Goal: Transaction & Acquisition: Purchase product/service

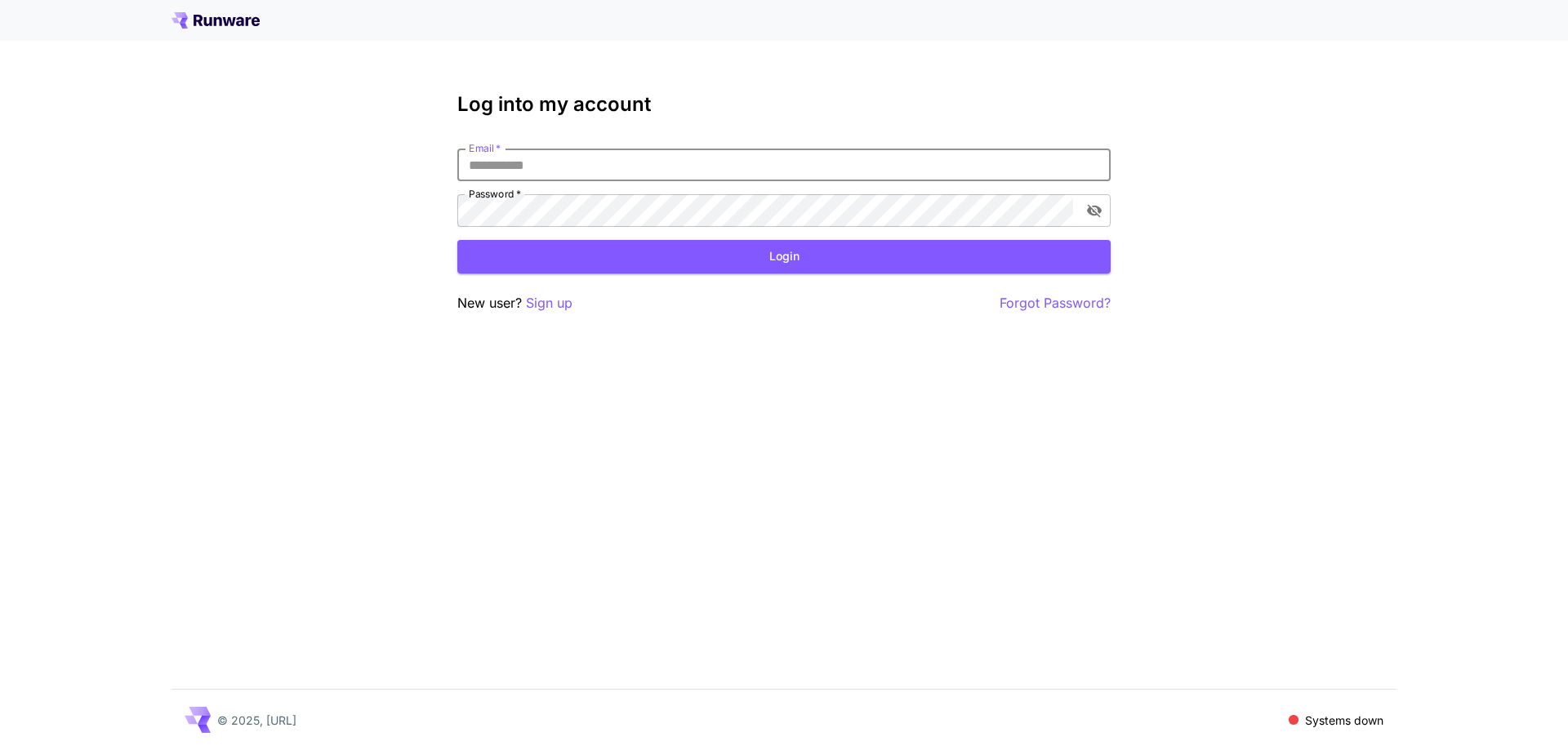
click at [531, 162] on input "Email   *" at bounding box center [784, 165] width 653 height 33
click at [533, 163] on input "Email   *" at bounding box center [784, 165] width 653 height 33
click at [545, 306] on p "Sign up" at bounding box center [549, 303] width 47 height 20
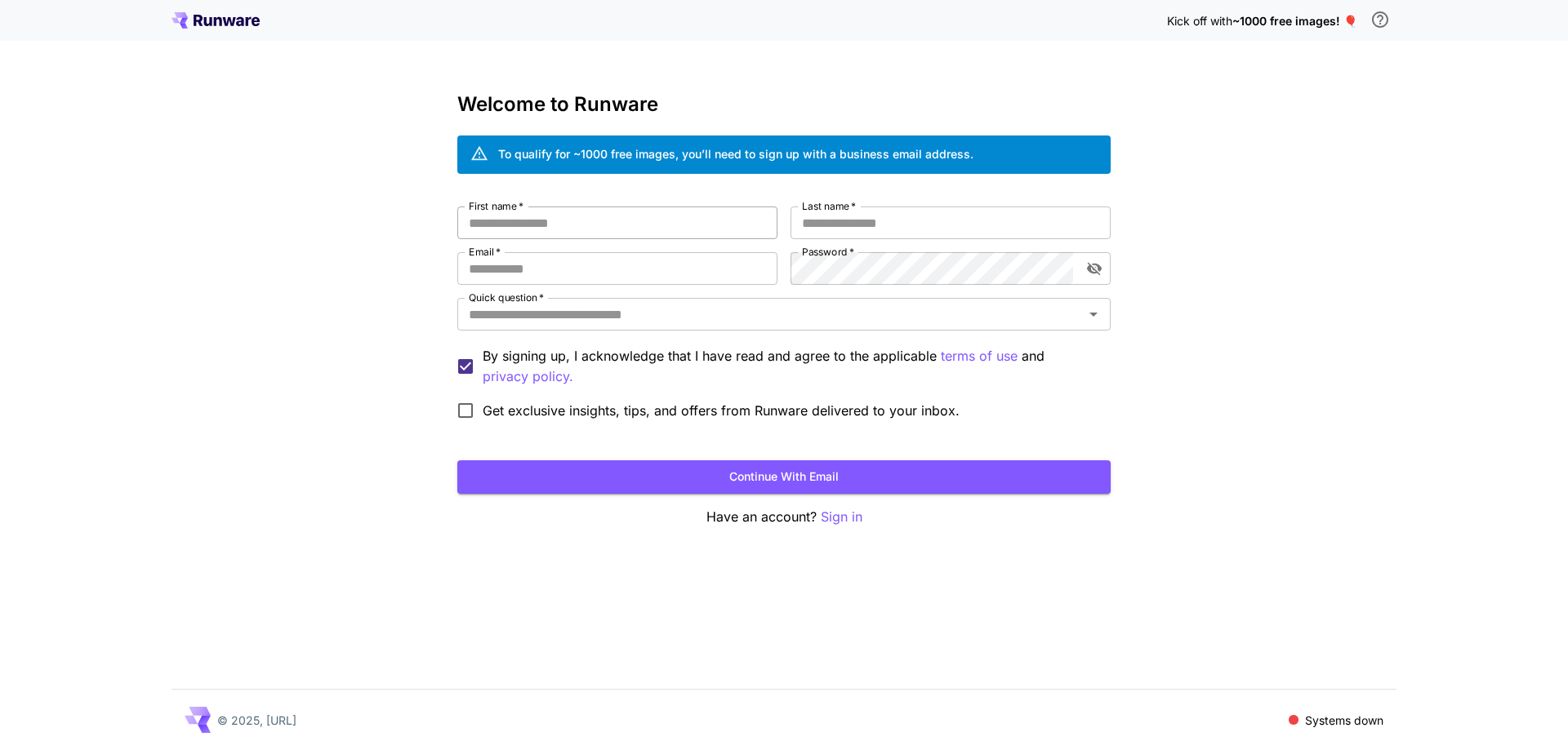
click at [585, 223] on input "First name   *" at bounding box center [617, 223] width 320 height 33
click at [585, 222] on input "First name   *" at bounding box center [617, 223] width 320 height 33
click at [580, 93] on h3 "Welcome to Runware" at bounding box center [784, 104] width 653 height 23
click at [583, 208] on input "First name   *" at bounding box center [617, 223] width 320 height 33
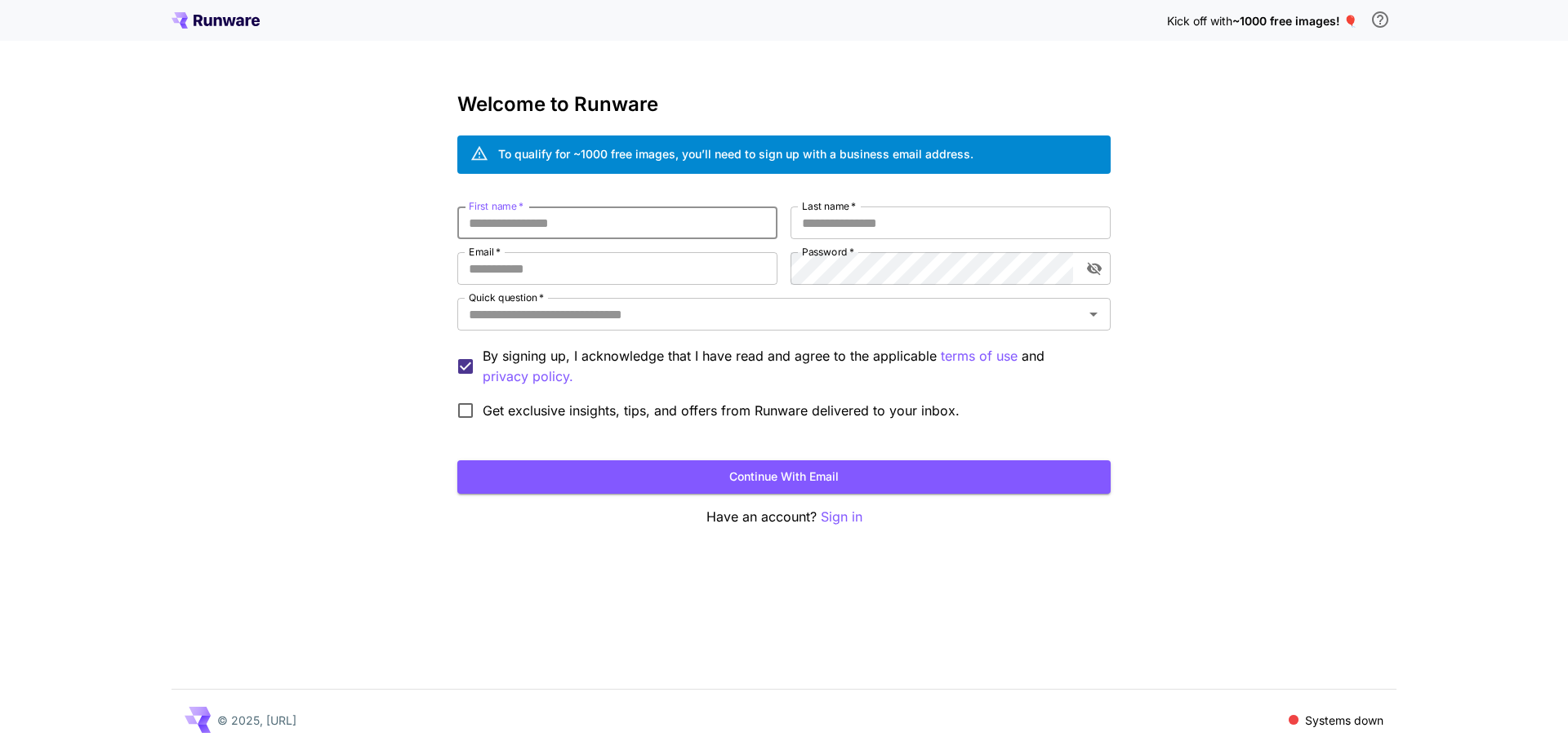
click at [583, 208] on input "First name   *" at bounding box center [617, 223] width 320 height 33
type input "*"
click at [871, 233] on input "Last name   *" at bounding box center [950, 223] width 320 height 33
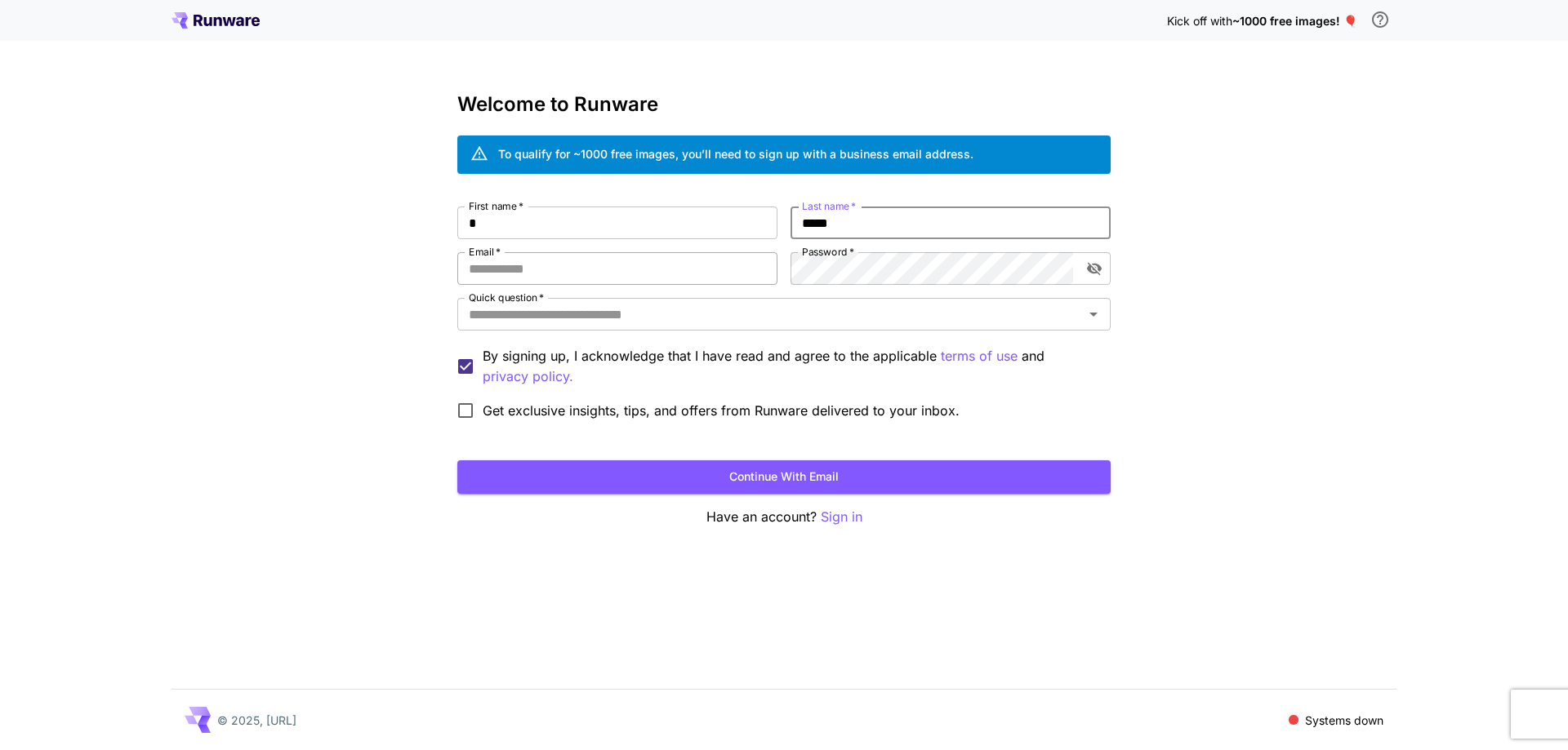
type input "*****"
click at [584, 265] on input "Email   *" at bounding box center [617, 268] width 320 height 33
type input "**********"
click at [1094, 263] on icon "toggle password visibility" at bounding box center [1094, 269] width 17 height 17
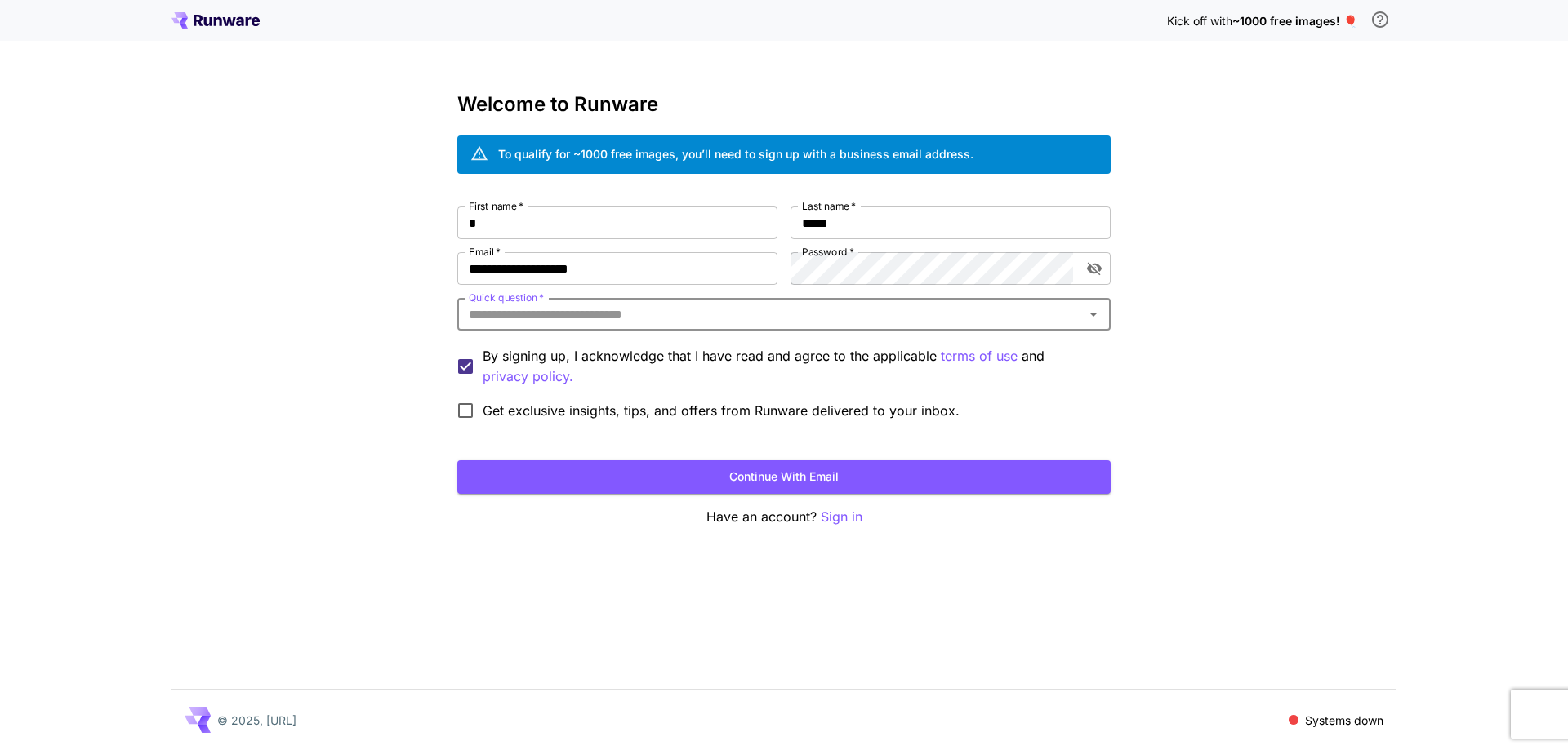
click at [1200, 268] on div "**********" at bounding box center [784, 375] width 1568 height 750
click at [726, 306] on input "Quick question   *" at bounding box center [770, 314] width 616 height 23
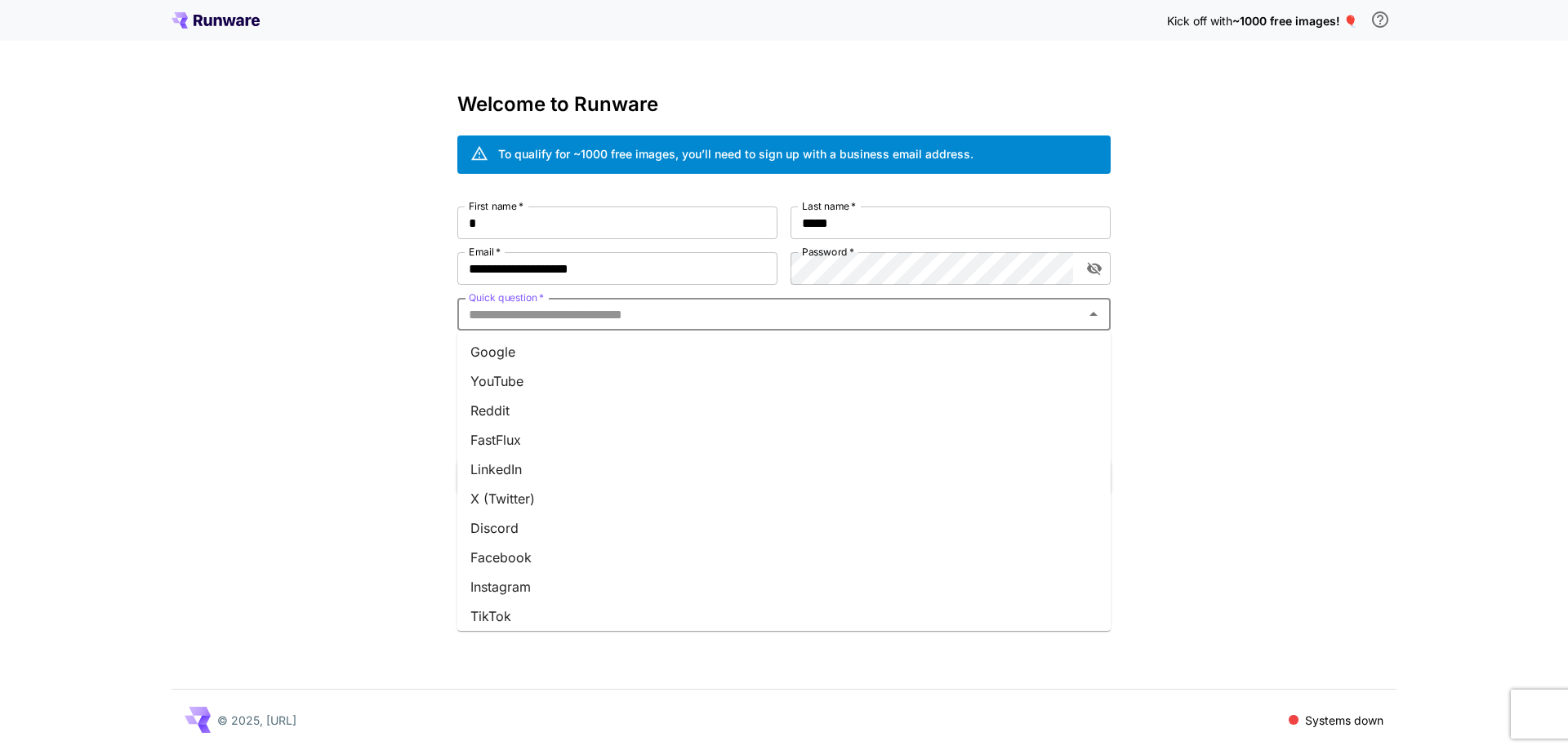
click at [629, 355] on li "Google" at bounding box center [784, 352] width 653 height 29
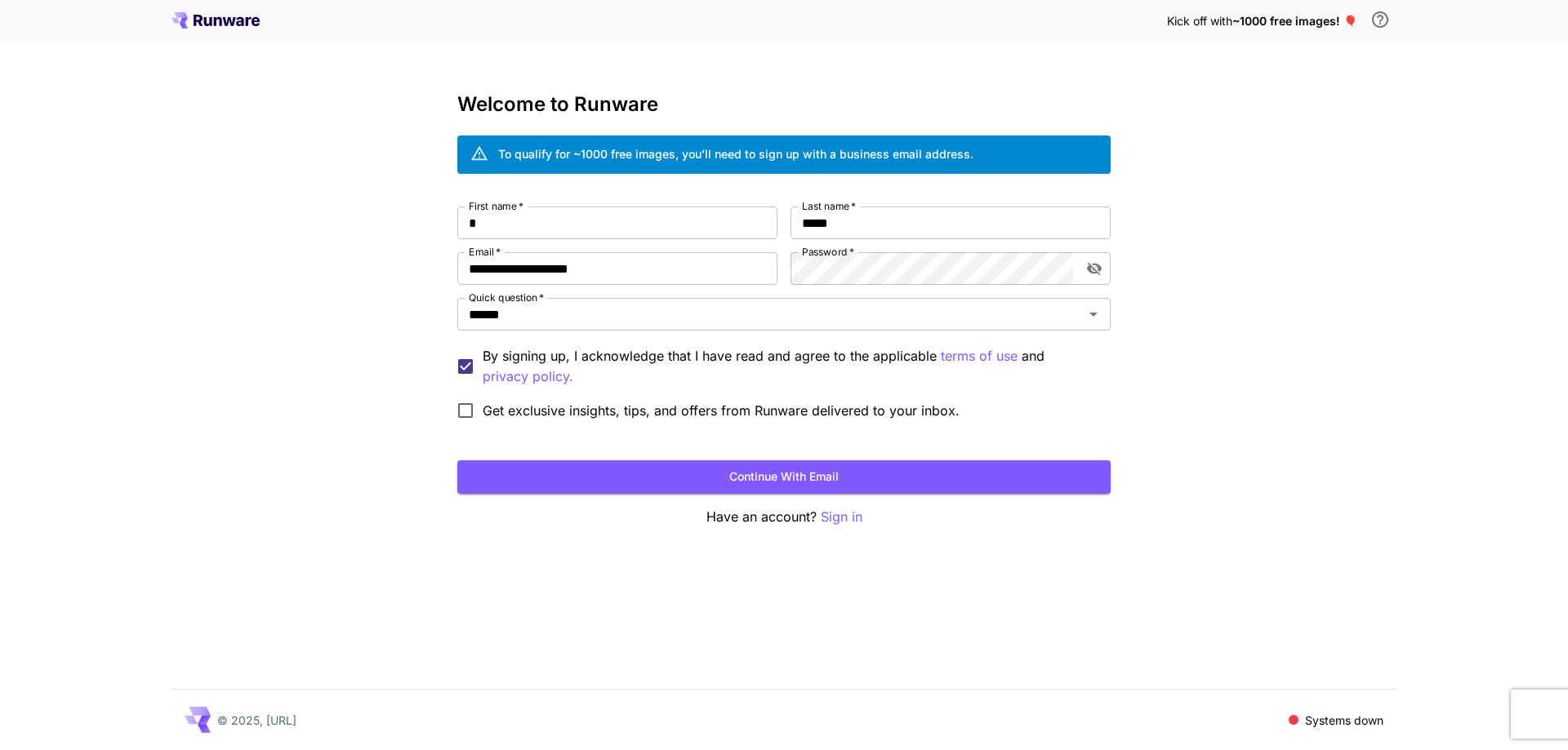
click at [568, 411] on span "Get exclusive insights, tips, and offers from Runware delivered to your inbox." at bounding box center [721, 410] width 477 height 19
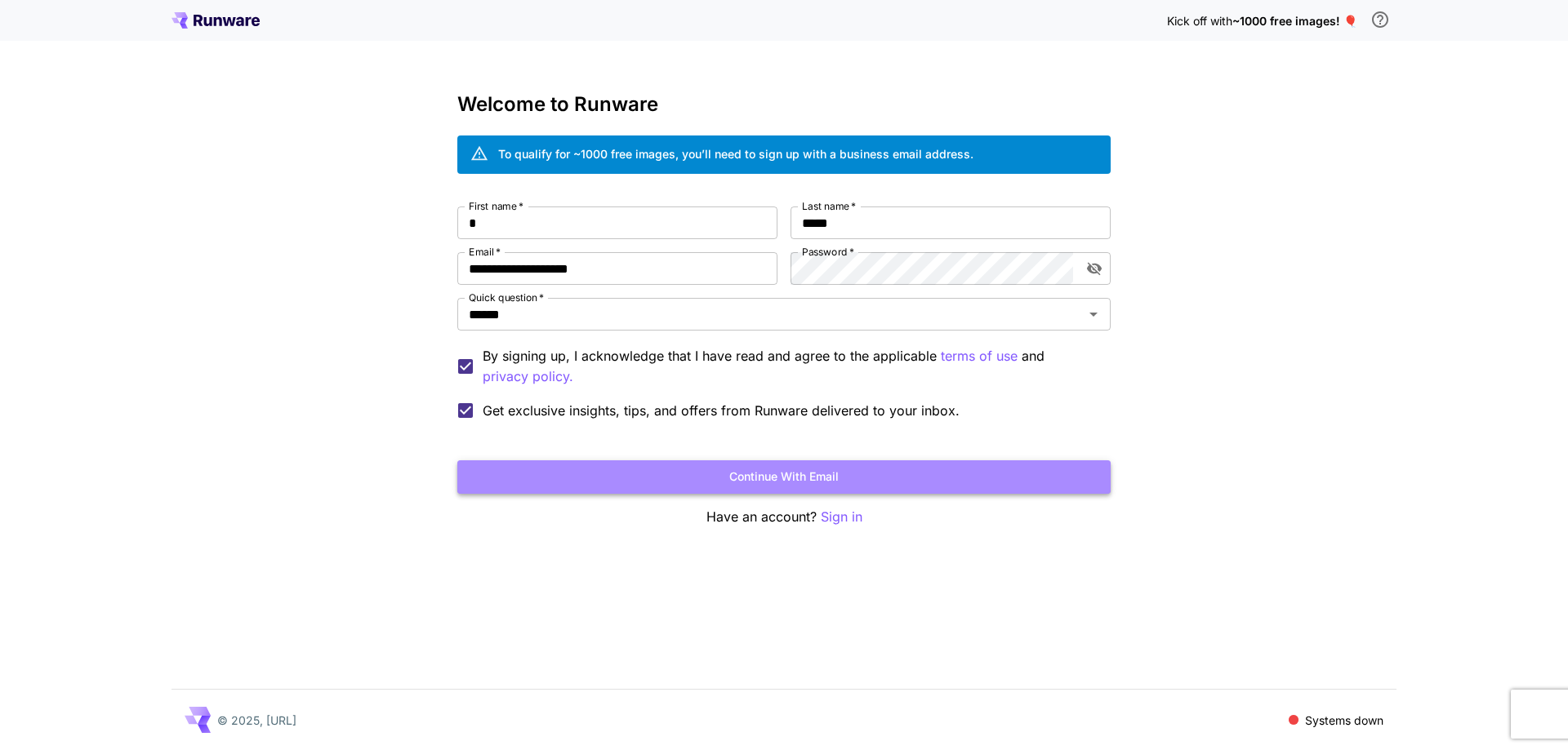
click at [650, 470] on button "Continue with email" at bounding box center [784, 477] width 653 height 33
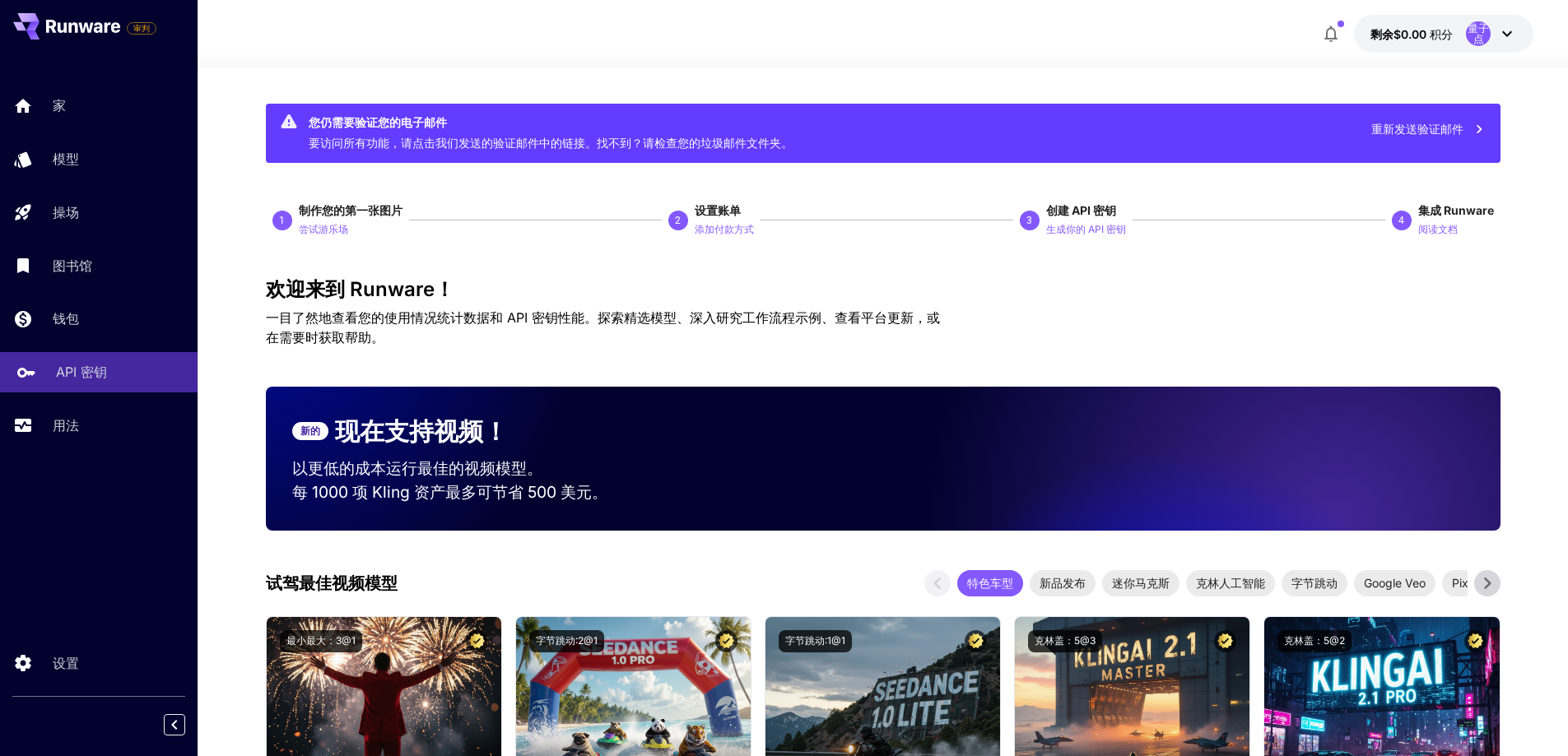
click at [46, 376] on link "API 密钥" at bounding box center [99, 372] width 197 height 40
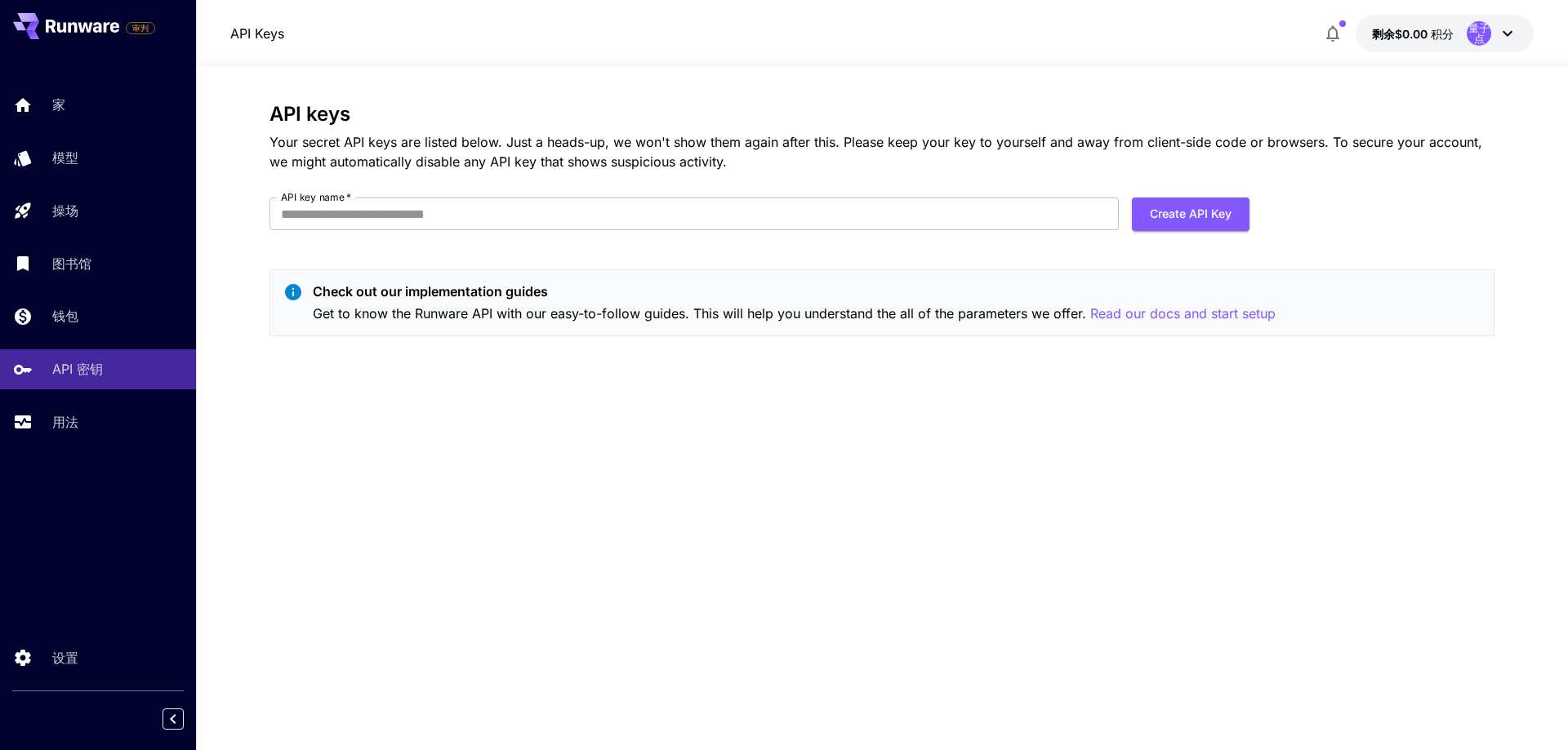
click at [517, 233] on form "API key name   * API key name   * Create API Key" at bounding box center [759, 220] width 980 height 46
click at [519, 217] on input "API key name   *" at bounding box center [694, 213] width 849 height 33
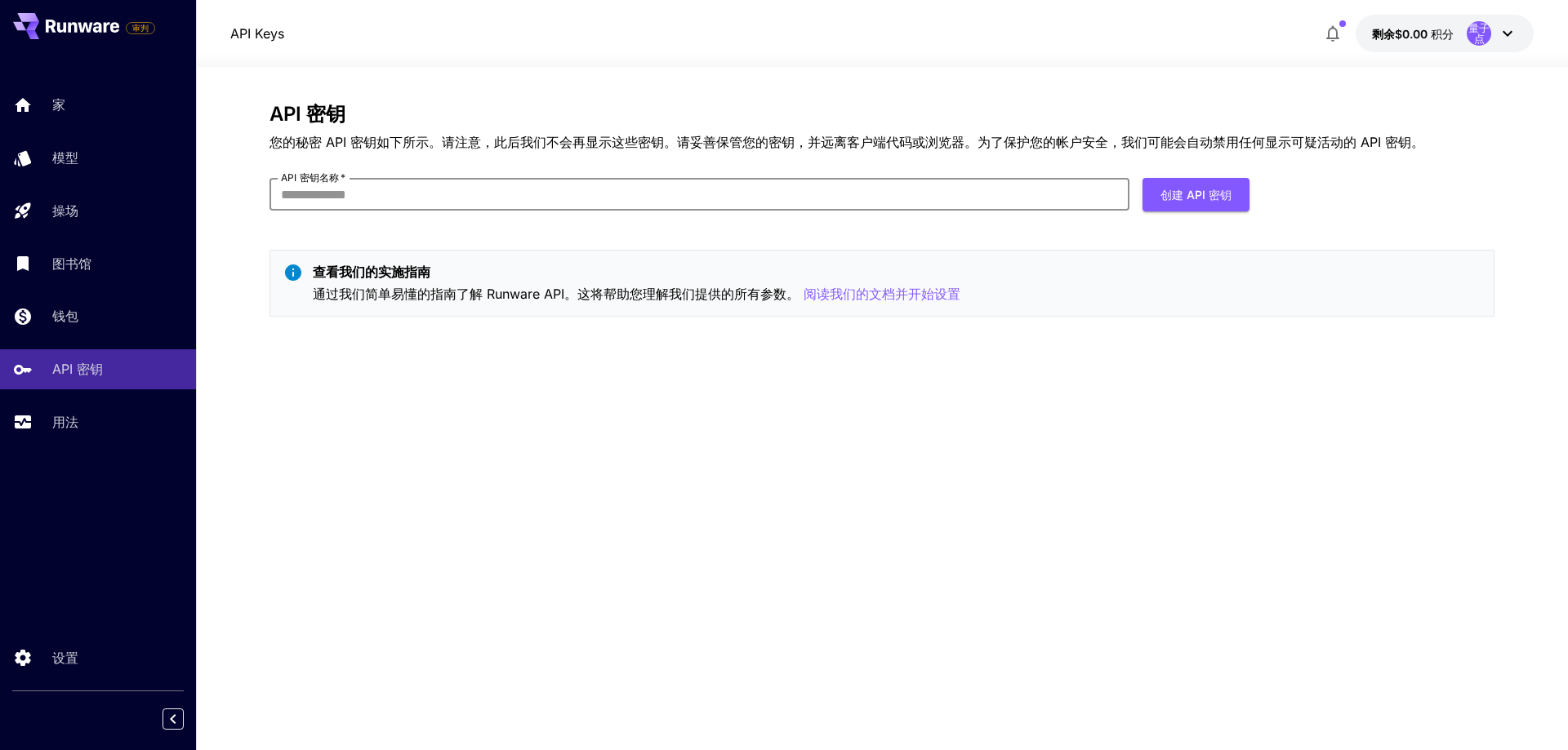
click at [1177, 214] on form "API 密钥名称   * API 密钥名称   * 创建 API 密钥" at bounding box center [759, 201] width 980 height 46
click at [1184, 197] on font "创建 API 密钥" at bounding box center [1195, 194] width 71 height 14
click at [642, 190] on input "API 密钥名称   *" at bounding box center [699, 194] width 860 height 33
click at [604, 190] on input "API 密钥名称   *" at bounding box center [699, 194] width 860 height 33
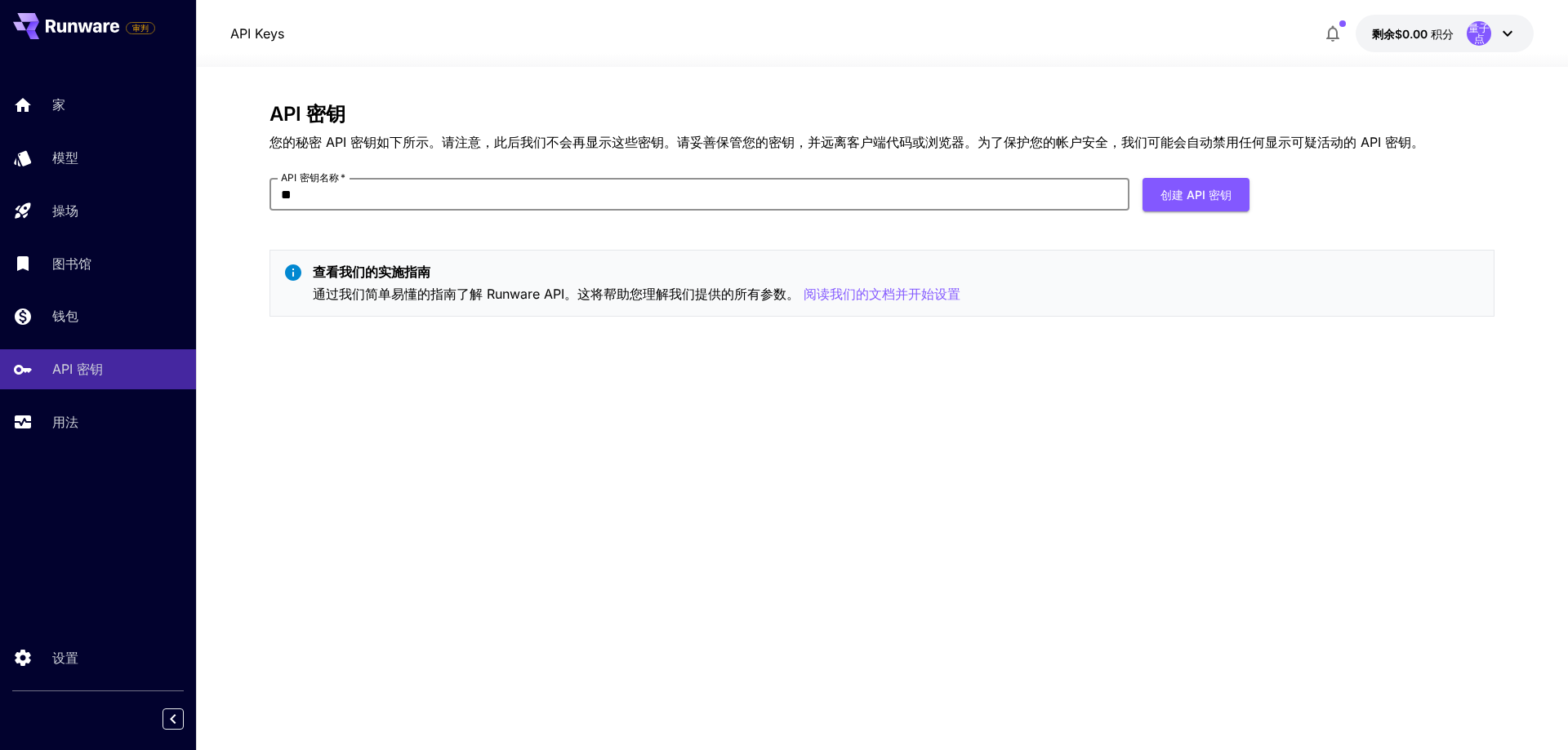
type input "*"
type input "****"
click at [1212, 190] on font "创建 API 密钥" at bounding box center [1195, 194] width 71 height 14
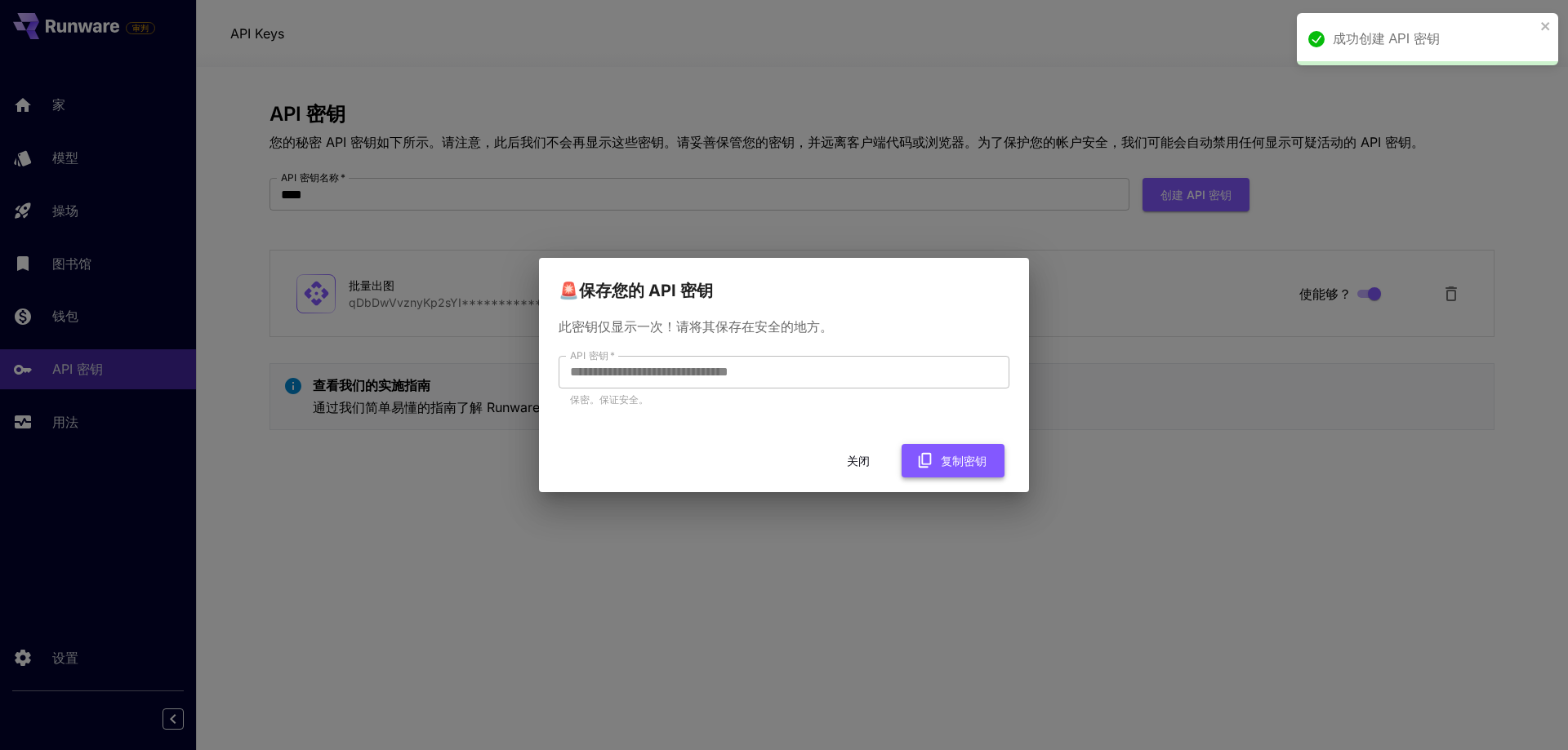
click at [942, 459] on font "复制密钥" at bounding box center [964, 460] width 46 height 14
click at [860, 456] on font "关闭" at bounding box center [858, 460] width 23 height 14
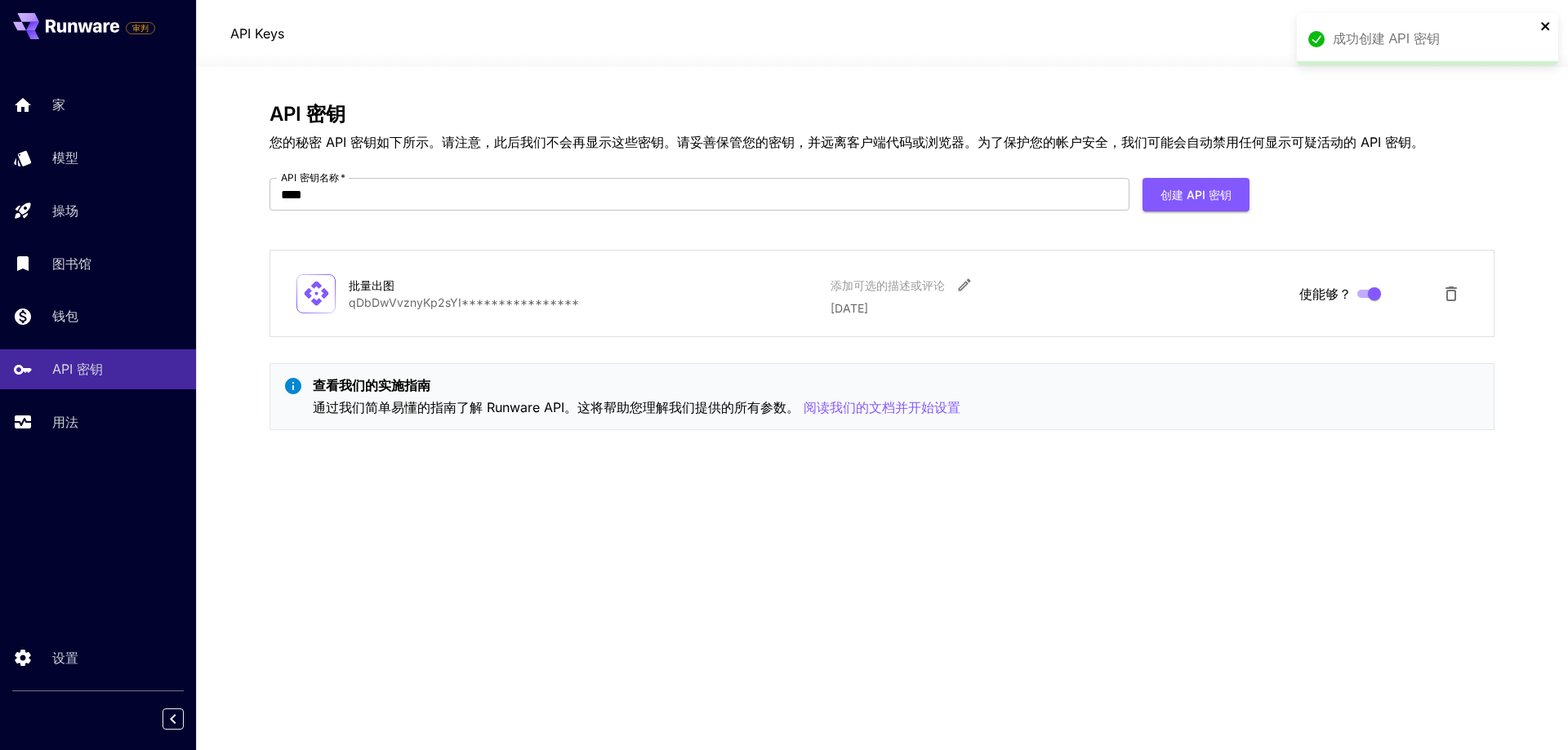
click at [1548, 23] on icon "关闭" at bounding box center [1545, 26] width 8 height 8
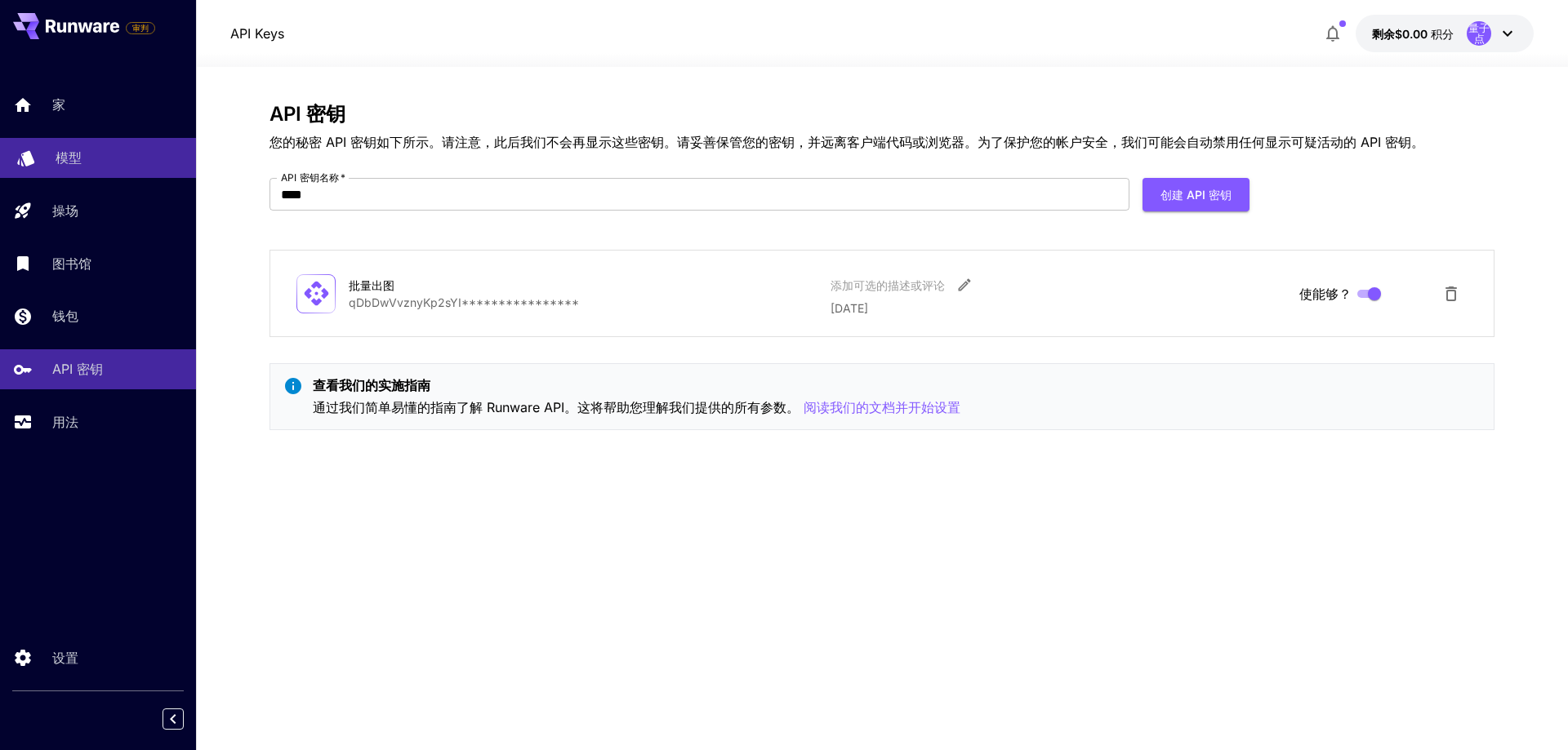
click at [76, 159] on font "模型" at bounding box center [68, 158] width 26 height 17
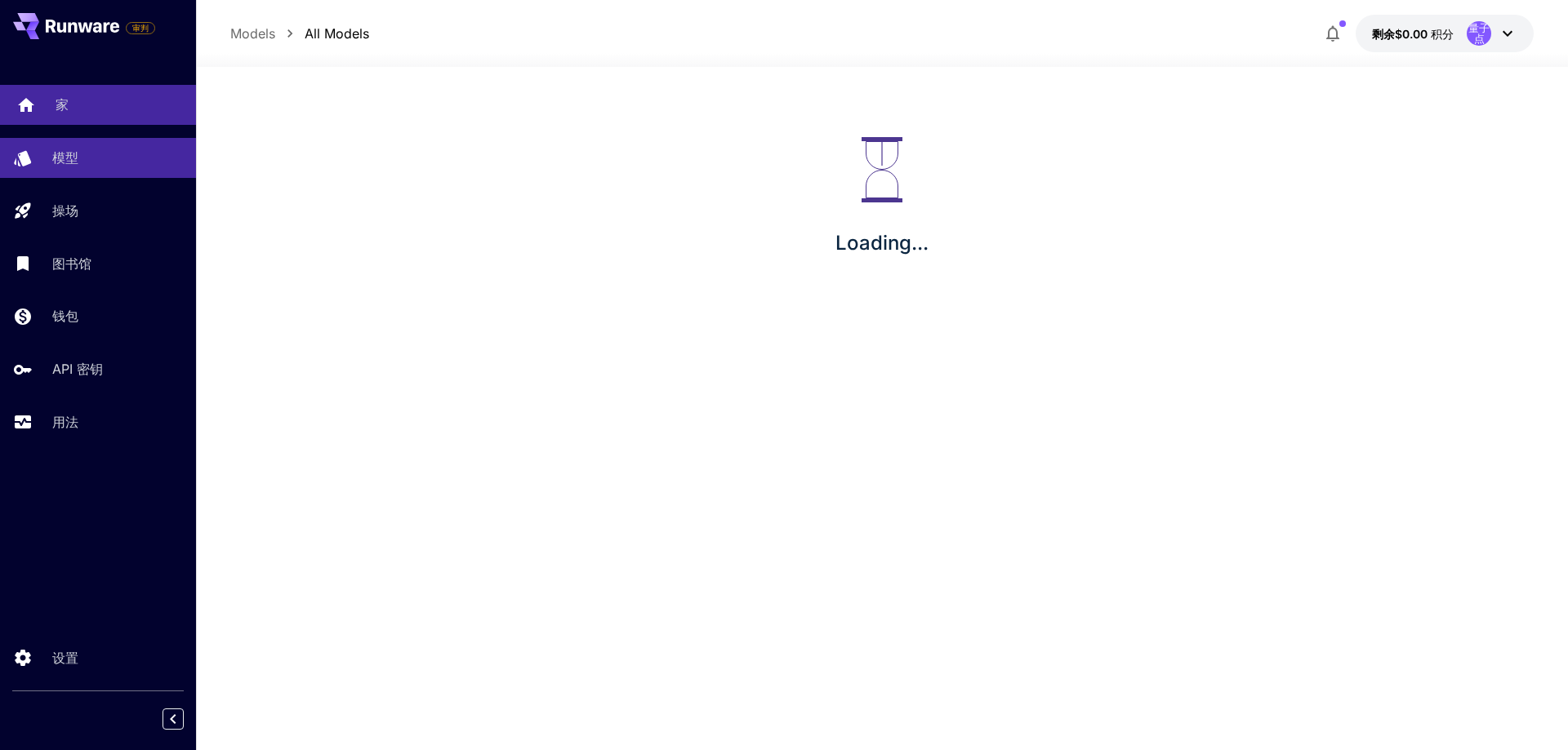
click at [88, 120] on link "家" at bounding box center [98, 105] width 196 height 40
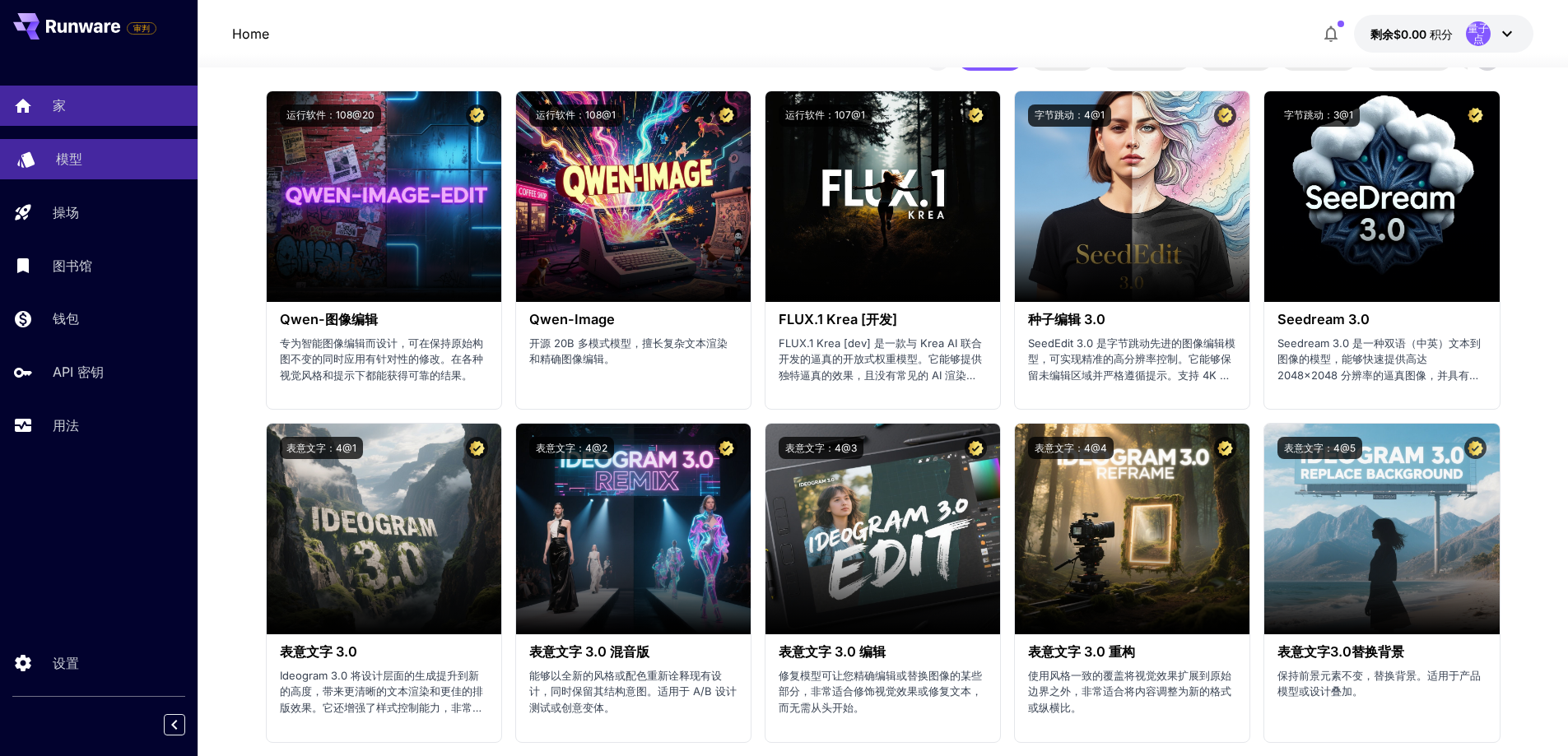
scroll to position [1616, 0]
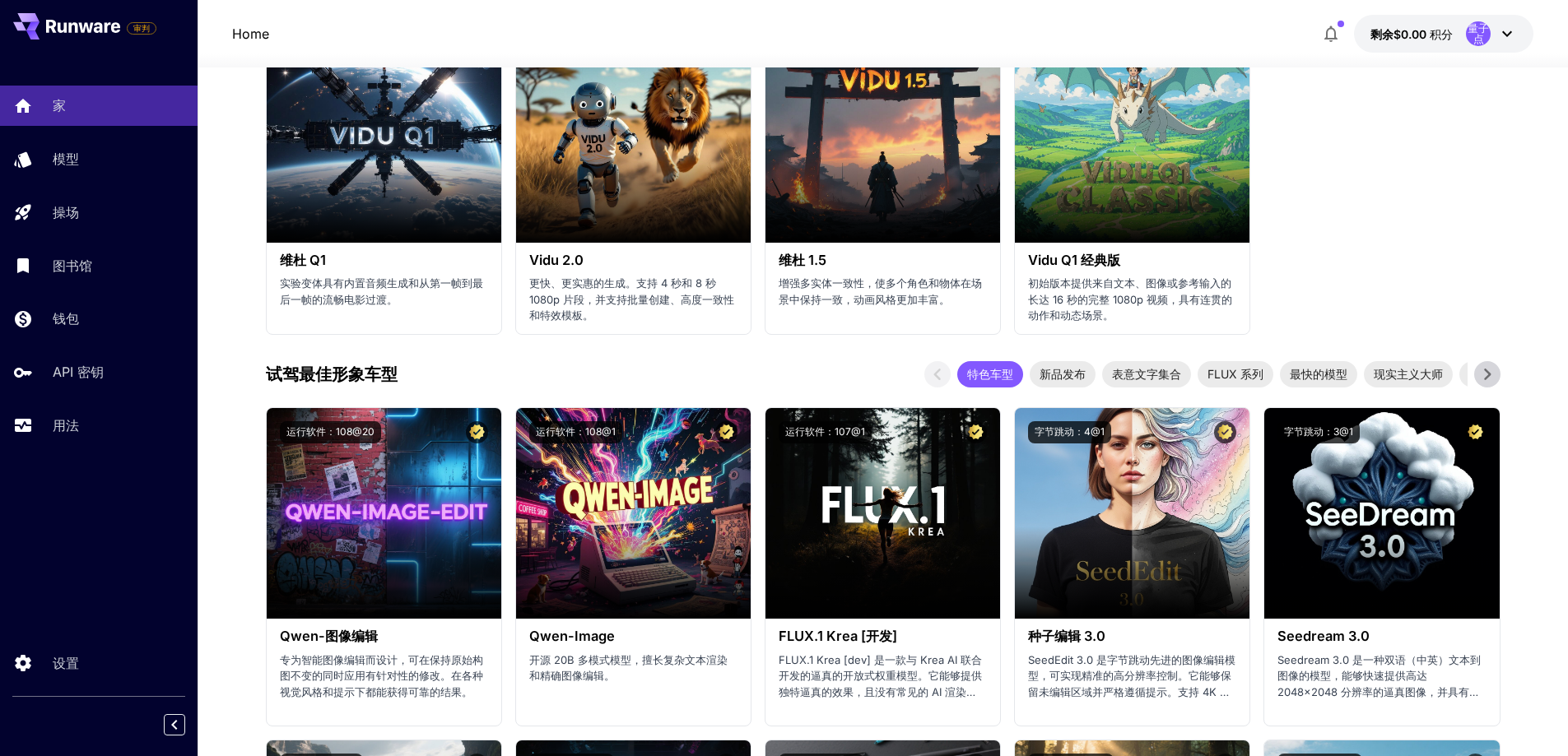
click at [53, 132] on div "家 模型 操场 图书馆 钱包 API 密钥 用法" at bounding box center [99, 265] width 197 height 359
click at [70, 152] on font "模型" at bounding box center [68, 159] width 26 height 17
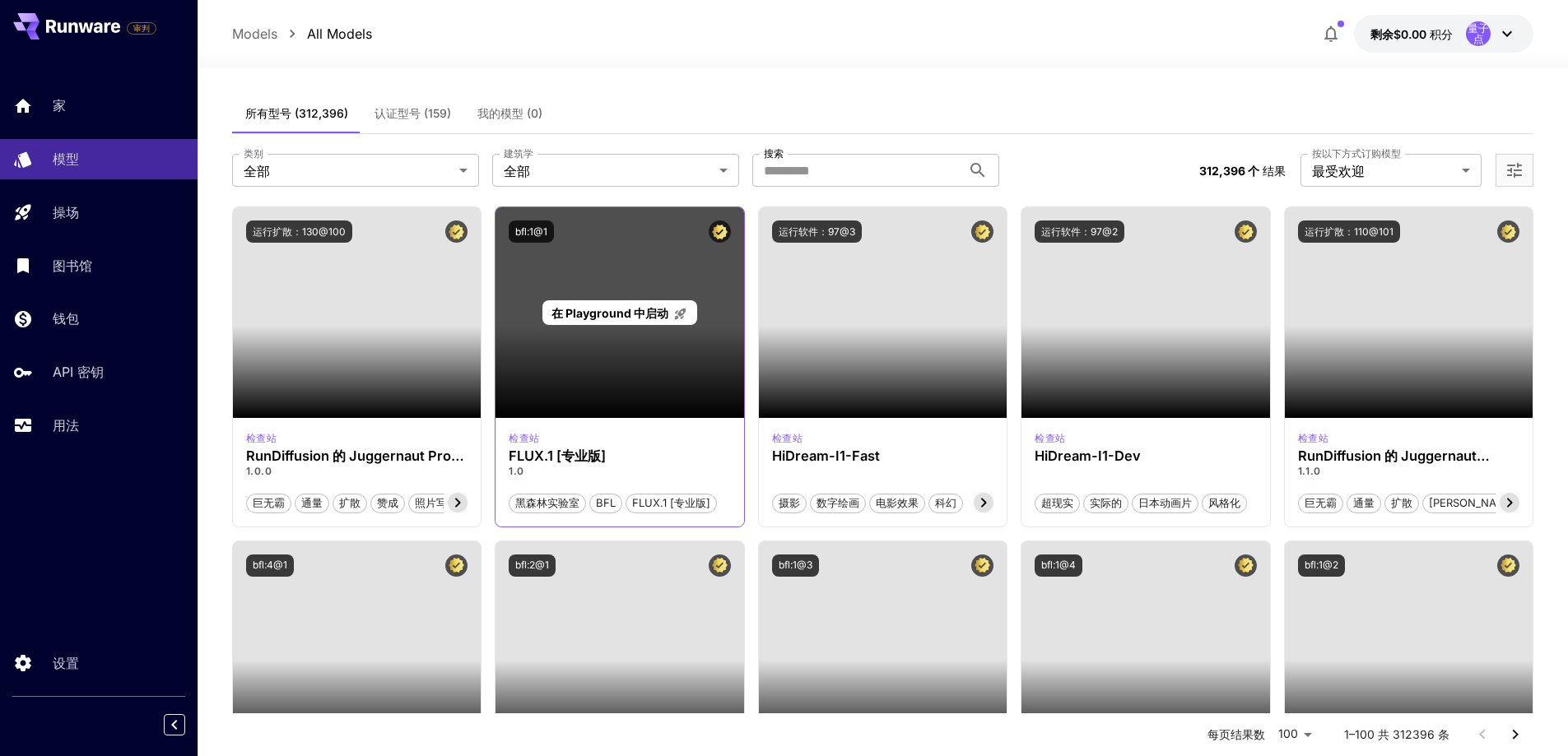
click at [668, 296] on div "在 Playground 中启动" at bounding box center [619, 313] width 249 height 211
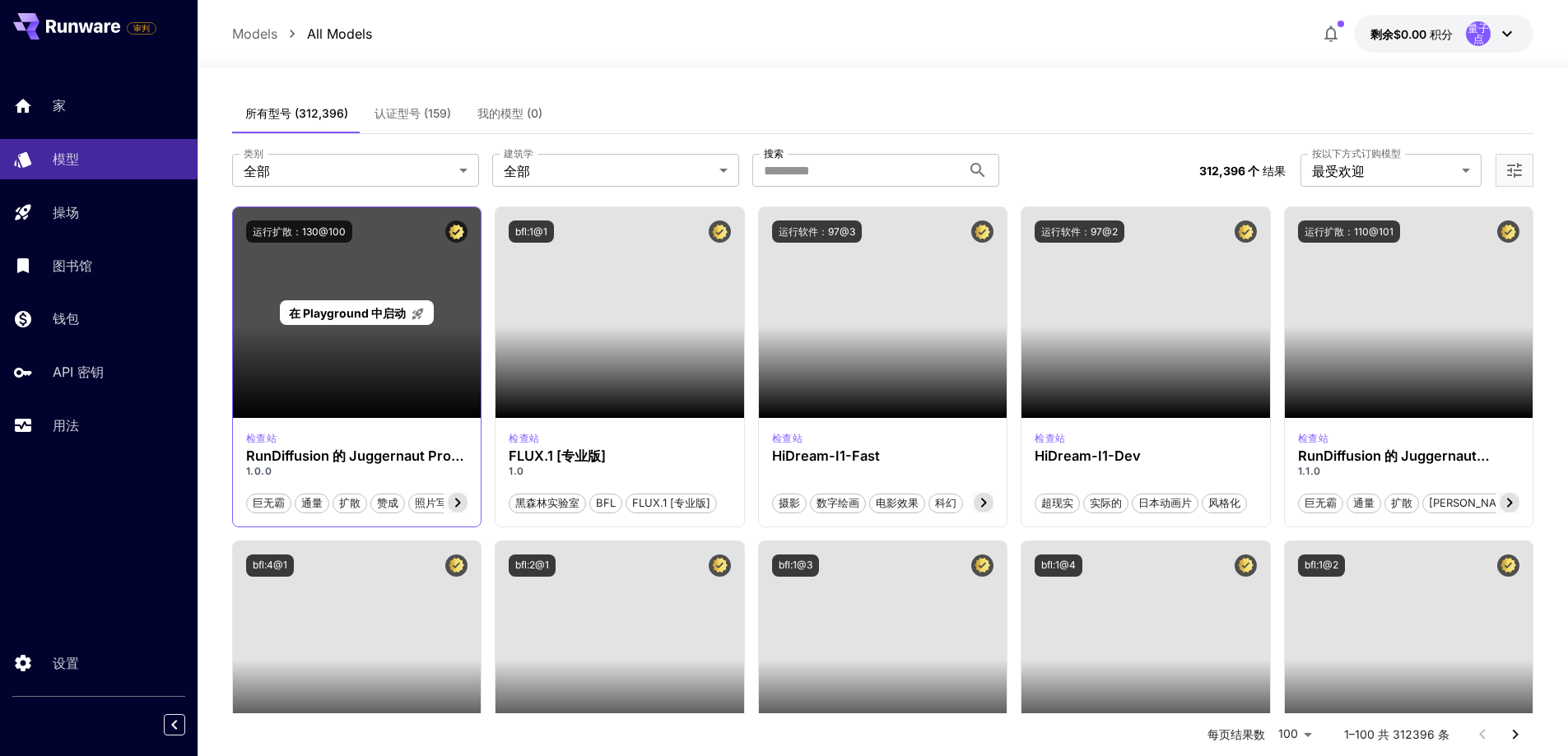
click at [346, 314] on font "在 Playground 中启动" at bounding box center [347, 313] width 117 height 14
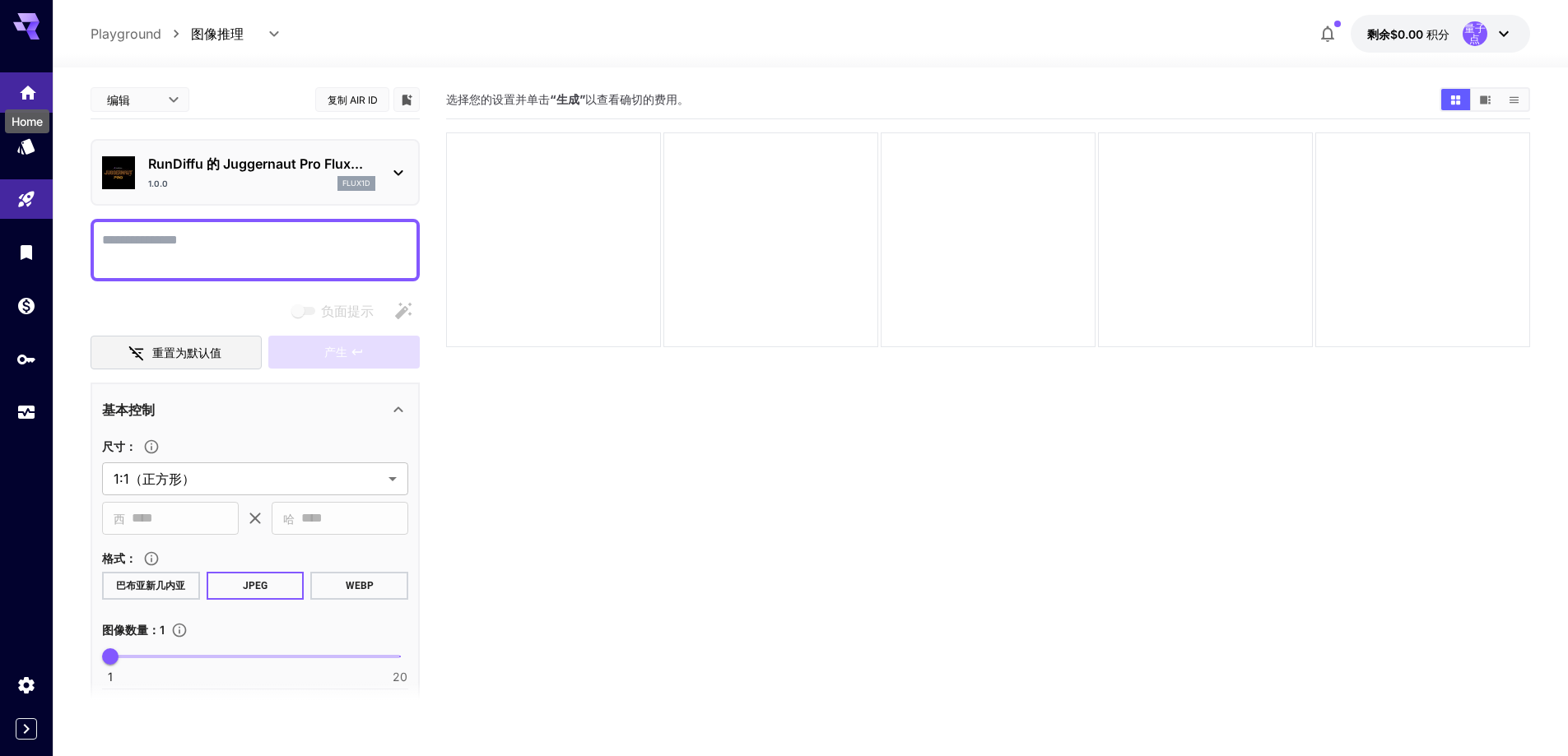
click at [22, 83] on icon "家" at bounding box center [27, 90] width 19 height 19
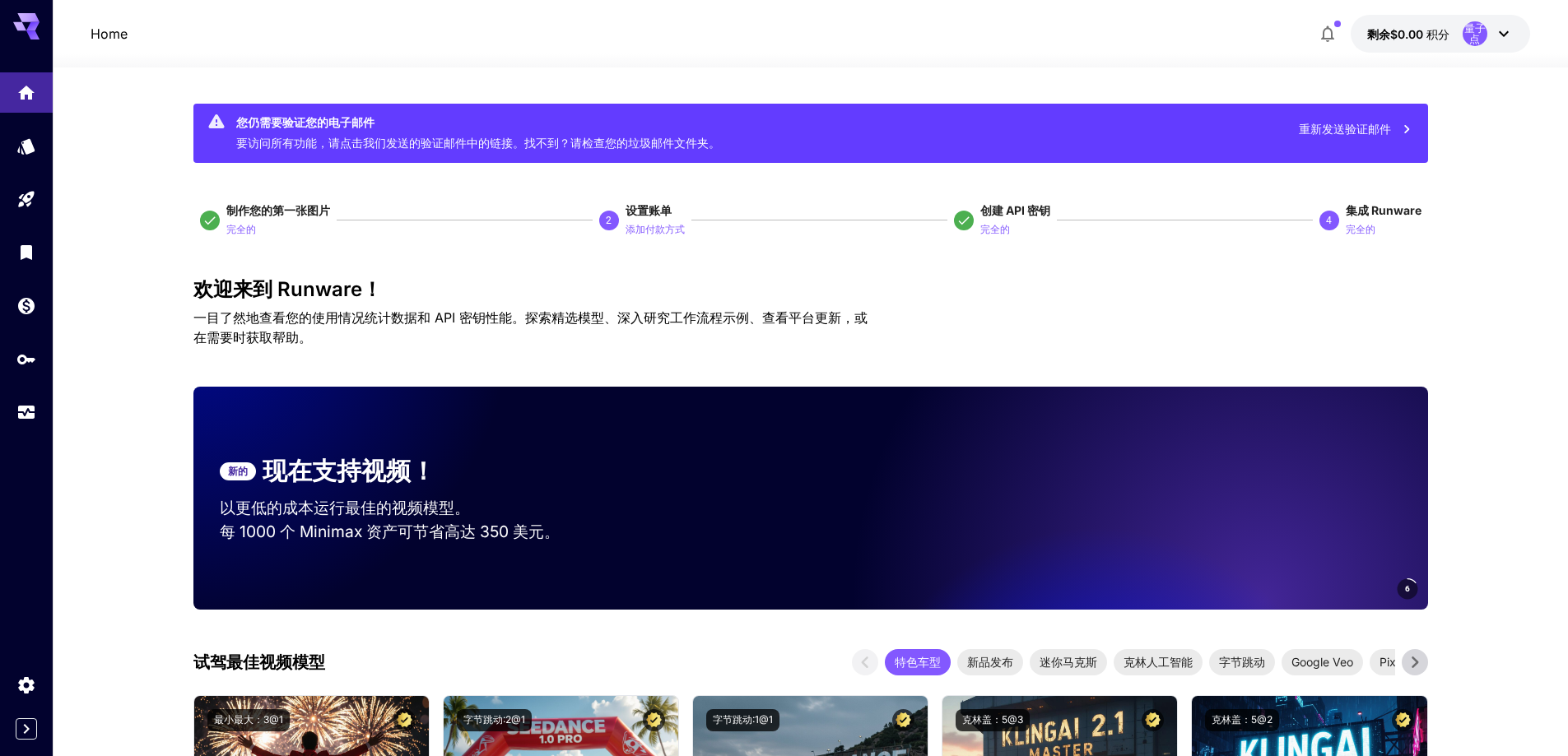
click at [1330, 38] on icon "button" at bounding box center [1328, 35] width 14 height 17
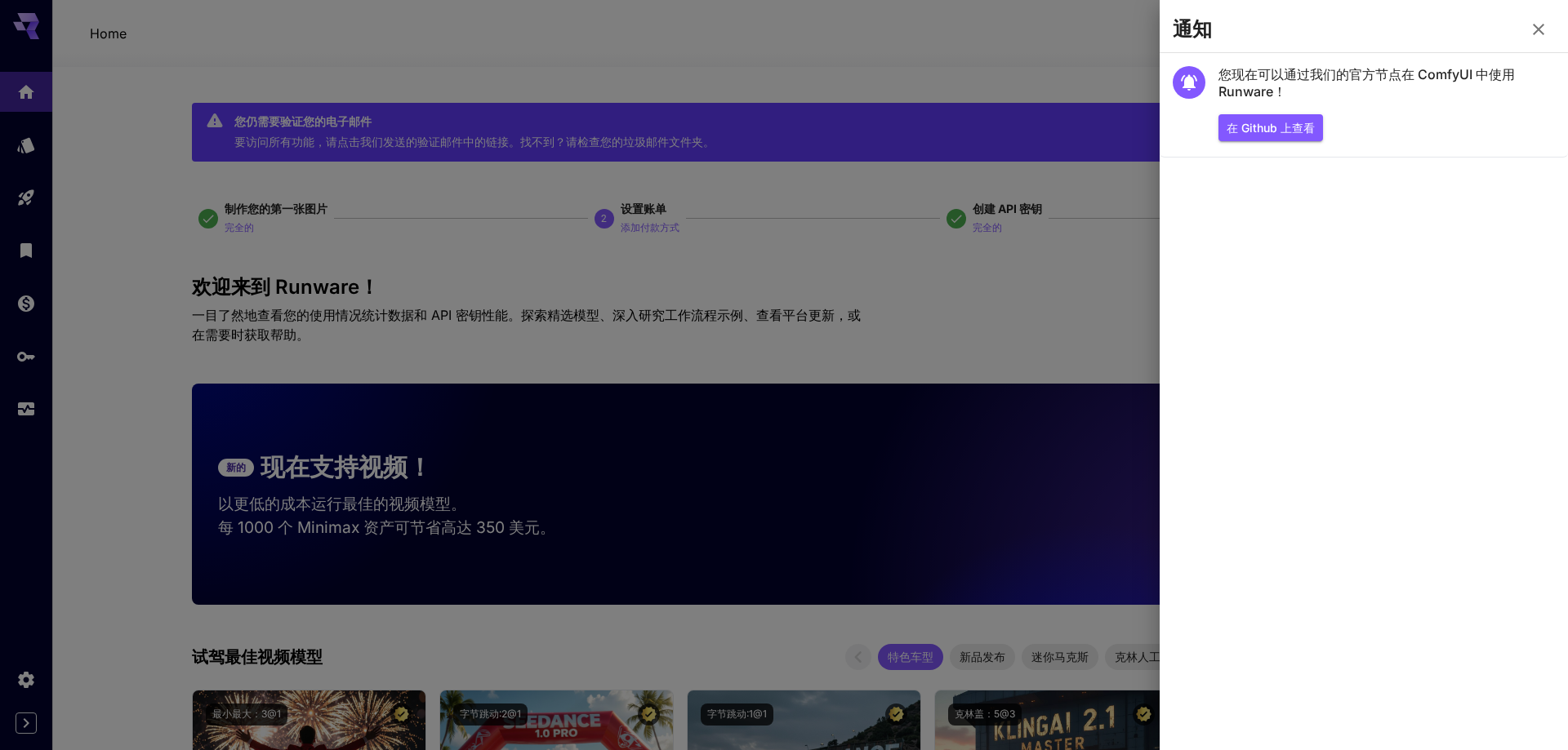
click at [1101, 64] on div at bounding box center [784, 375] width 1568 height 750
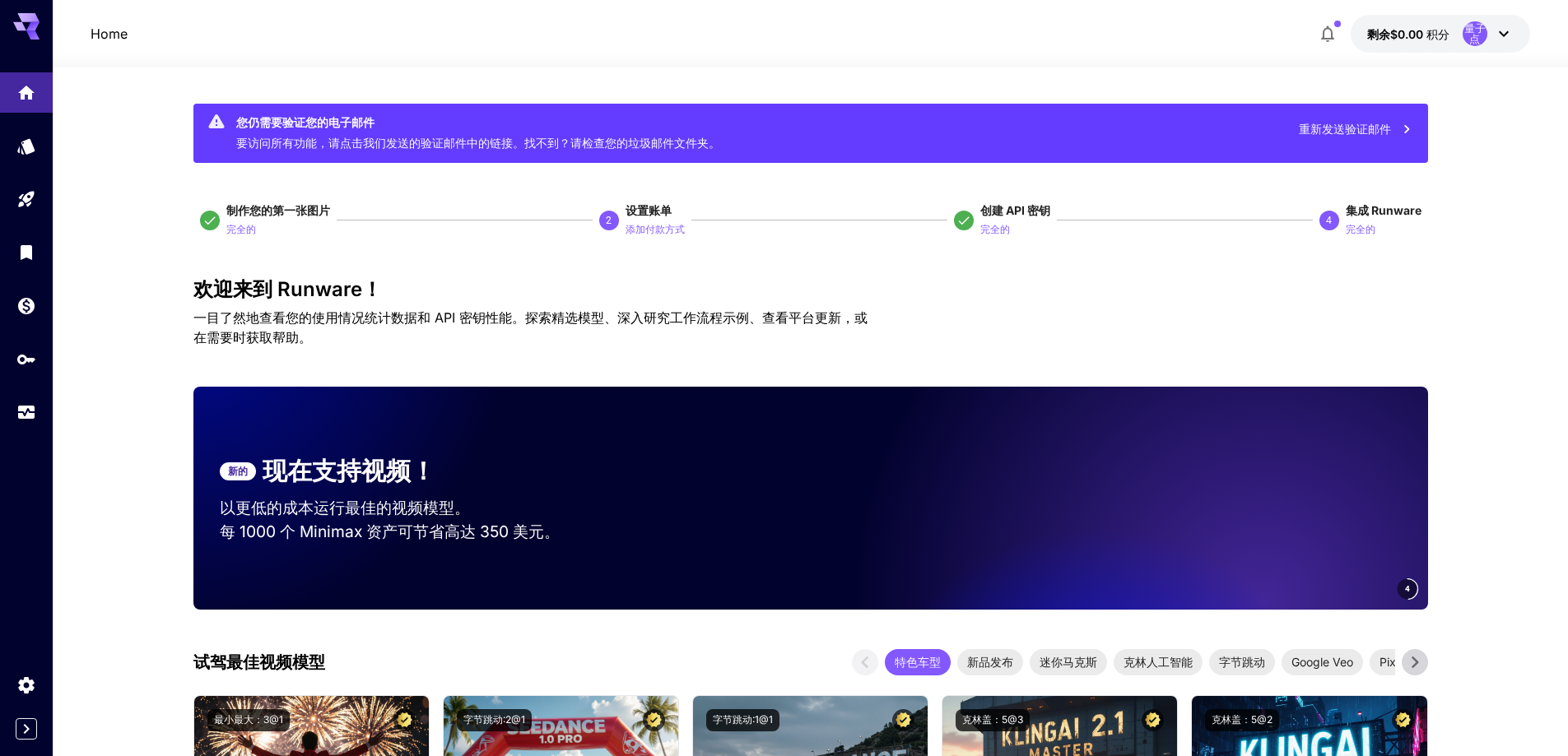
click at [1344, 124] on font "重新发送验证邮件" at bounding box center [1344, 128] width 92 height 14
click at [999, 51] on div at bounding box center [810, 57] width 1516 height 19
click at [1022, 46] on div "Home 剩余$0.00 积分 量子点" at bounding box center [810, 34] width 1440 height 38
click at [1327, 34] on icon "button" at bounding box center [1327, 33] width 19 height 19
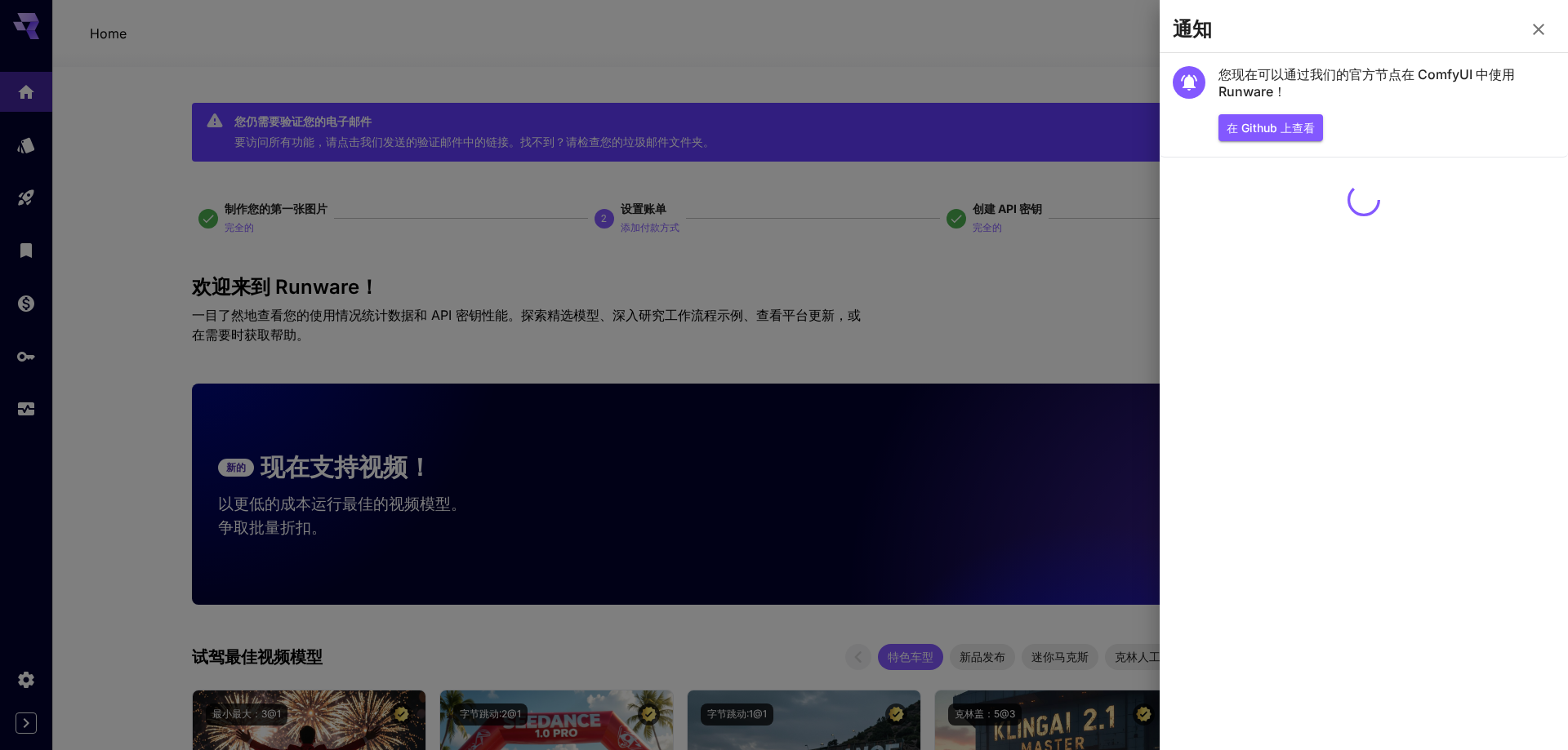
click at [995, 46] on div at bounding box center [784, 375] width 1568 height 750
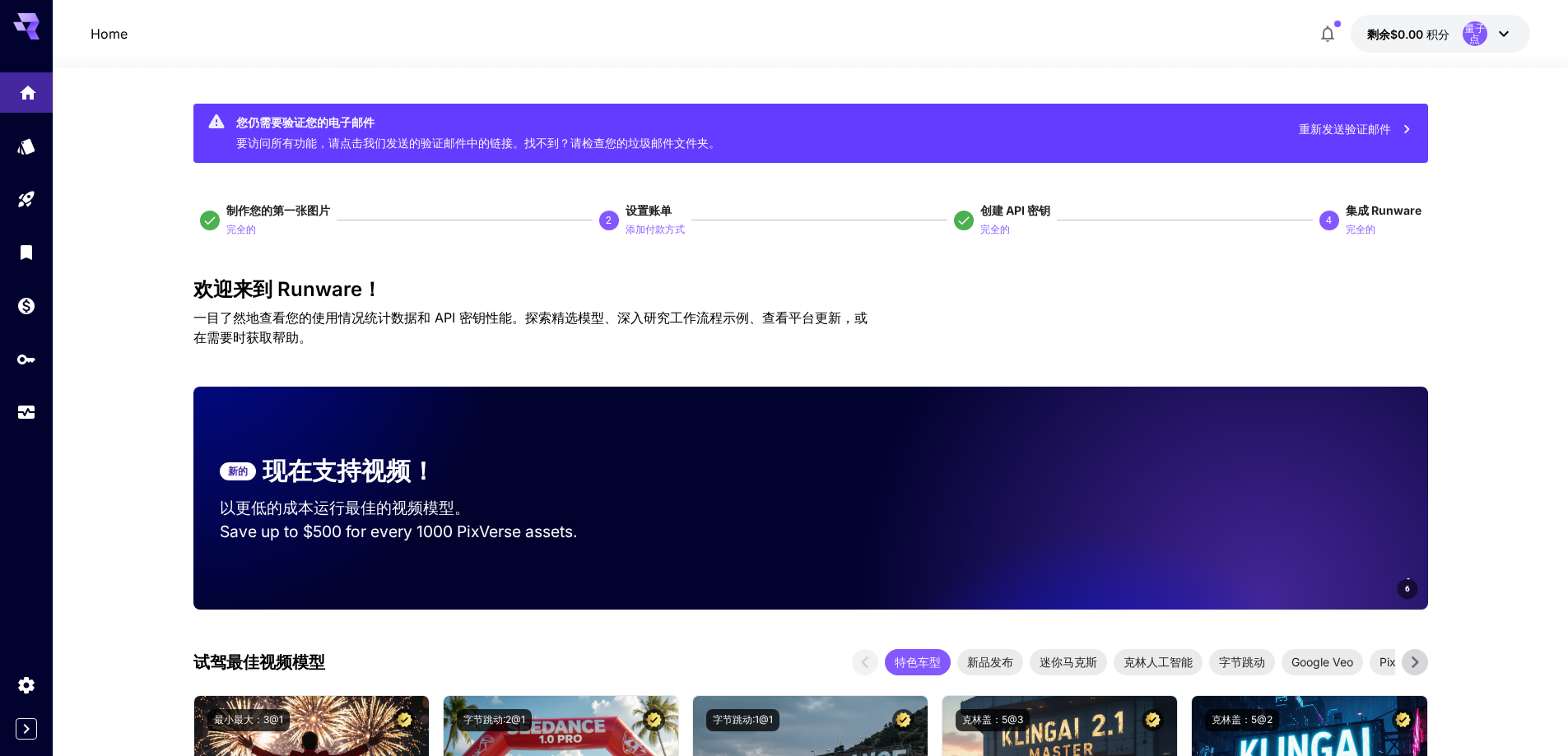
click at [14, 77] on link at bounding box center [26, 93] width 52 height 40
click at [21, 35] on icon at bounding box center [26, 26] width 26 height 26
click at [10, 83] on link at bounding box center [26, 93] width 52 height 40
drag, startPoint x: 1099, startPoint y: 305, endPoint x: 1141, endPoint y: 296, distance: 43.0
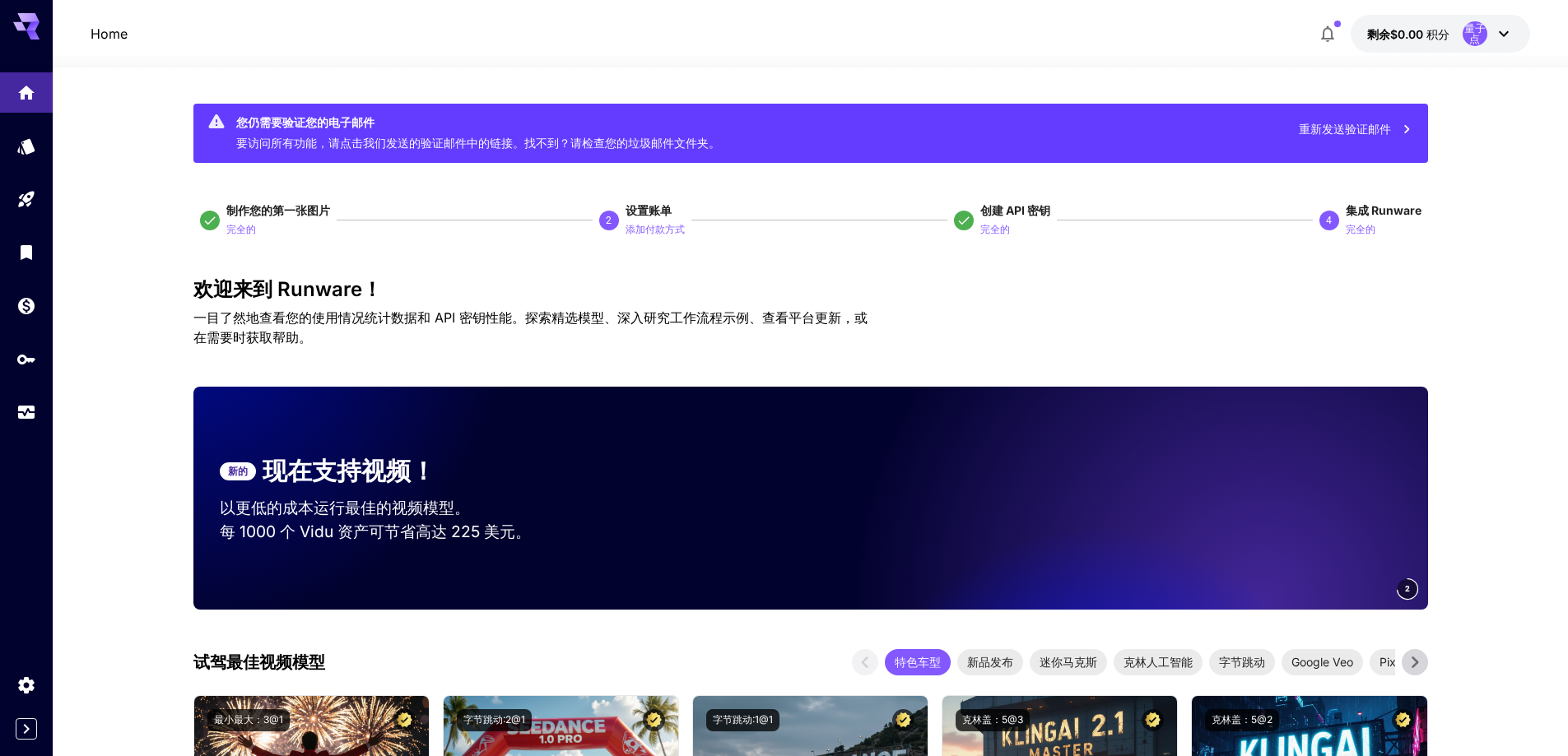
click at [1099, 305] on div "欢迎来到 Runware！ 一目了然地查看您的使用情况统计数据和 API 密钥性能。探索精选模型、深入研究工作流程示例、查看平台更新，或在需要时获取帮助。" at bounding box center [810, 313] width 1235 height 69
click at [30, 32] on icon at bounding box center [33, 35] width 14 height 9
drag, startPoint x: 94, startPoint y: 23, endPoint x: 110, endPoint y: 3, distance: 25.6
click at [95, 23] on div "Home 剩余$0.00 积分 量子点" at bounding box center [810, 34] width 1440 height 38
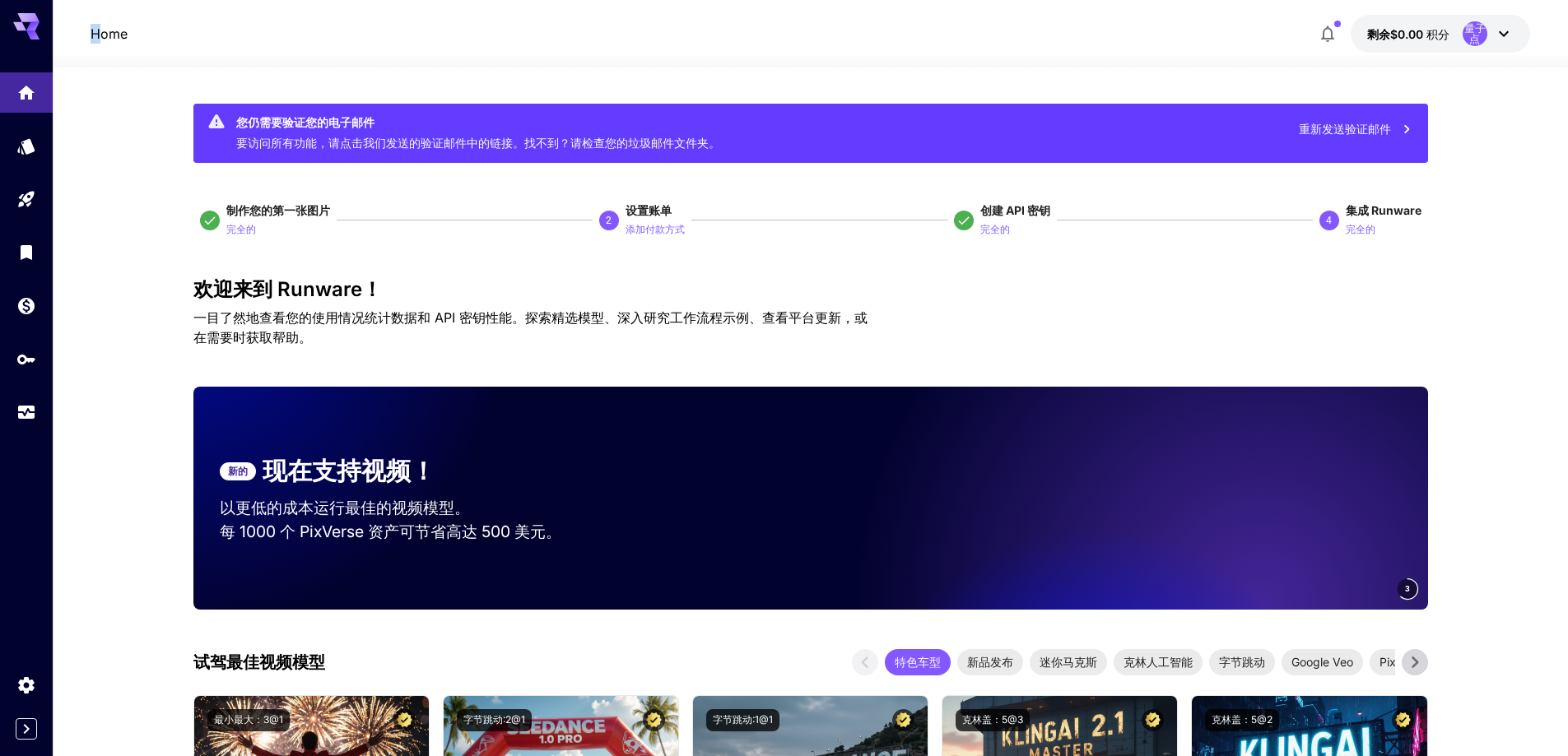
click at [1445, 25] on p "剩余$0.00 积分" at bounding box center [1408, 34] width 83 height 17
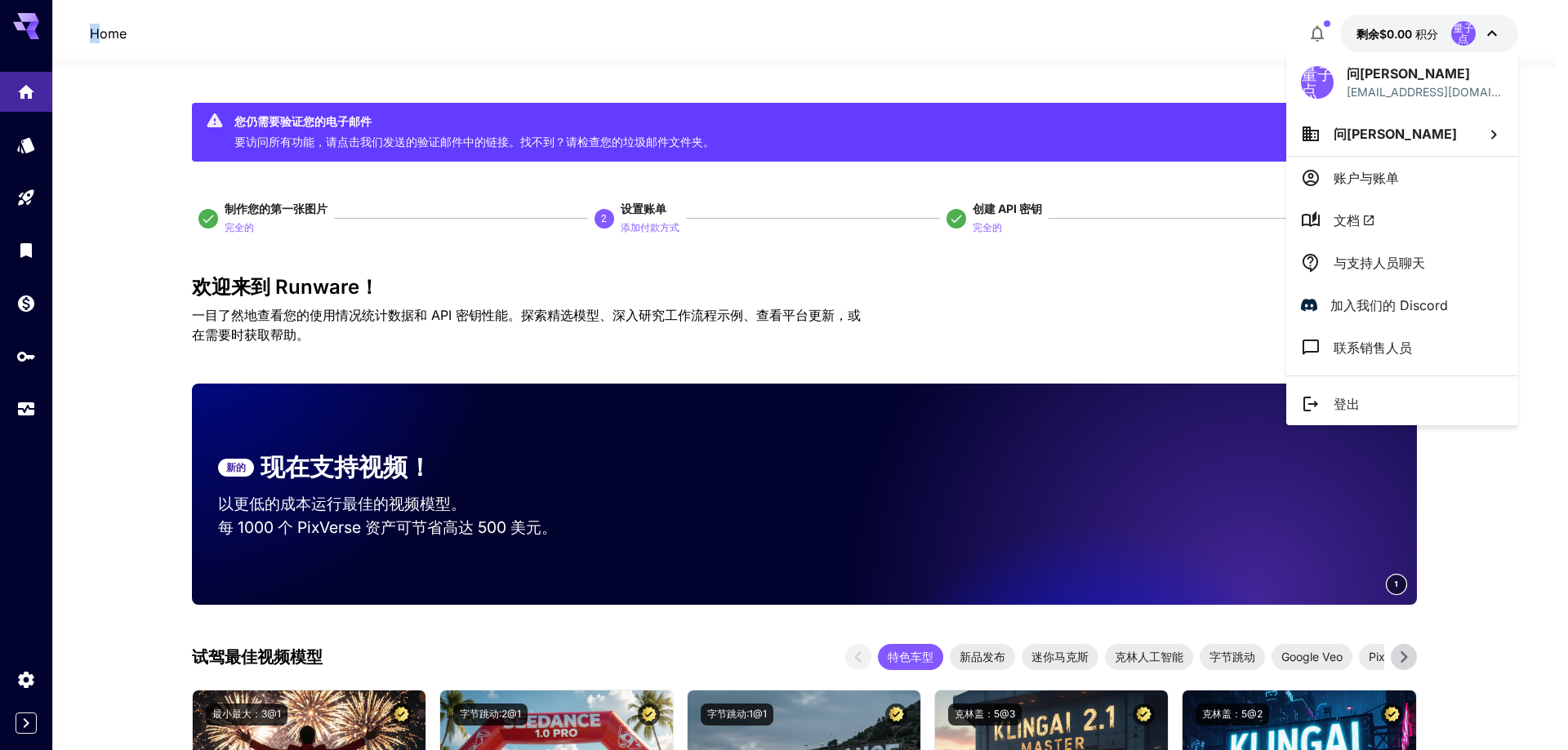
drag, startPoint x: 1339, startPoint y: 182, endPoint x: 1334, endPoint y: 167, distance: 15.8
click at [1339, 182] on font "账户与账单" at bounding box center [1366, 178] width 65 height 17
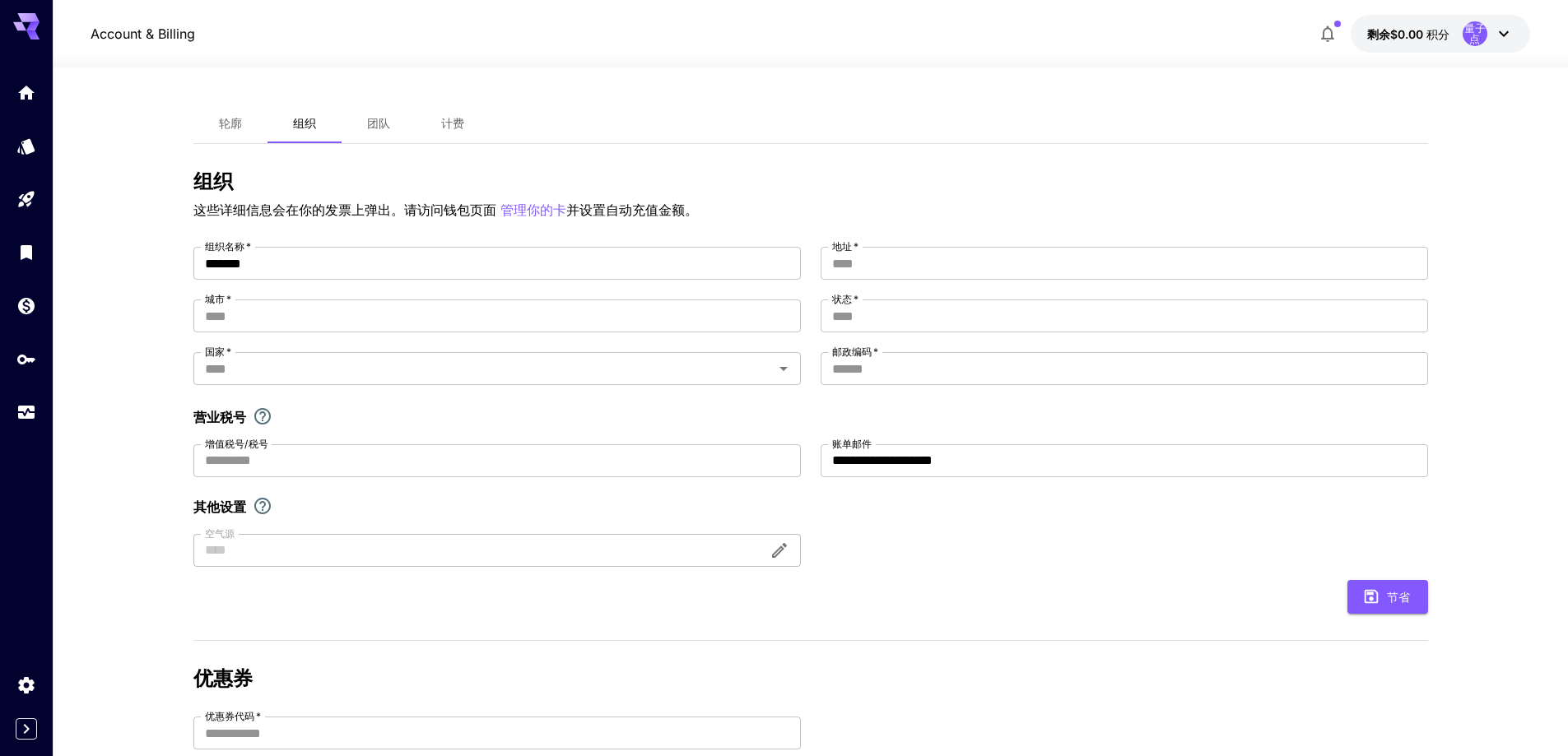
click at [448, 122] on font "计费" at bounding box center [452, 123] width 23 height 14
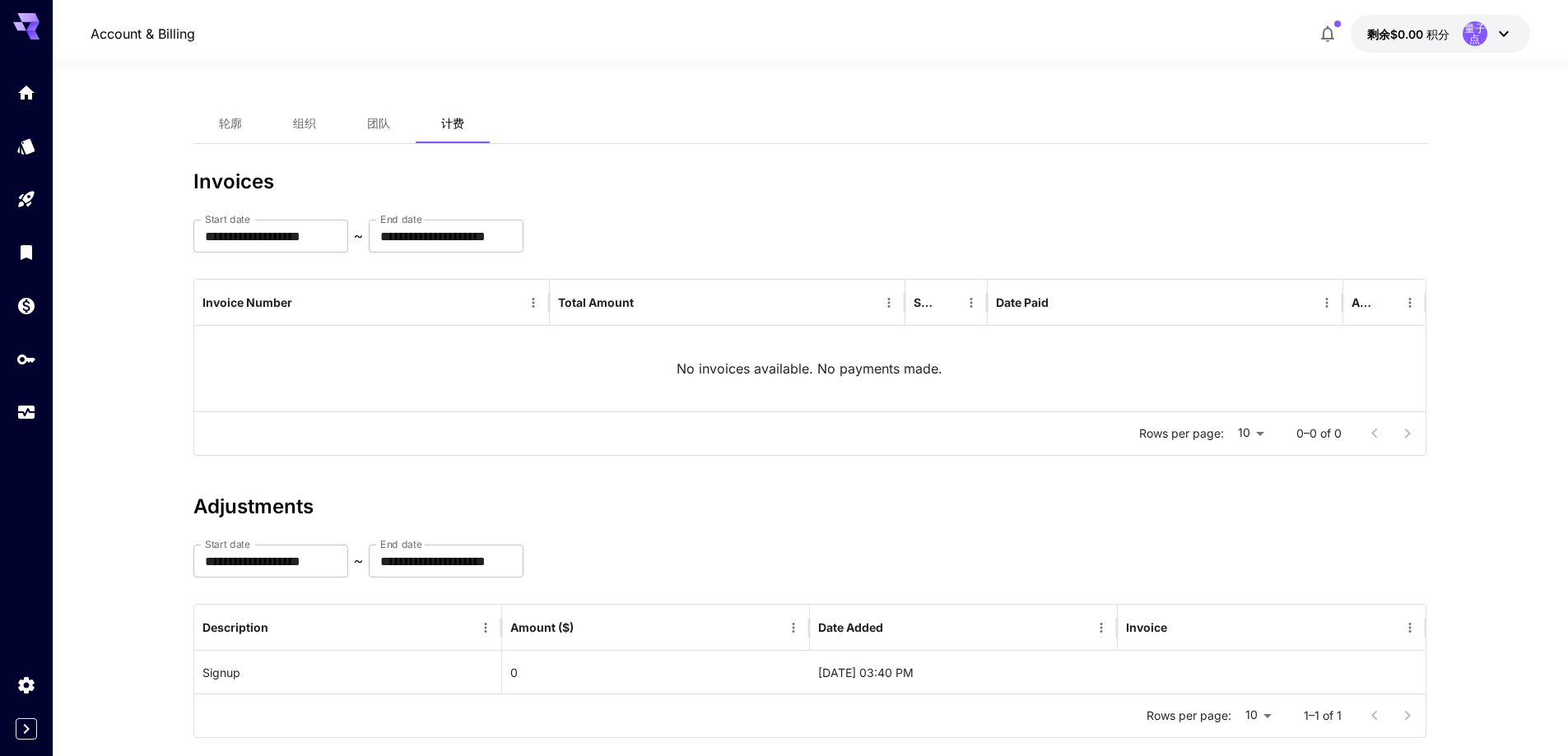
click at [751, 165] on div "**********" at bounding box center [810, 428] width 1235 height 648
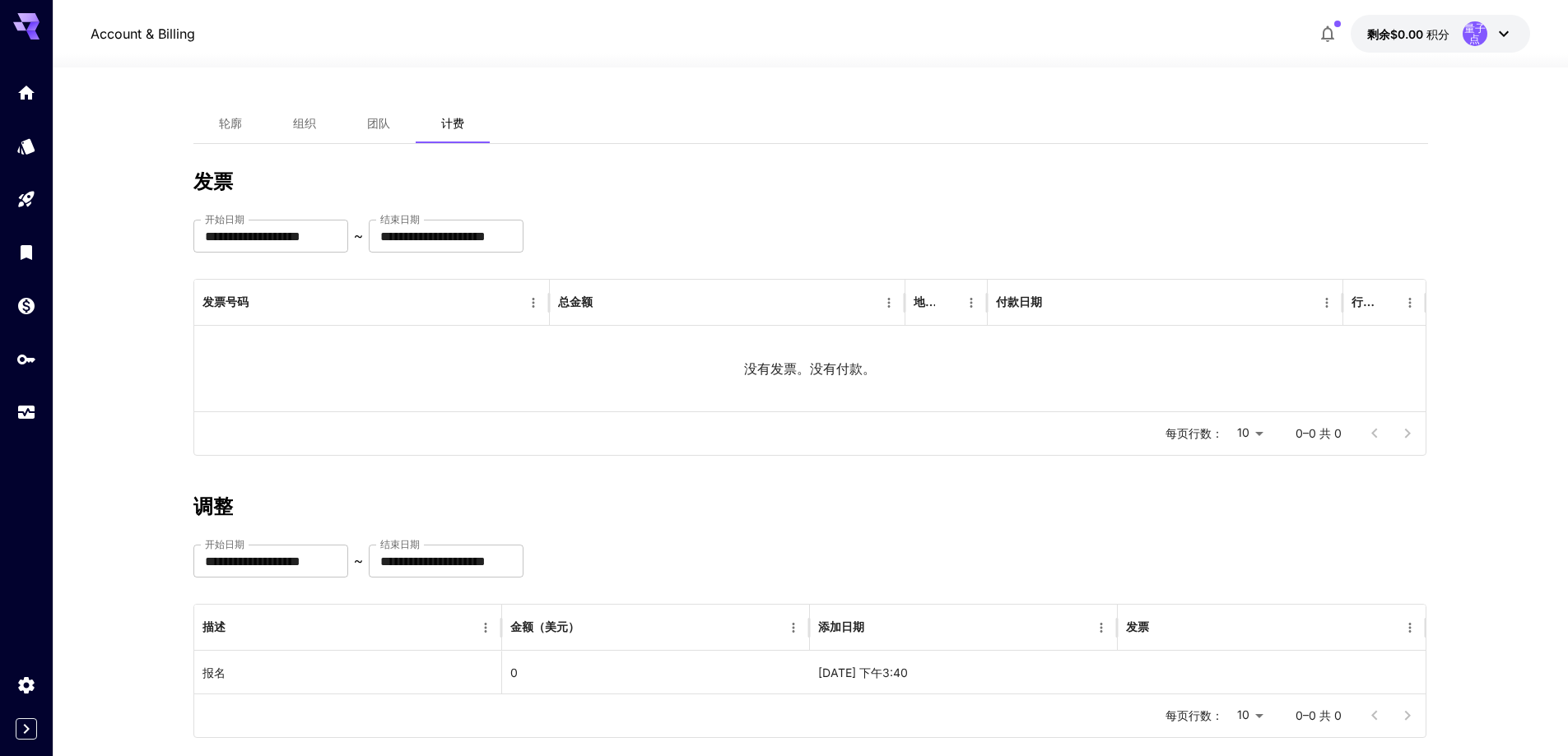
click at [225, 119] on font "轮廓" at bounding box center [230, 123] width 23 height 14
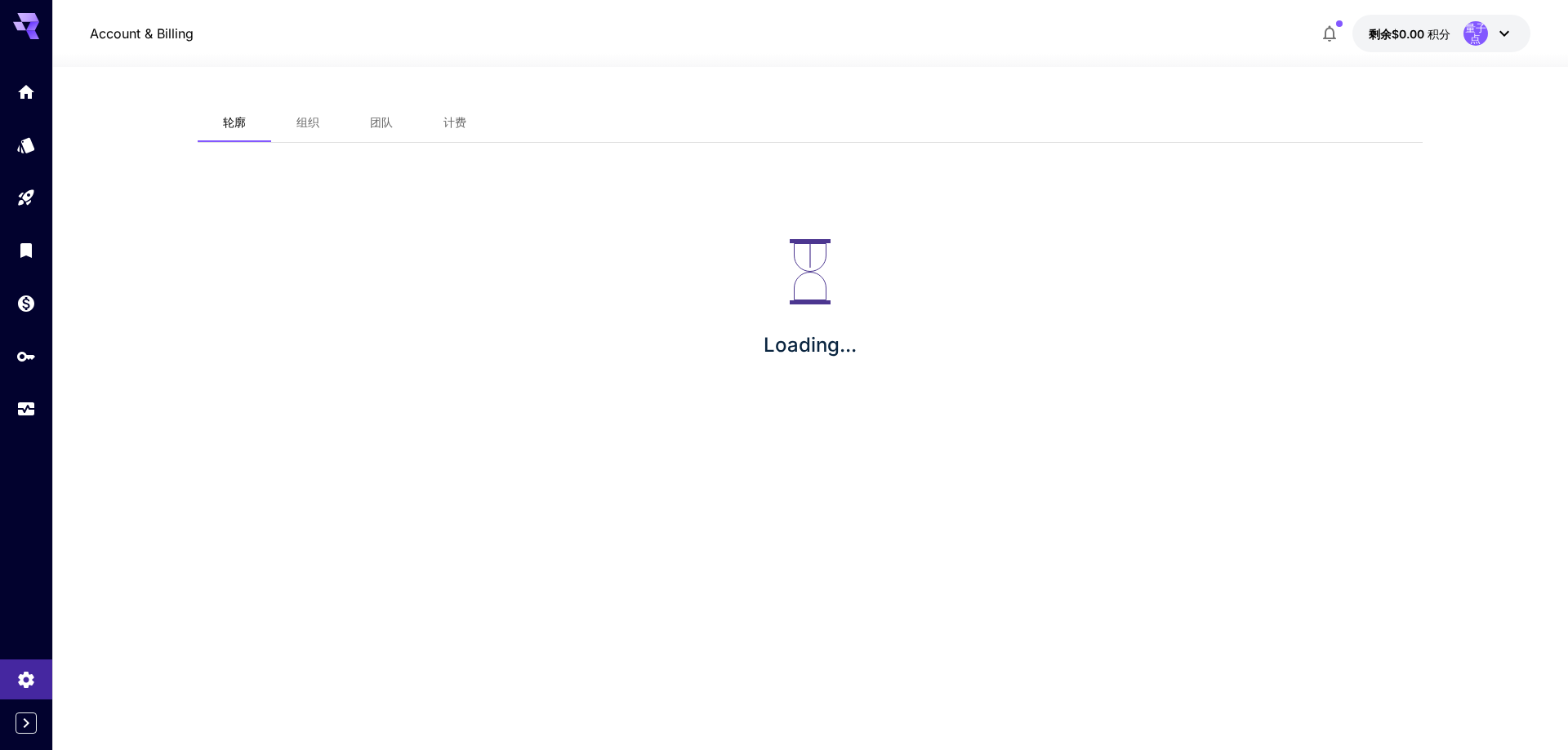
click at [289, 131] on button "组织" at bounding box center [308, 122] width 74 height 39
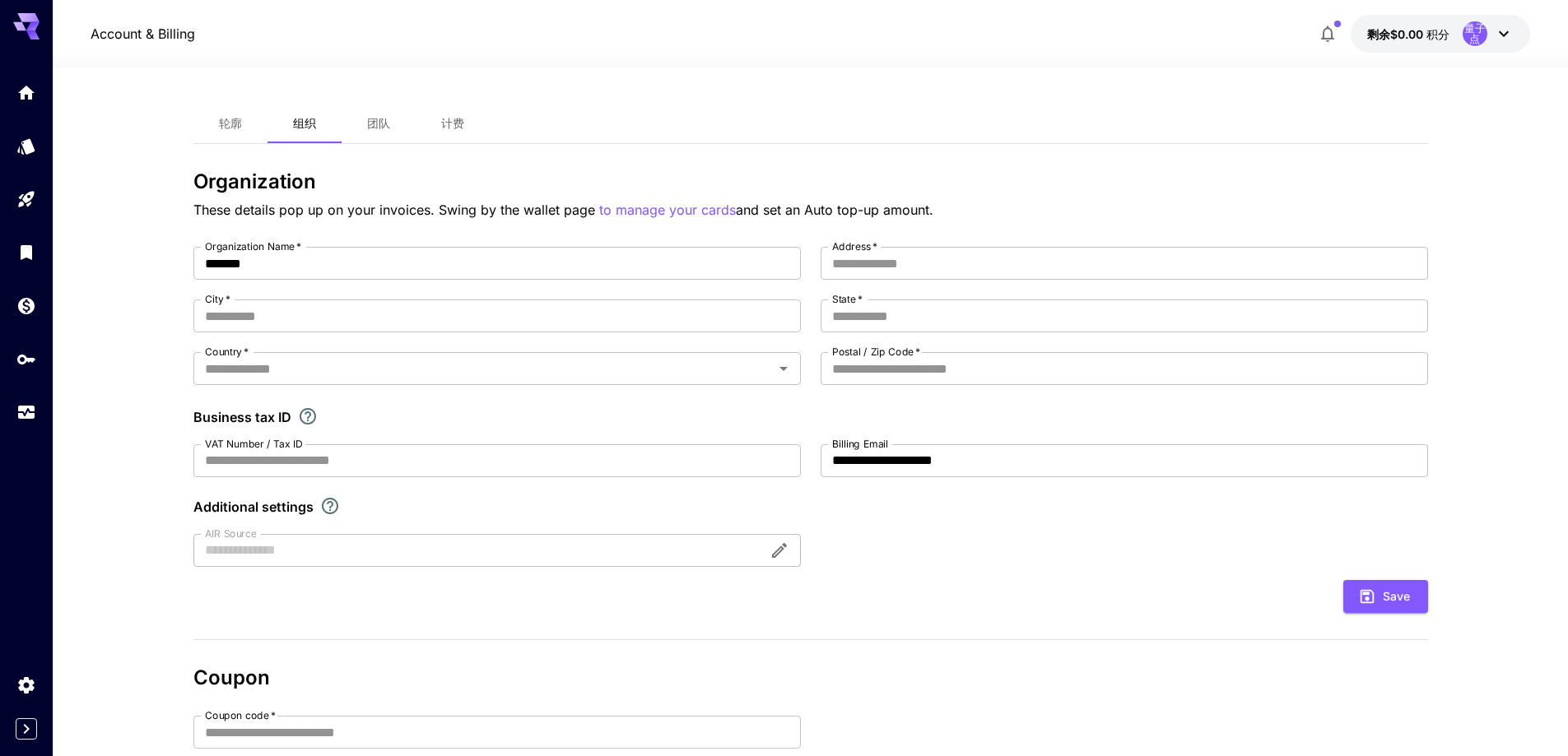
click at [396, 133] on button "团队" at bounding box center [379, 123] width 74 height 40
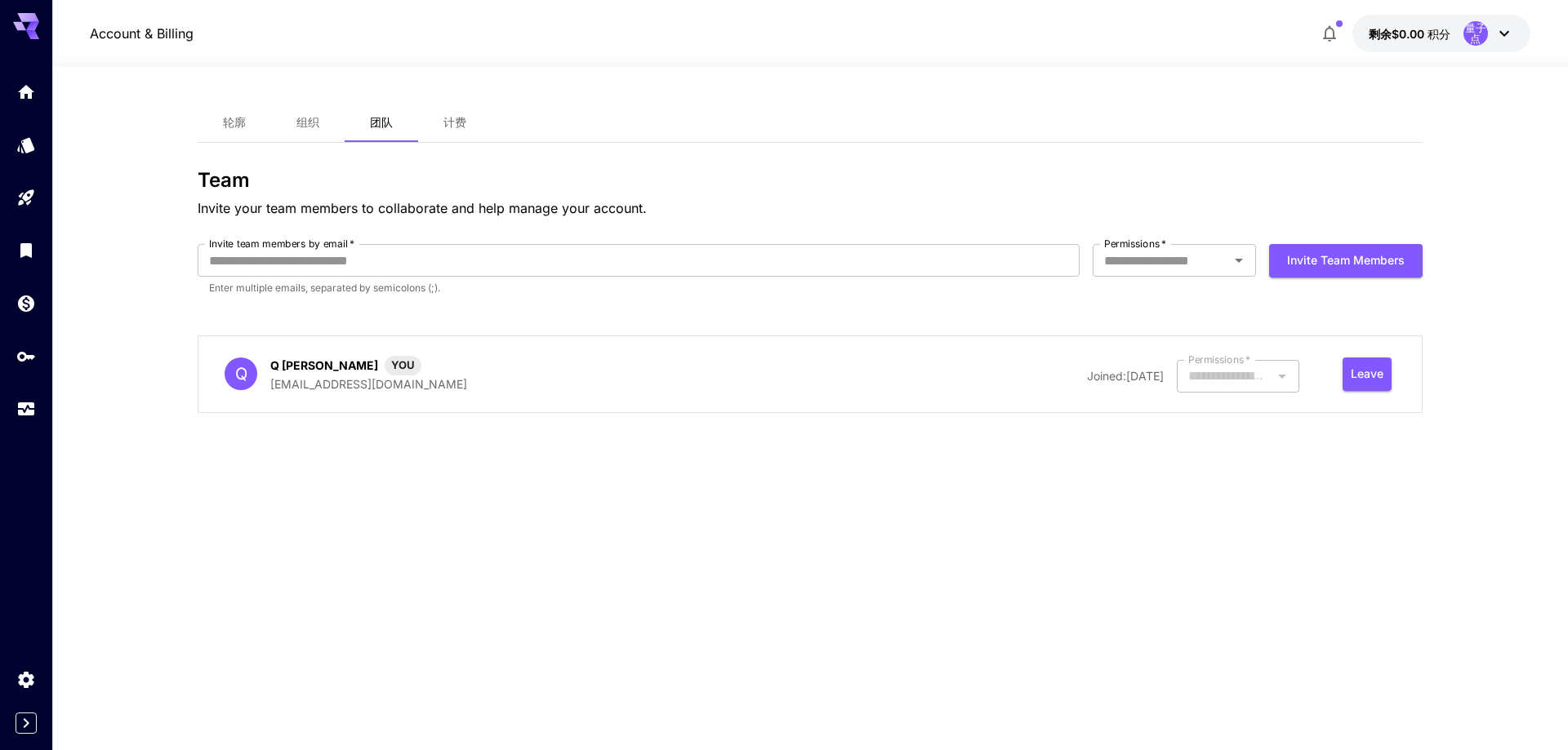
click at [472, 129] on button "计费" at bounding box center [455, 122] width 74 height 39
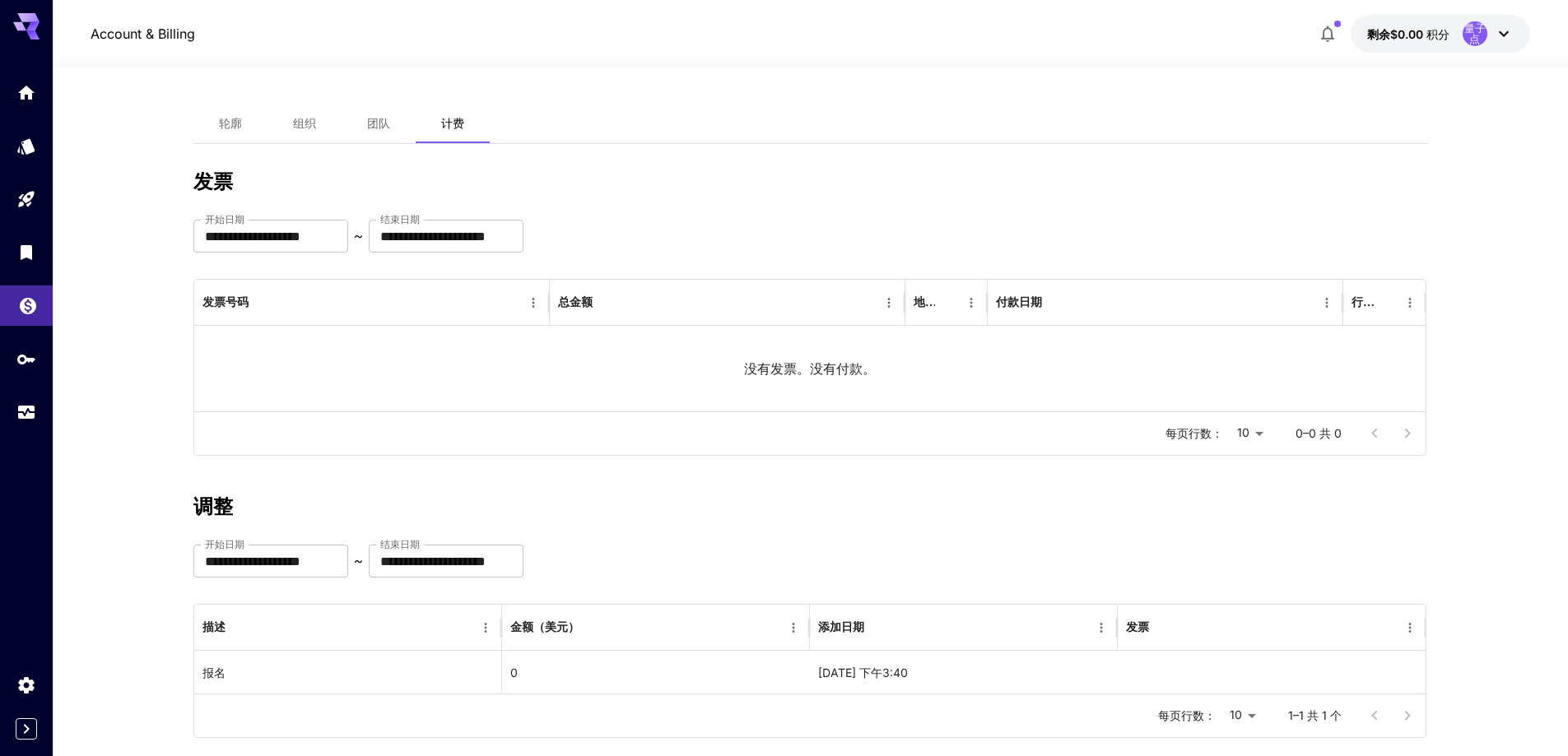
click at [11, 310] on link at bounding box center [26, 305] width 52 height 40
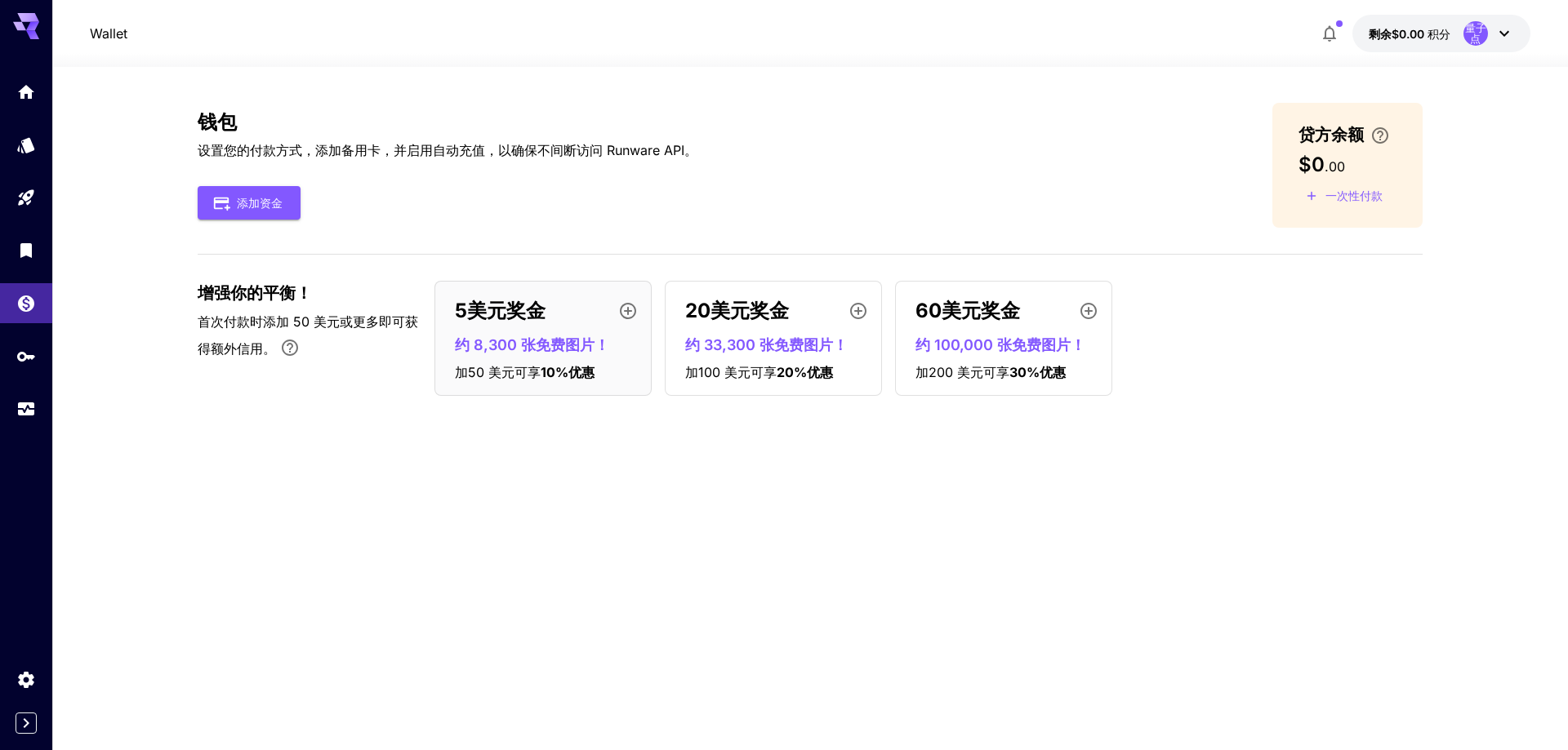
click at [858, 152] on div "钱包 设置您的付款方式，添加备用卡，并启用自动充值，以确保不间断访问 Runware API。 添加资金 贷方余额 $0 . 00 一次性付款" at bounding box center [810, 165] width 1225 height 125
click at [714, 218] on div "钱包 设置您的付款方式，添加备用卡，并启用自动充值，以确保不间断访问 Runware API。 添加资金 贷方余额 $0 . 00 一次性付款" at bounding box center [810, 165] width 1225 height 125
click at [942, 206] on div "钱包 设置您的付款方式，添加备用卡，并启用自动充值，以确保不间断访问 Runware API。 添加资金 贷方余额 $0 . 00 一次性付款" at bounding box center [810, 165] width 1225 height 125
click at [290, 350] on icon "奖金仅适用于您的首次付款，最高可达前 1,000 美元的 30%。" at bounding box center [290, 348] width 17 height 17
click at [254, 207] on font "添加资金" at bounding box center [260, 203] width 46 height 14
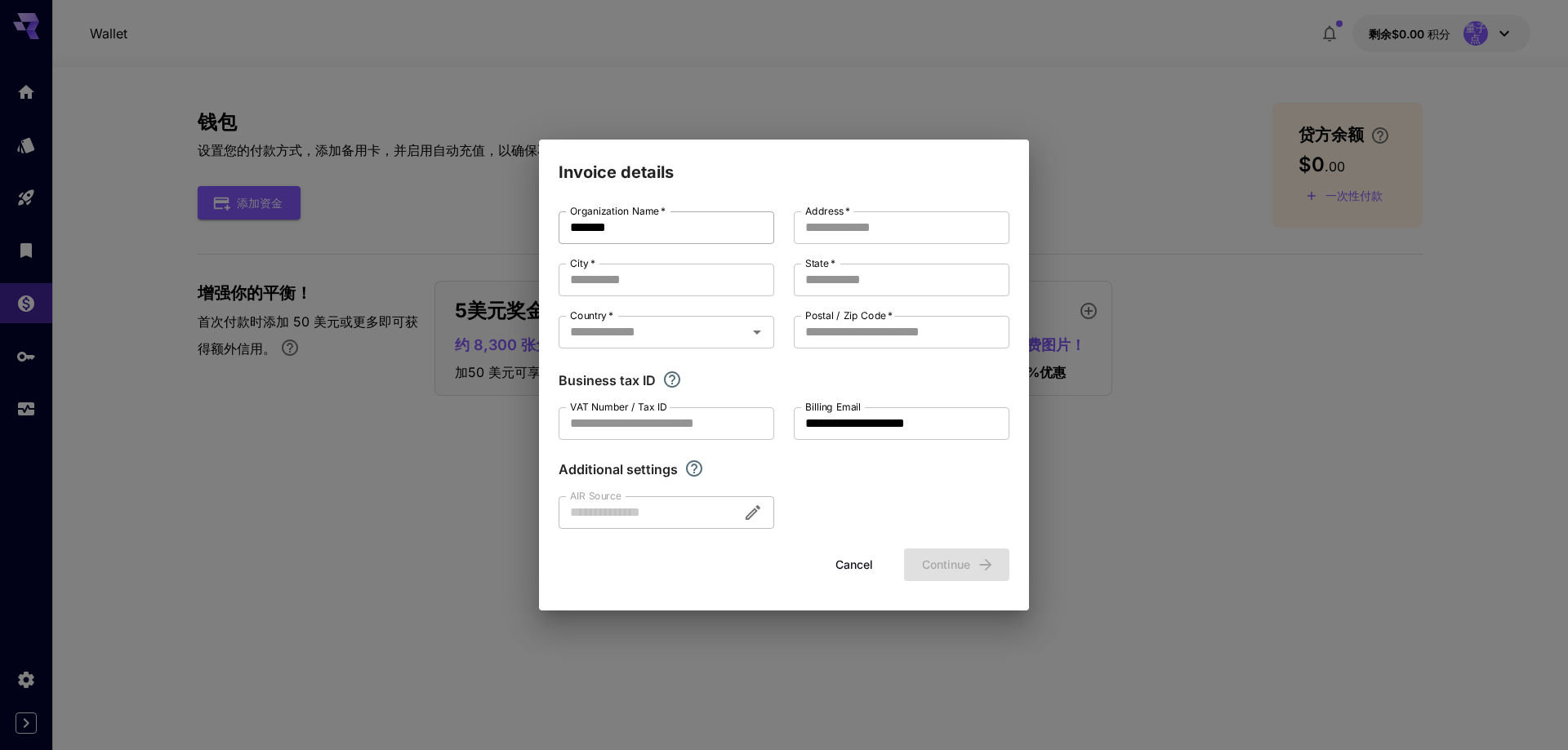
click at [684, 234] on input "*******" at bounding box center [666, 228] width 216 height 33
click at [827, 236] on input "Address   *" at bounding box center [902, 228] width 216 height 33
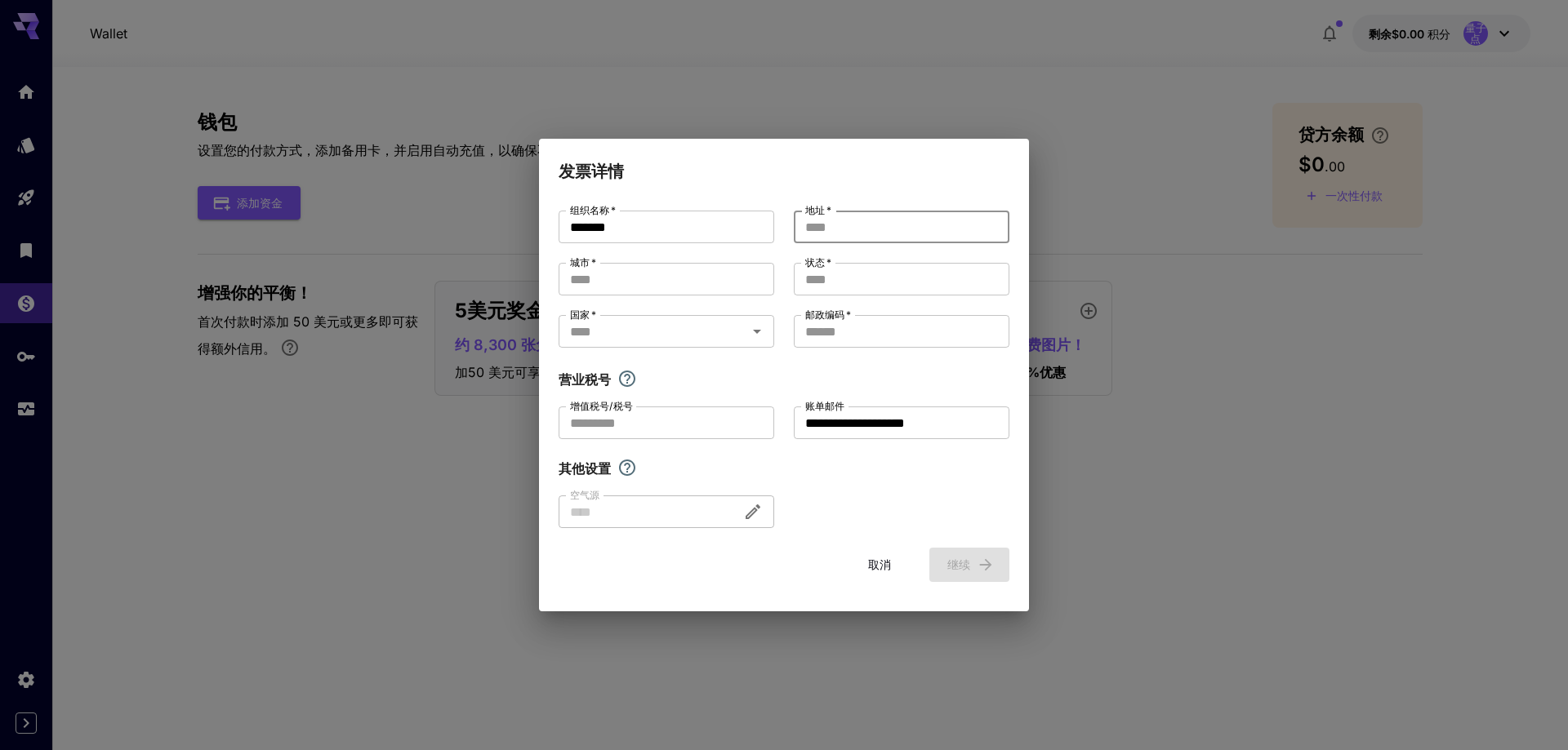
click at [830, 230] on input "地址   *" at bounding box center [902, 227] width 216 height 33
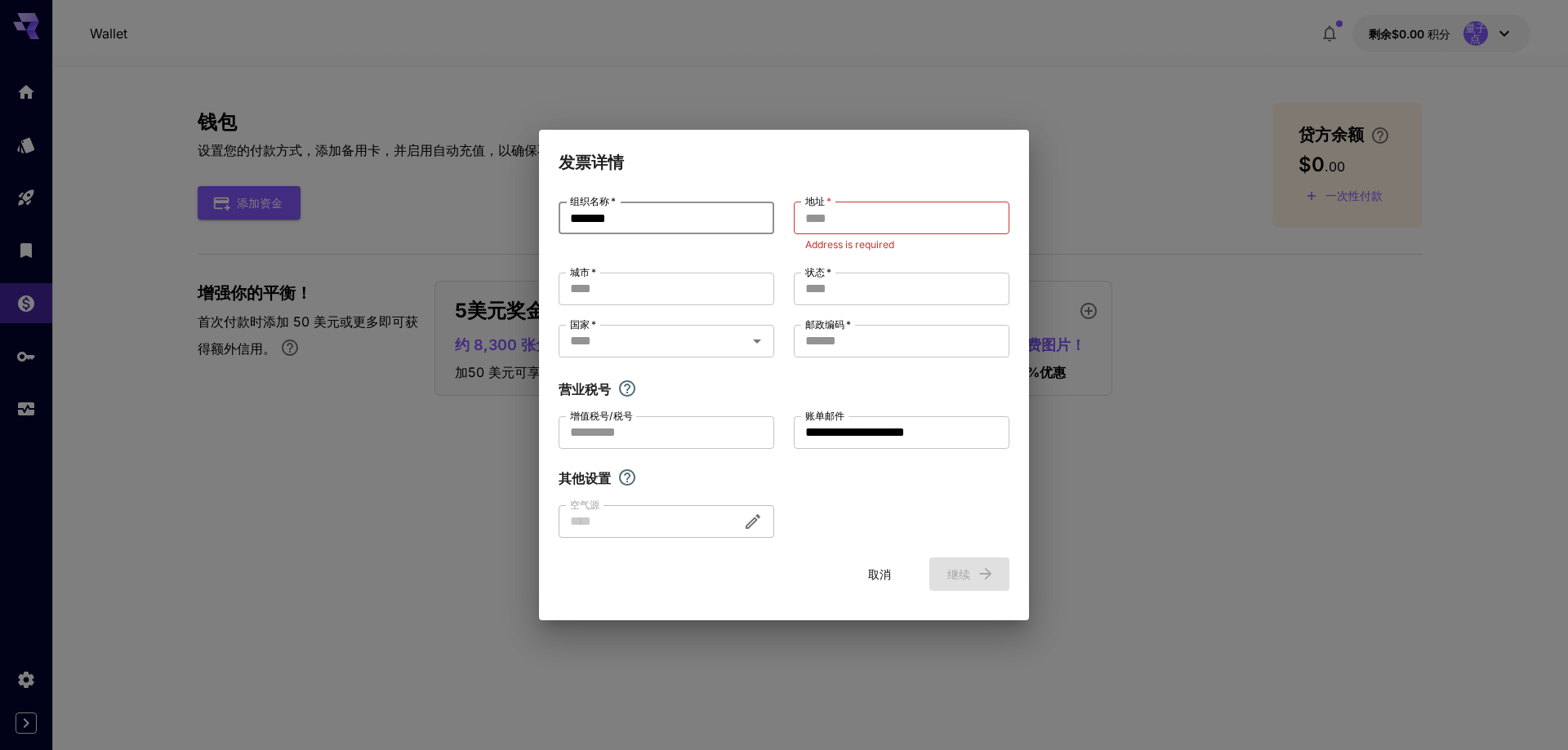
click at [642, 221] on input "*******" at bounding box center [666, 218] width 216 height 33
click at [878, 223] on input "地址   *" at bounding box center [902, 218] width 216 height 33
click at [872, 221] on input "地址   *" at bounding box center [902, 218] width 216 height 33
drag, startPoint x: 782, startPoint y: 275, endPoint x: 733, endPoint y: 287, distance: 50.4
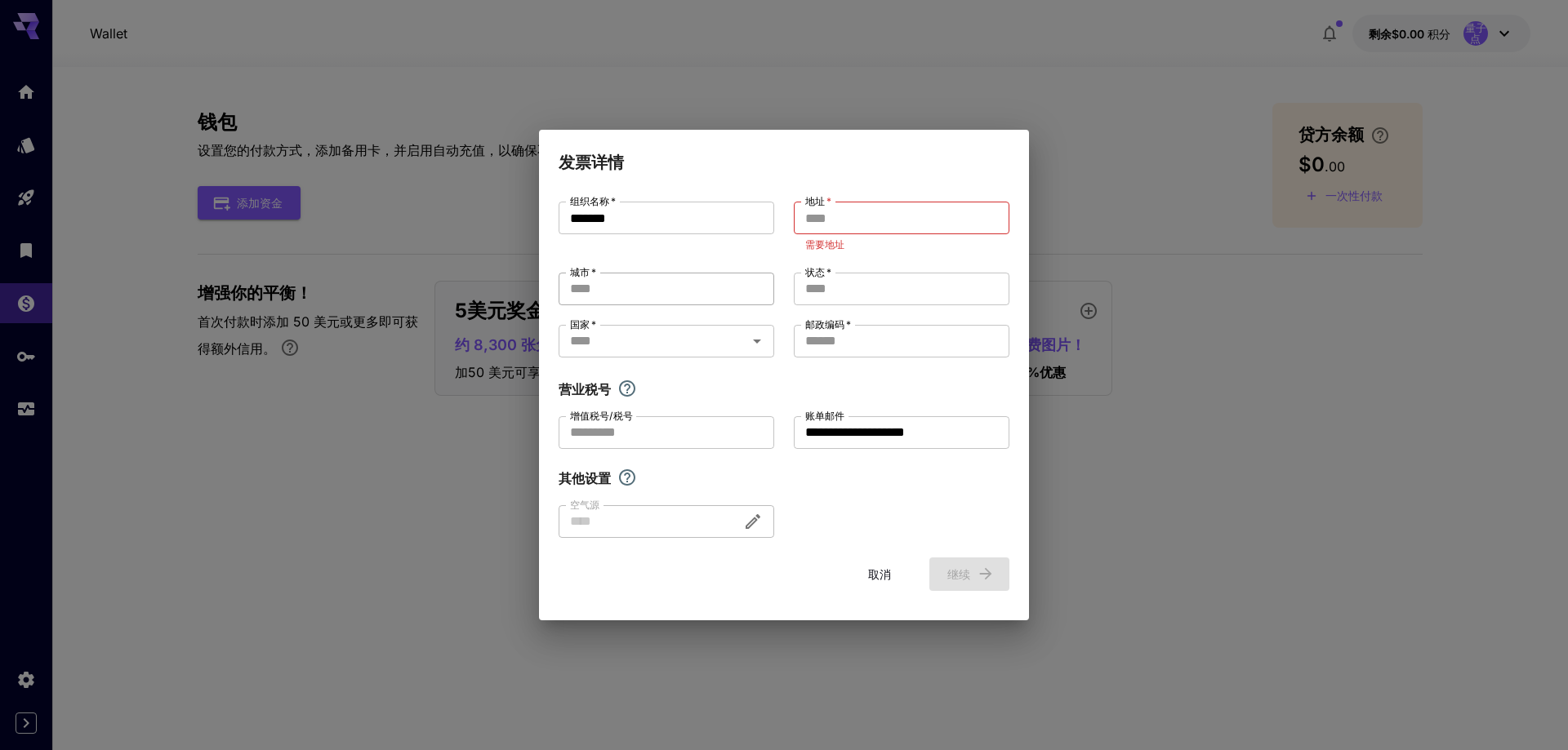
click at [782, 276] on div "**********" at bounding box center [784, 370] width 450 height 336
click at [727, 290] on input "城市   *" at bounding box center [666, 289] width 216 height 33
click at [674, 434] on input "增值税号/税号" at bounding box center [666, 432] width 216 height 33
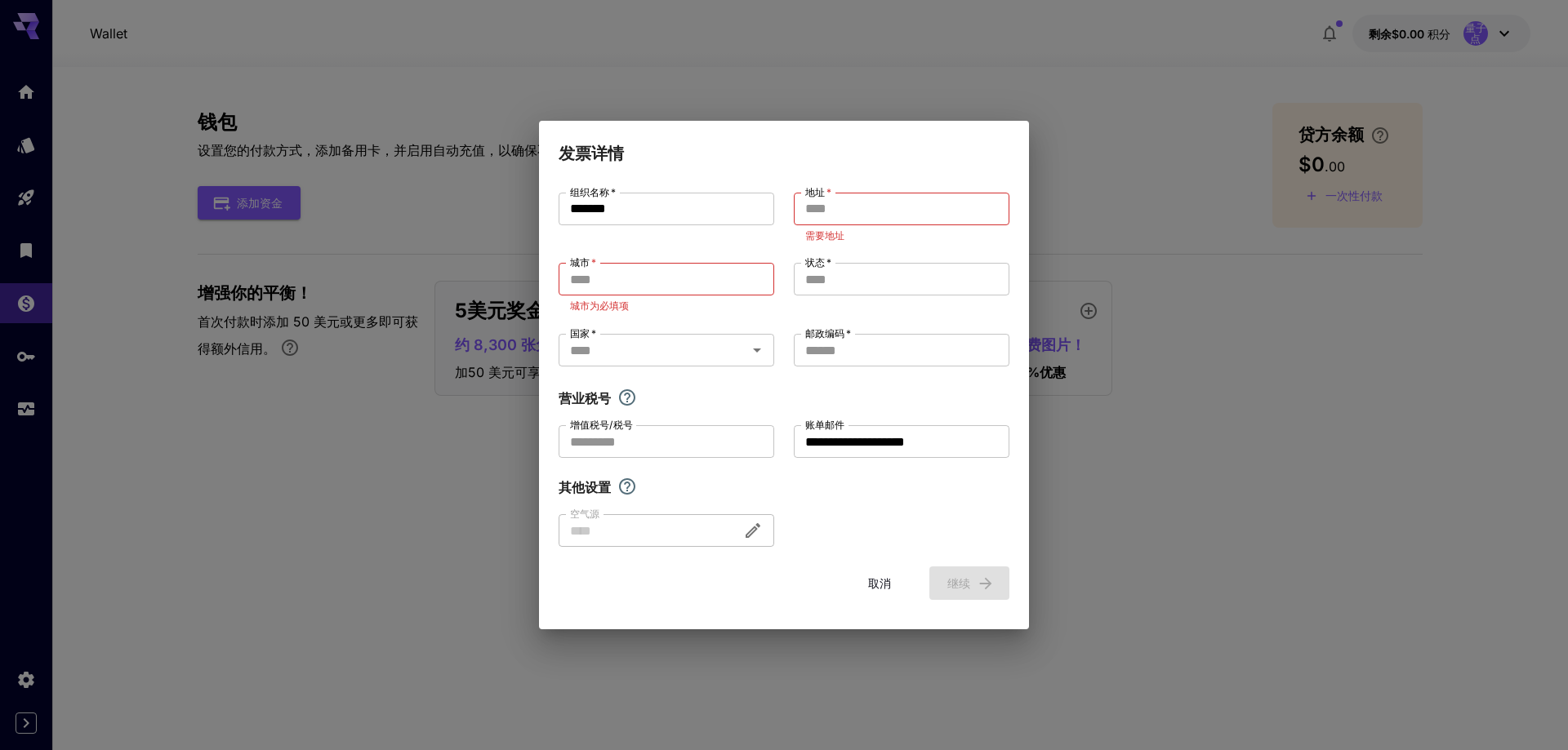
click at [628, 526] on div at bounding box center [666, 531] width 216 height 33
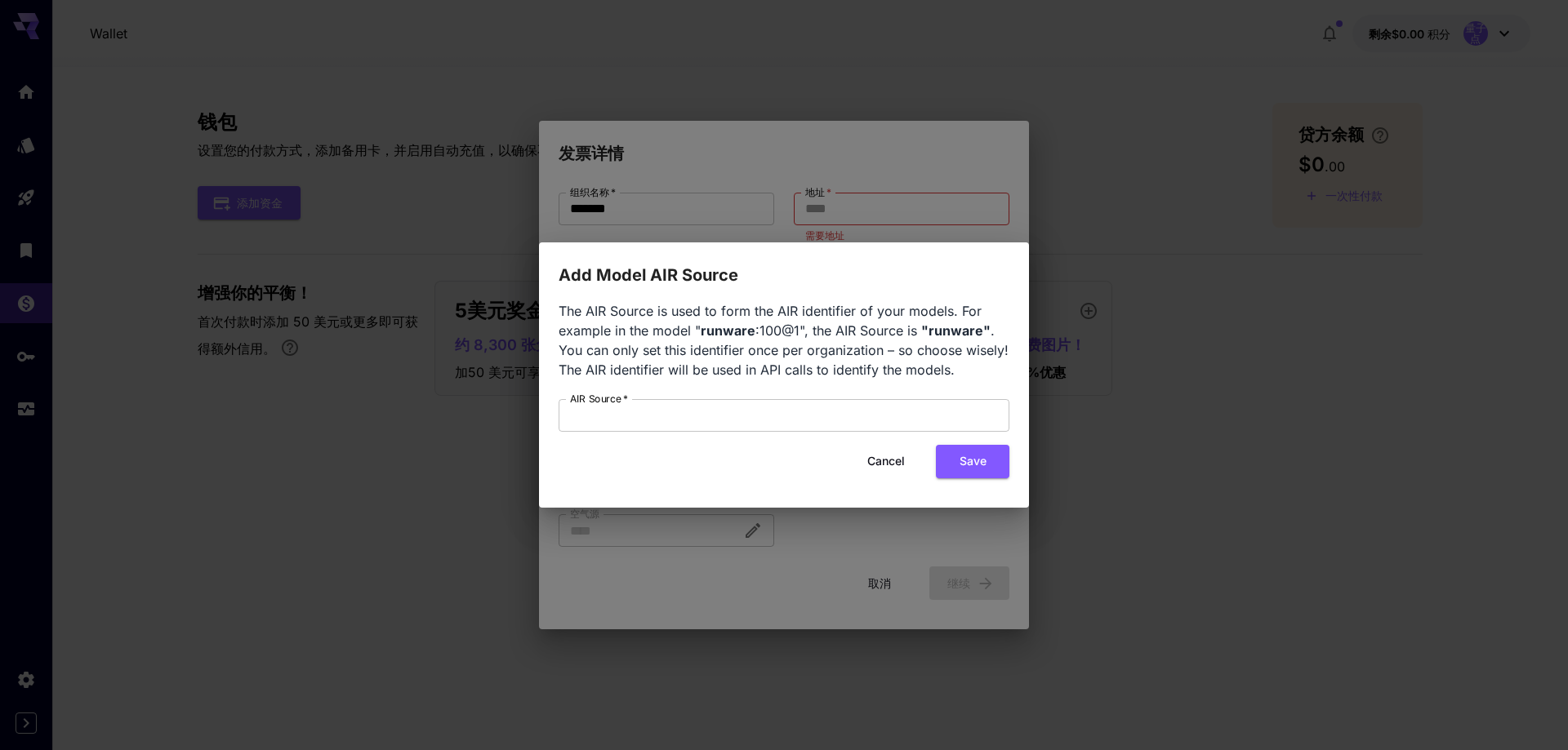
click at [655, 449] on div "Cancel Save" at bounding box center [784, 462] width 450 height 33
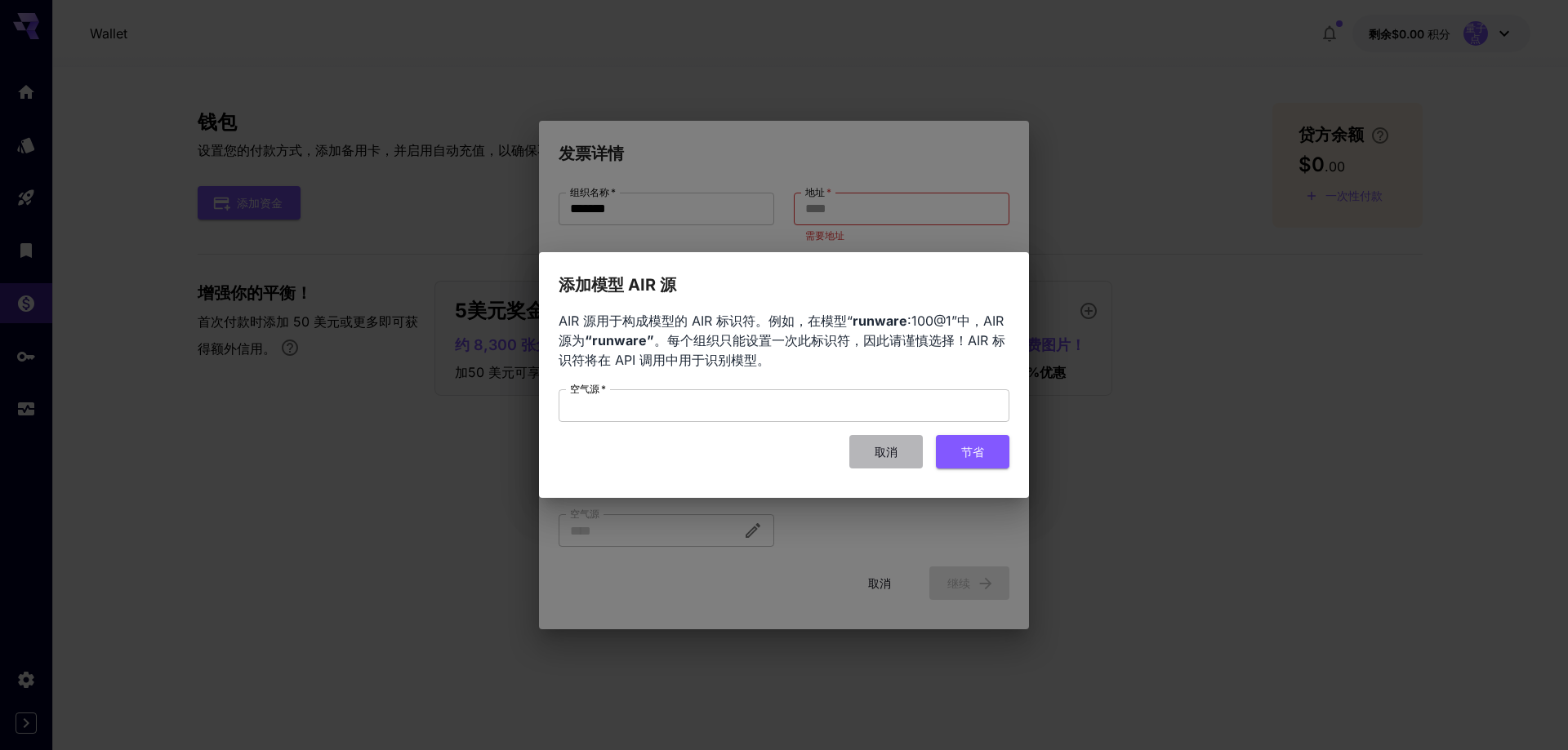
click at [873, 447] on button "取消" at bounding box center [886, 452] width 74 height 33
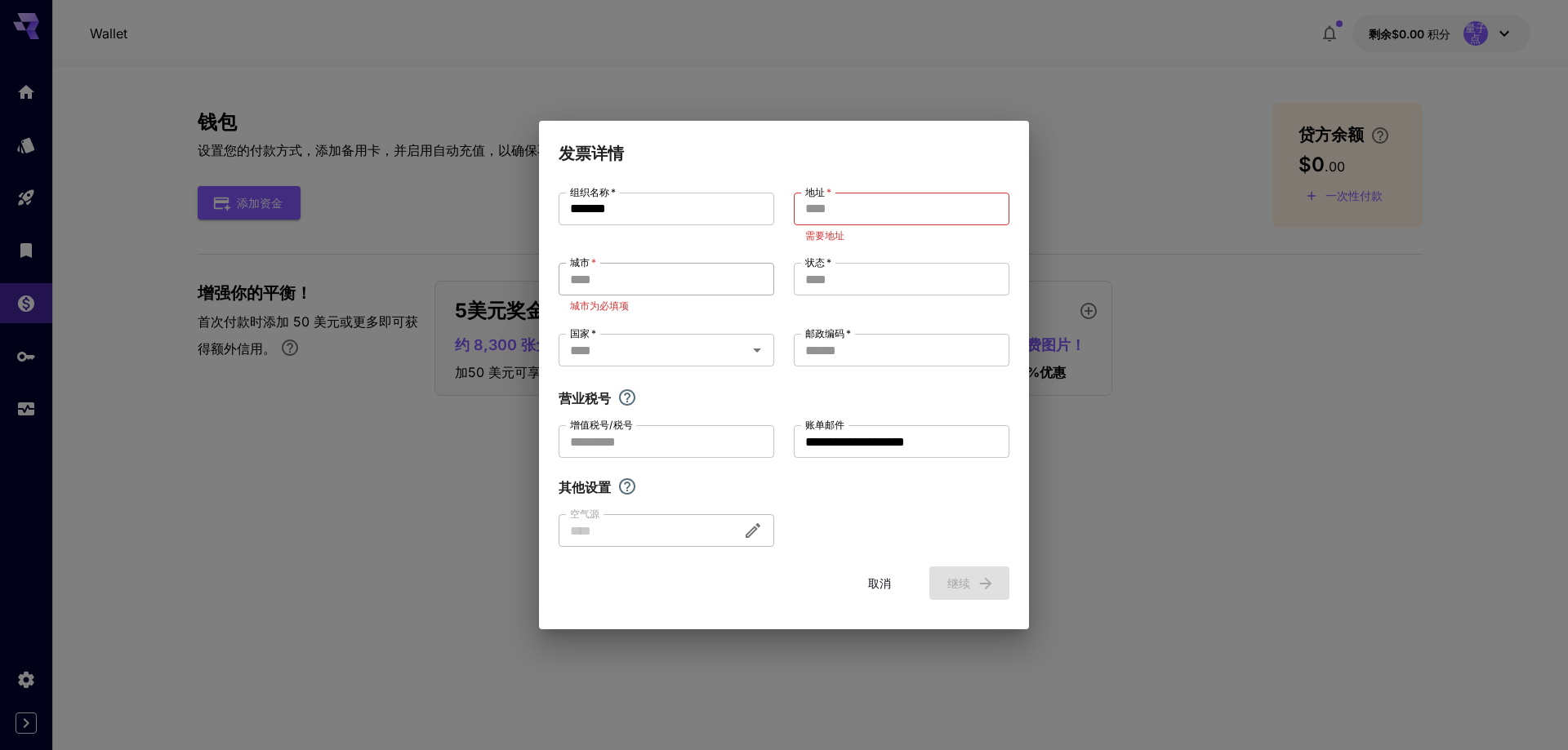
click at [659, 266] on input "城市   *" at bounding box center [666, 279] width 216 height 33
click at [826, 208] on input "地址   *" at bounding box center [902, 208] width 216 height 33
click at [990, 89] on div "**********" at bounding box center [784, 375] width 1568 height 750
drag, startPoint x: 874, startPoint y: 579, endPoint x: 876, endPoint y: 570, distance: 9.2
click at [874, 579] on font "取消" at bounding box center [879, 583] width 23 height 14
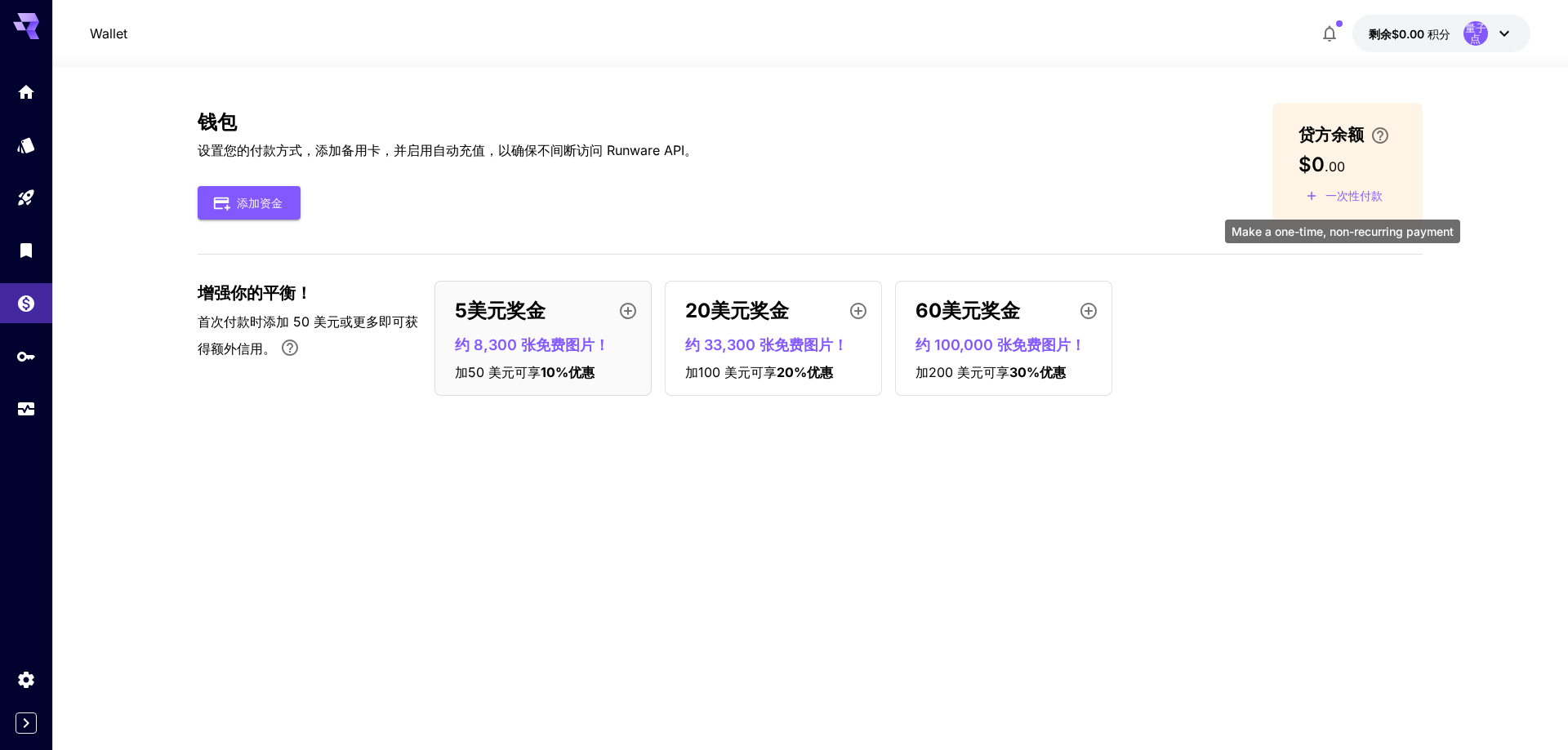
click at [1346, 190] on font "一次性付款" at bounding box center [1354, 195] width 57 height 14
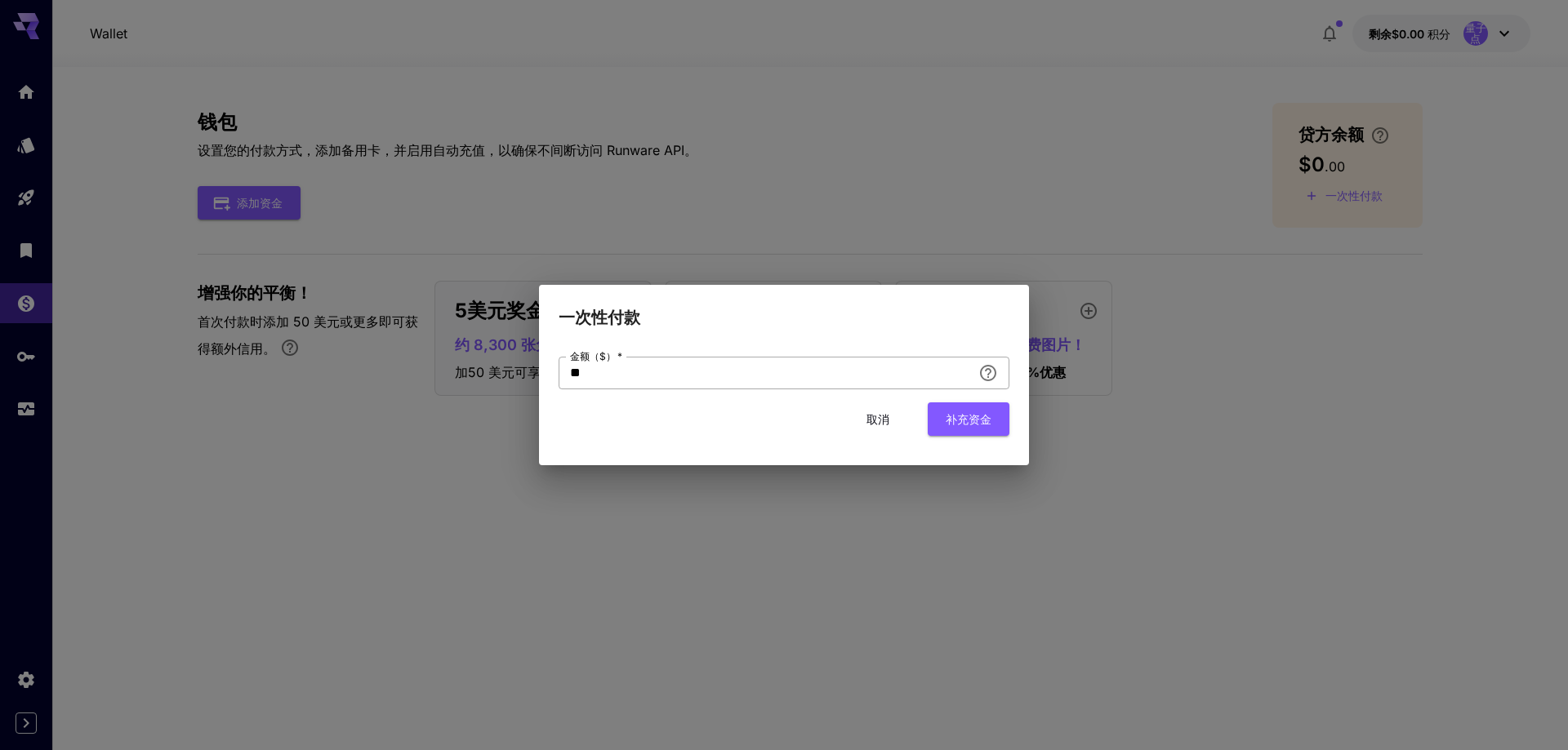
click at [883, 378] on input "**" at bounding box center [765, 372] width 414 height 33
click at [981, 368] on icon "添加金额以补充您的信用余额。" at bounding box center [988, 372] width 19 height 19
click at [790, 367] on input "**" at bounding box center [765, 372] width 414 height 33
drag, startPoint x: 758, startPoint y: 370, endPoint x: 553, endPoint y: 374, distance: 205.0
click at [558, 377] on input "**" at bounding box center [765, 372] width 414 height 33
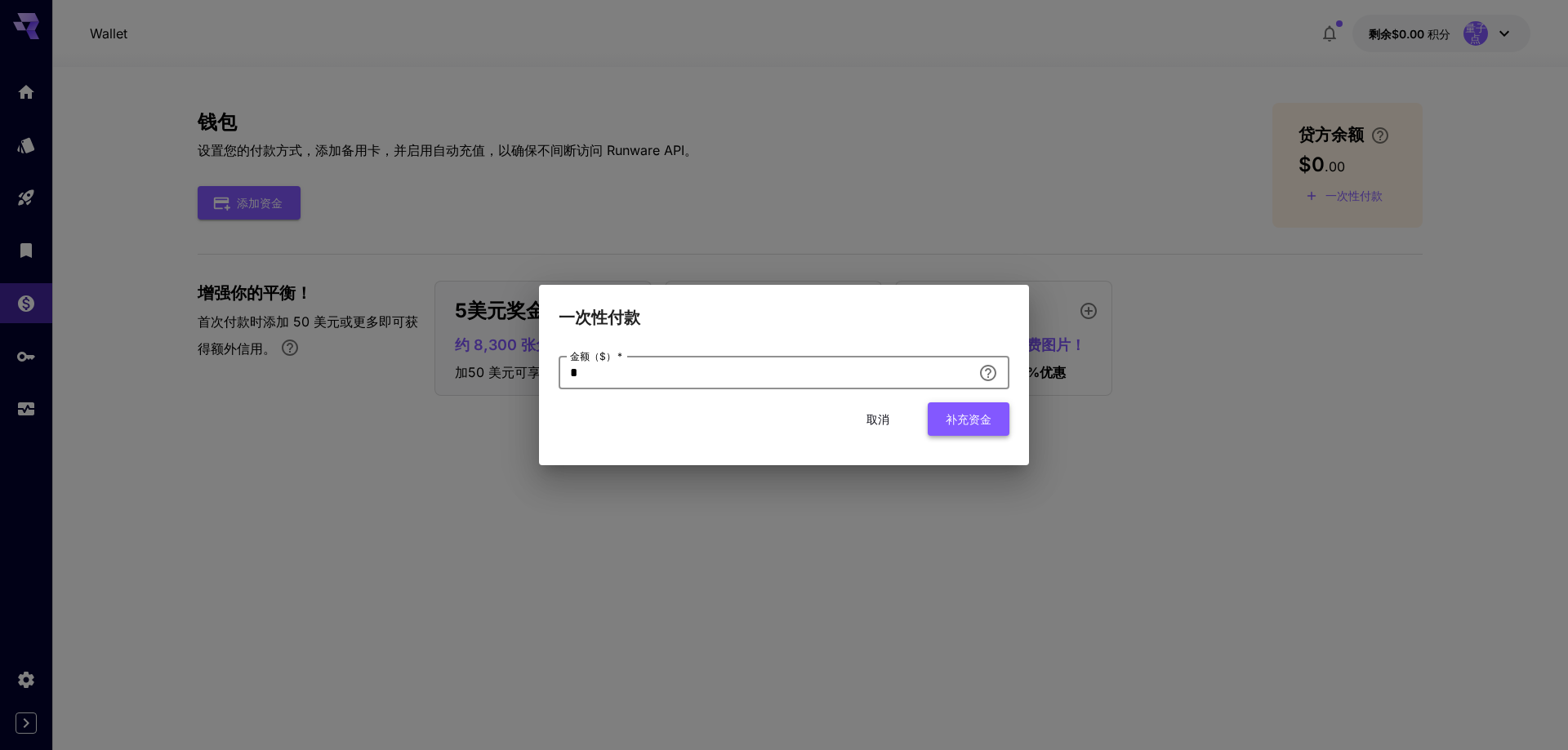
type input "*"
click at [995, 416] on button "补充资金" at bounding box center [969, 419] width 82 height 33
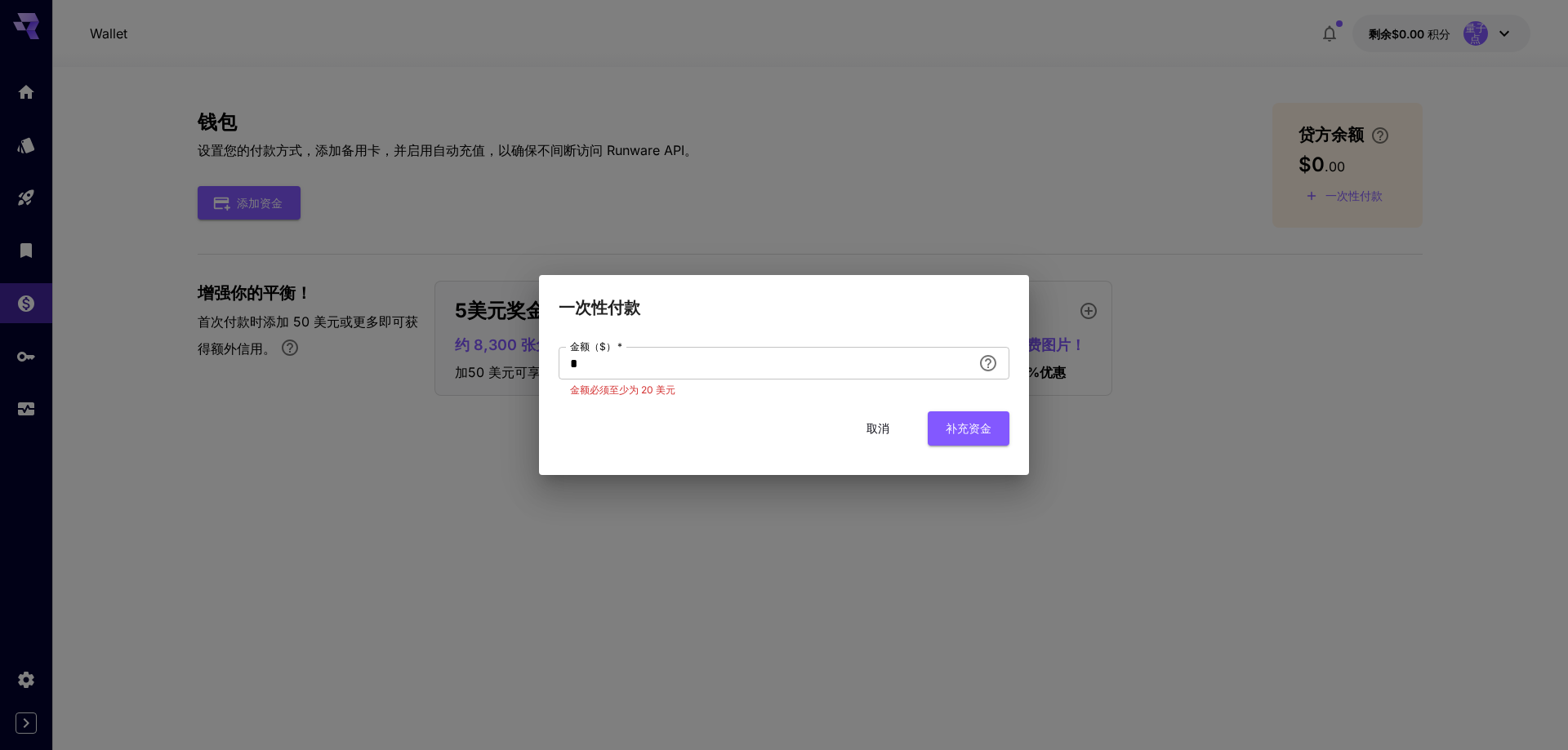
click at [882, 423] on font "取消" at bounding box center [877, 428] width 23 height 14
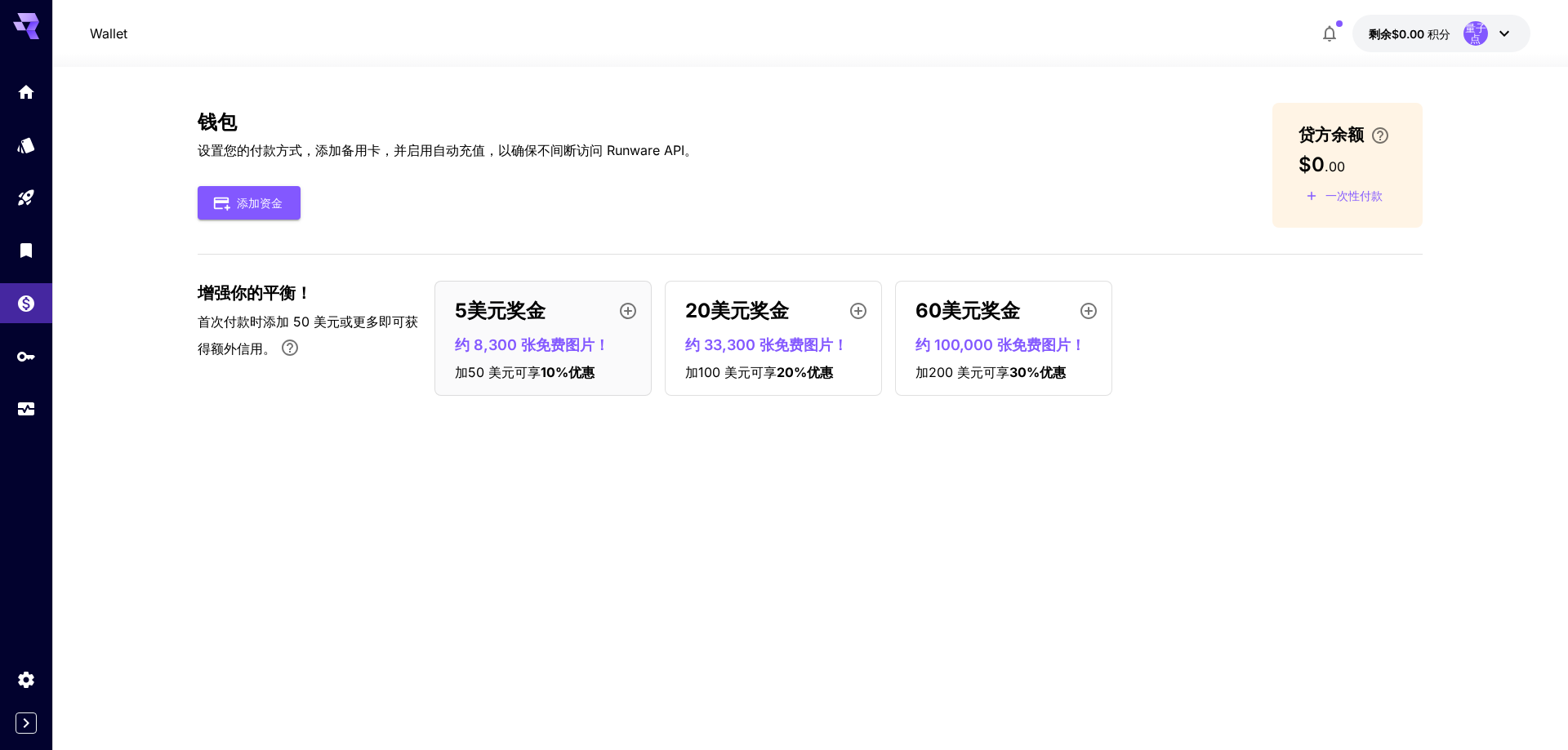
click at [846, 179] on div "钱包 设置您的付款方式，添加备用卡，并启用自动充值，以确保不间断访问 Runware API。 添加资金 贷方余额 $0 . 00 一次性付款" at bounding box center [810, 165] width 1225 height 125
click at [534, 316] on font "5美元奖金" at bounding box center [500, 311] width 90 height 23
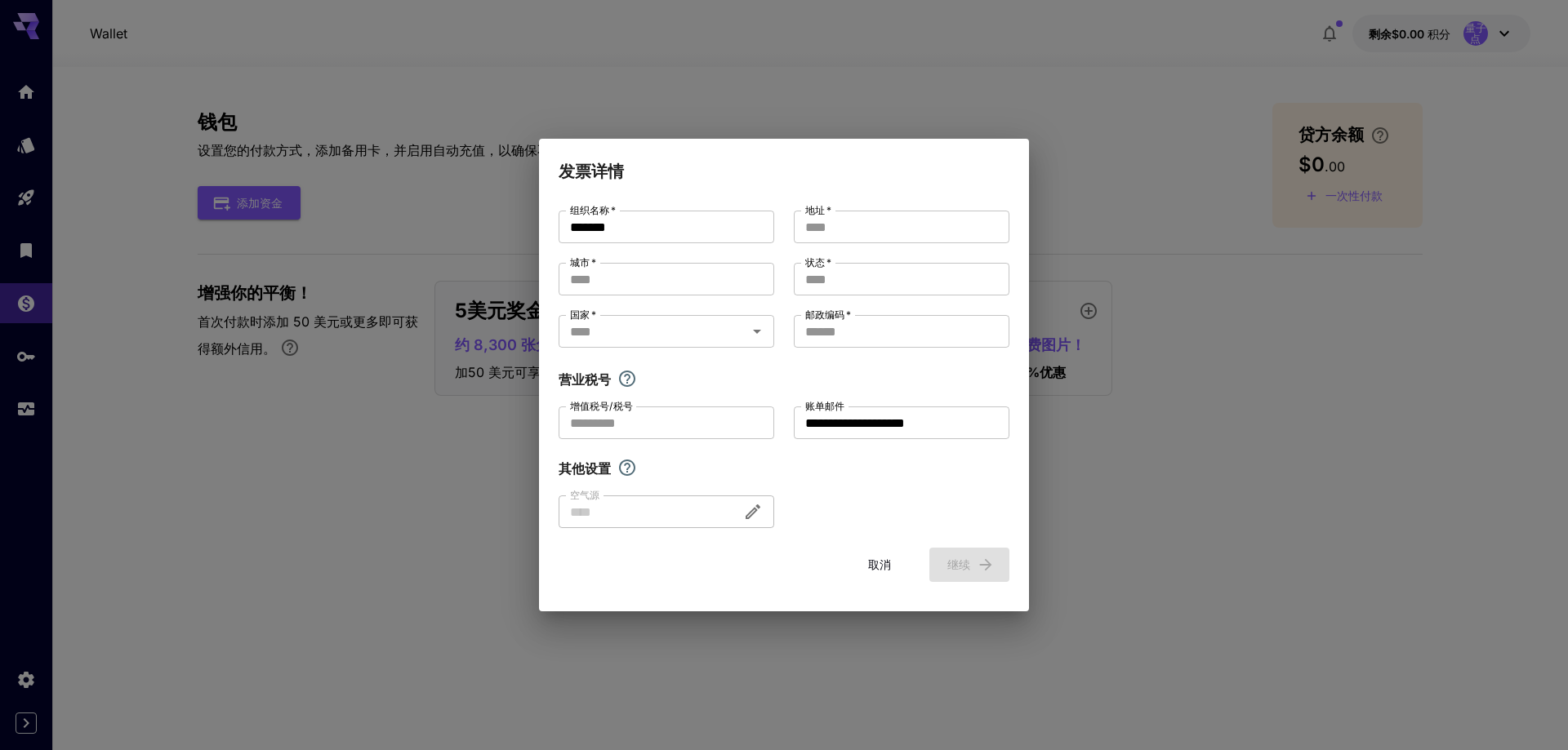
click at [886, 562] on font "取消" at bounding box center [879, 564] width 23 height 14
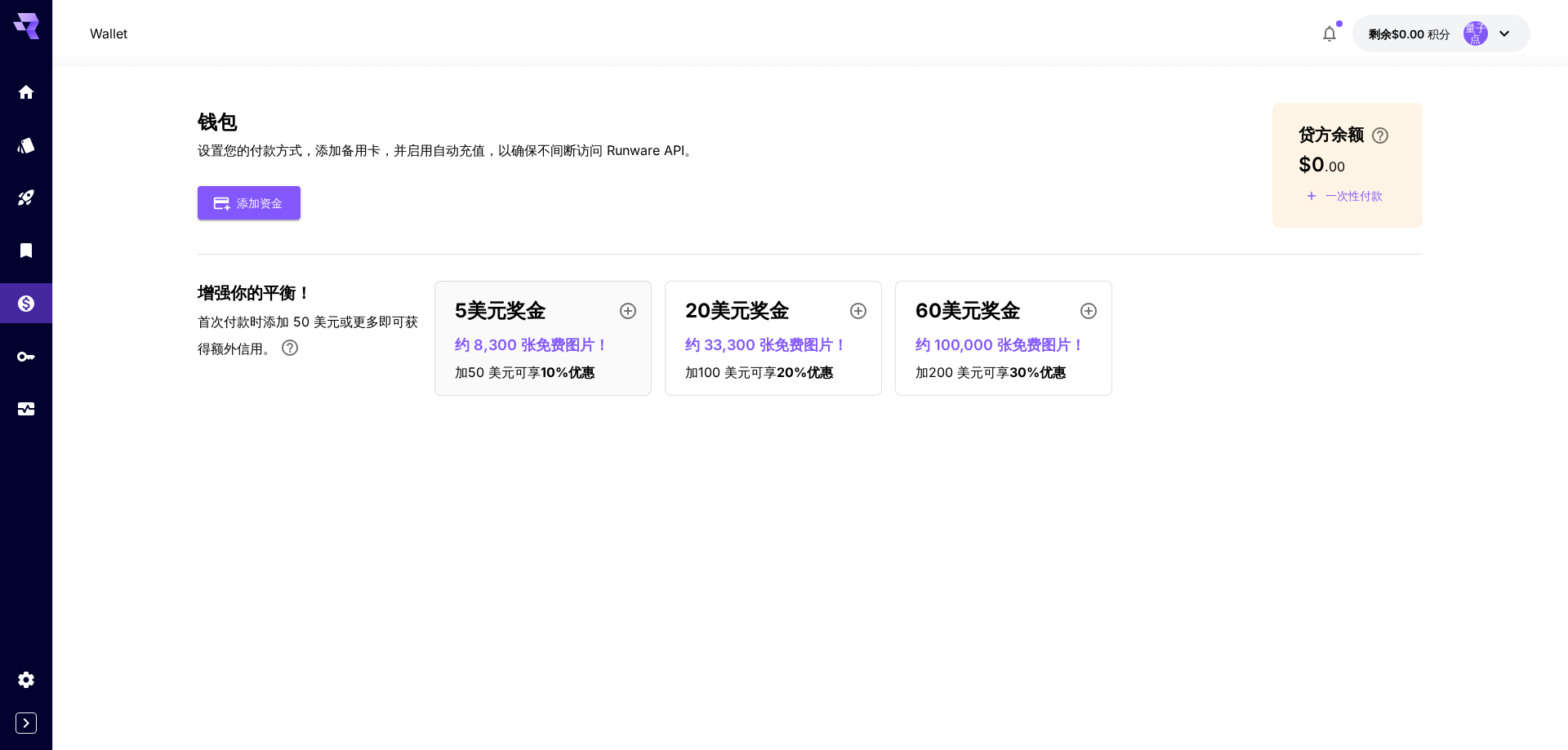
click at [1409, 32] on font "剩余$0.00" at bounding box center [1396, 33] width 55 height 14
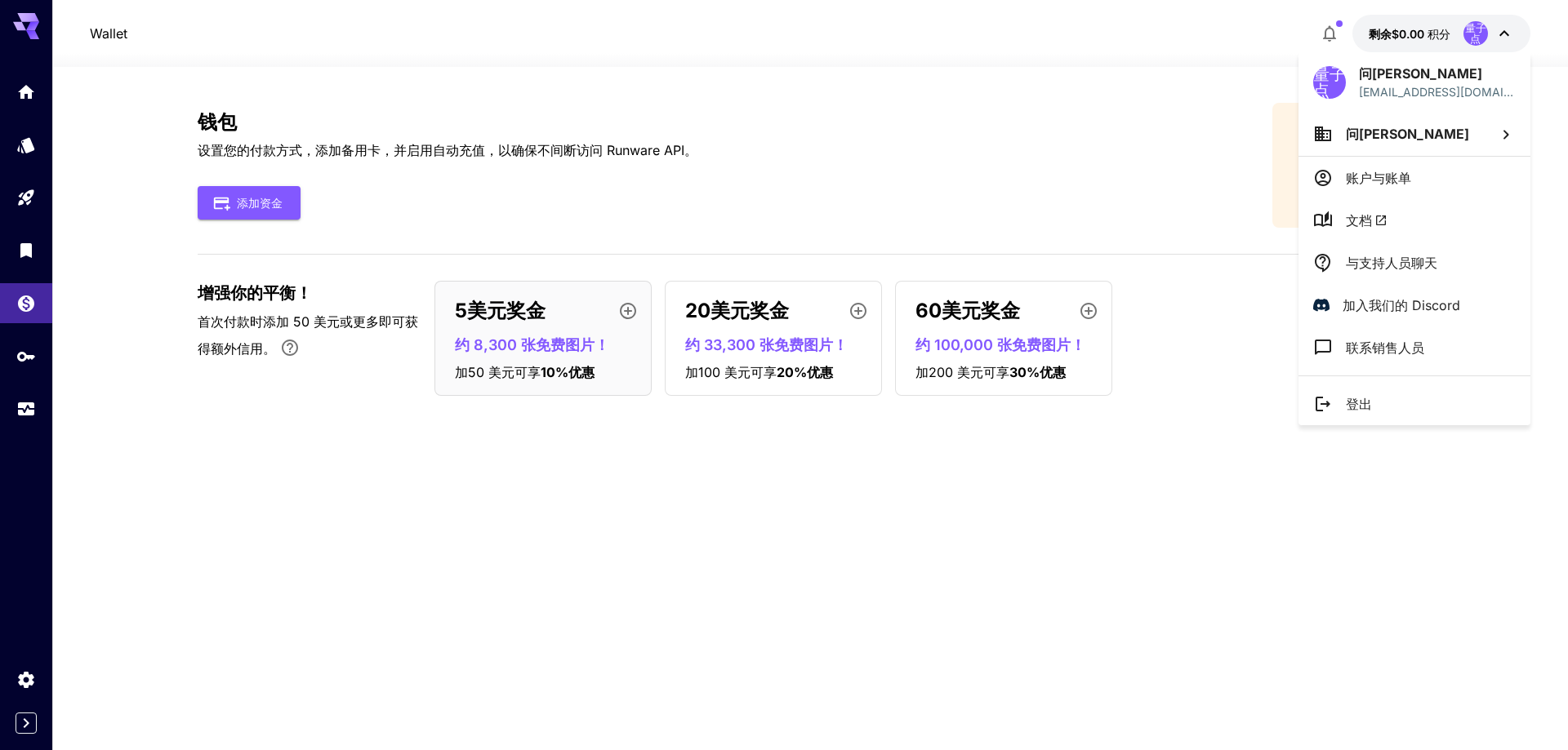
click at [1333, 27] on div at bounding box center [784, 375] width 1568 height 750
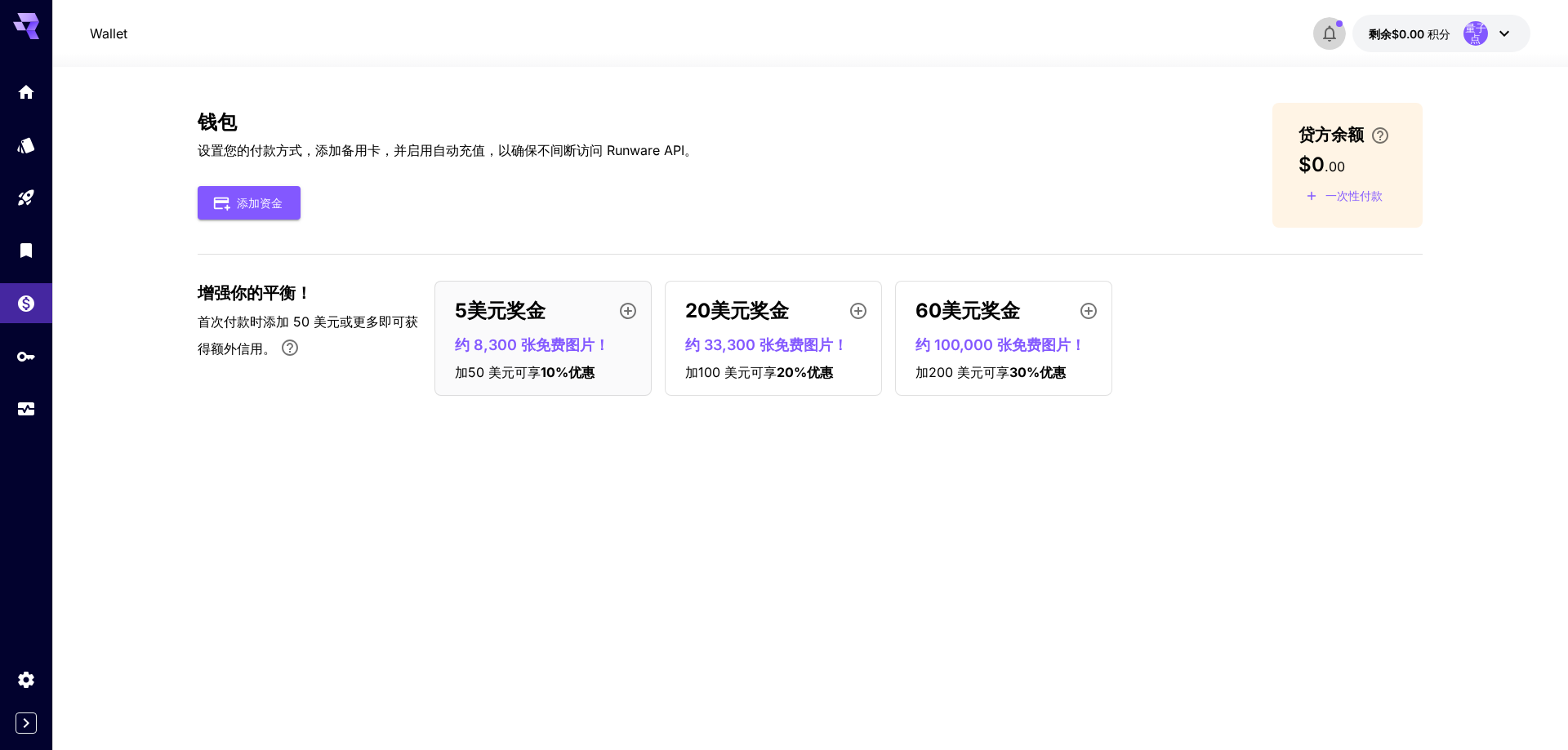
click at [1330, 27] on icon "button" at bounding box center [1329, 34] width 13 height 17
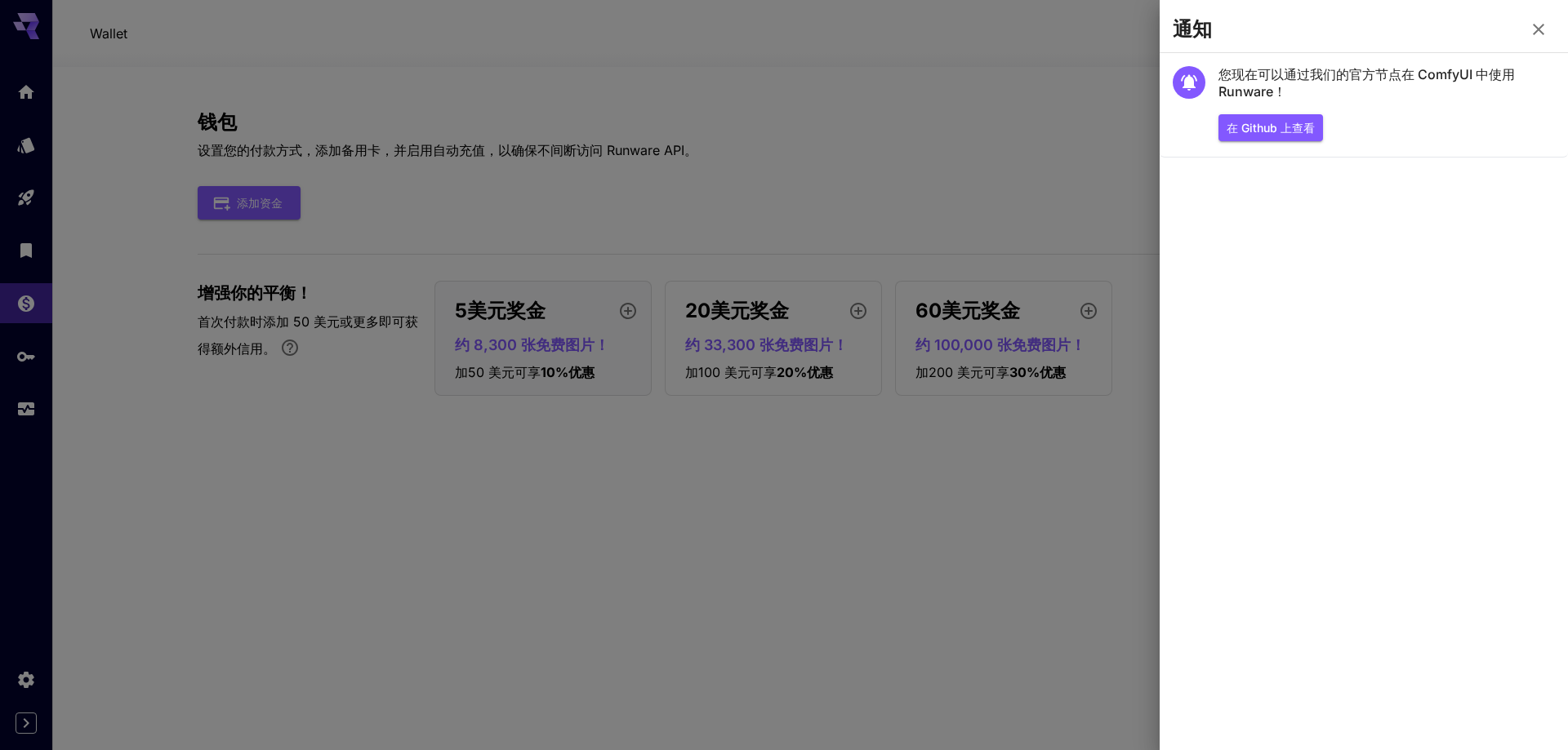
click at [808, 104] on div at bounding box center [784, 375] width 1568 height 750
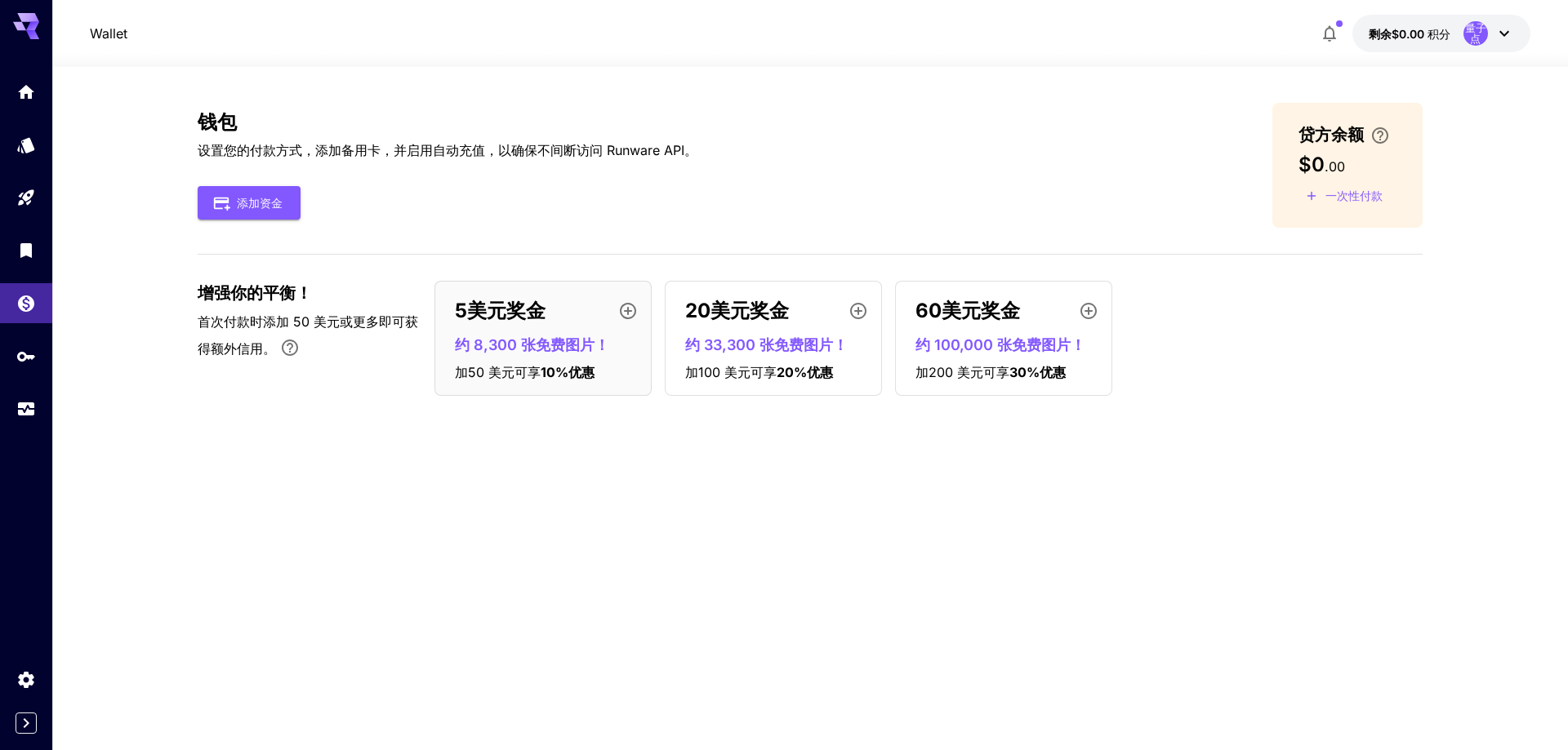
drag, startPoint x: 41, startPoint y: 92, endPoint x: 85, endPoint y: 82, distance: 45.1
click at [41, 92] on link at bounding box center [26, 92] width 52 height 40
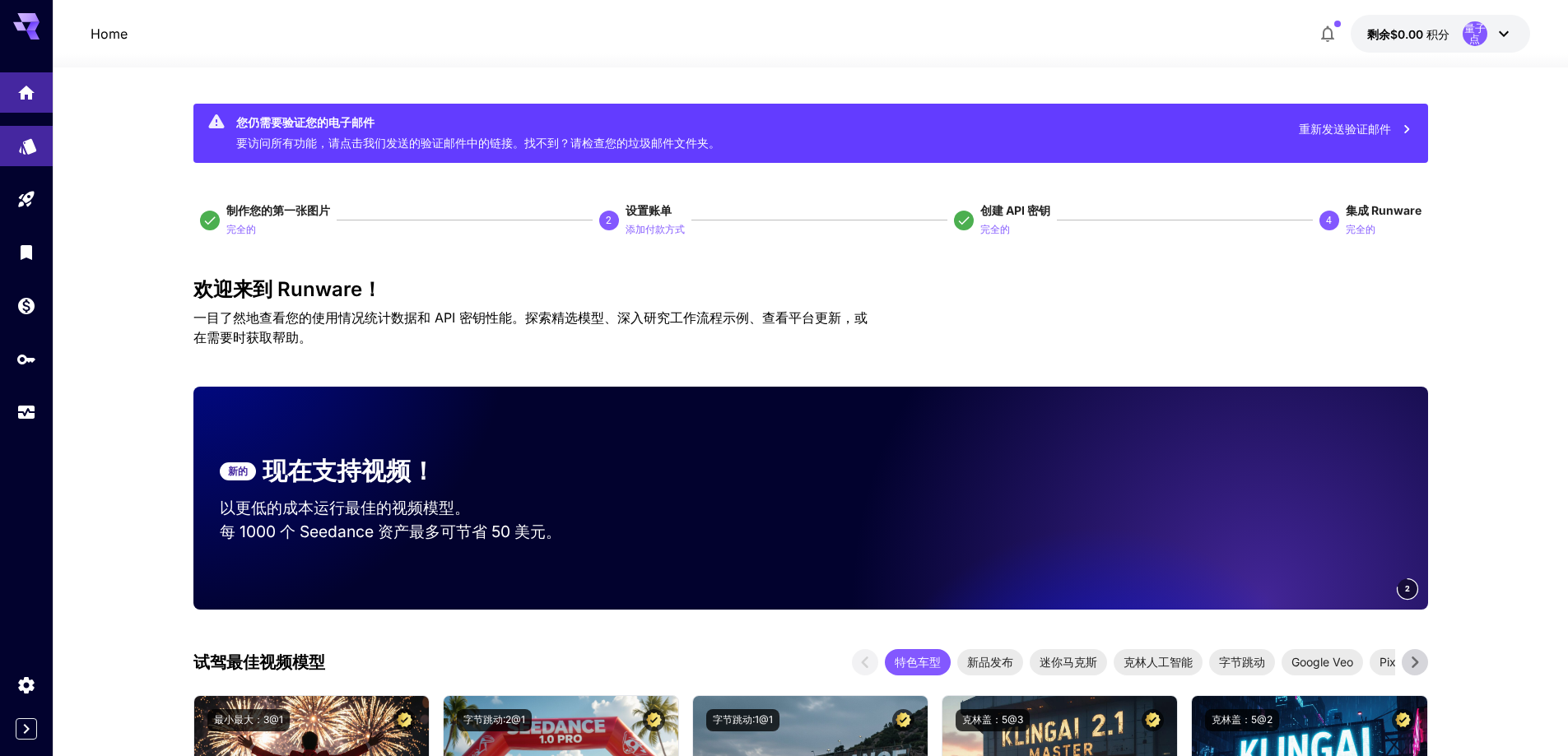
click at [24, 133] on icon "模型" at bounding box center [27, 143] width 19 height 19
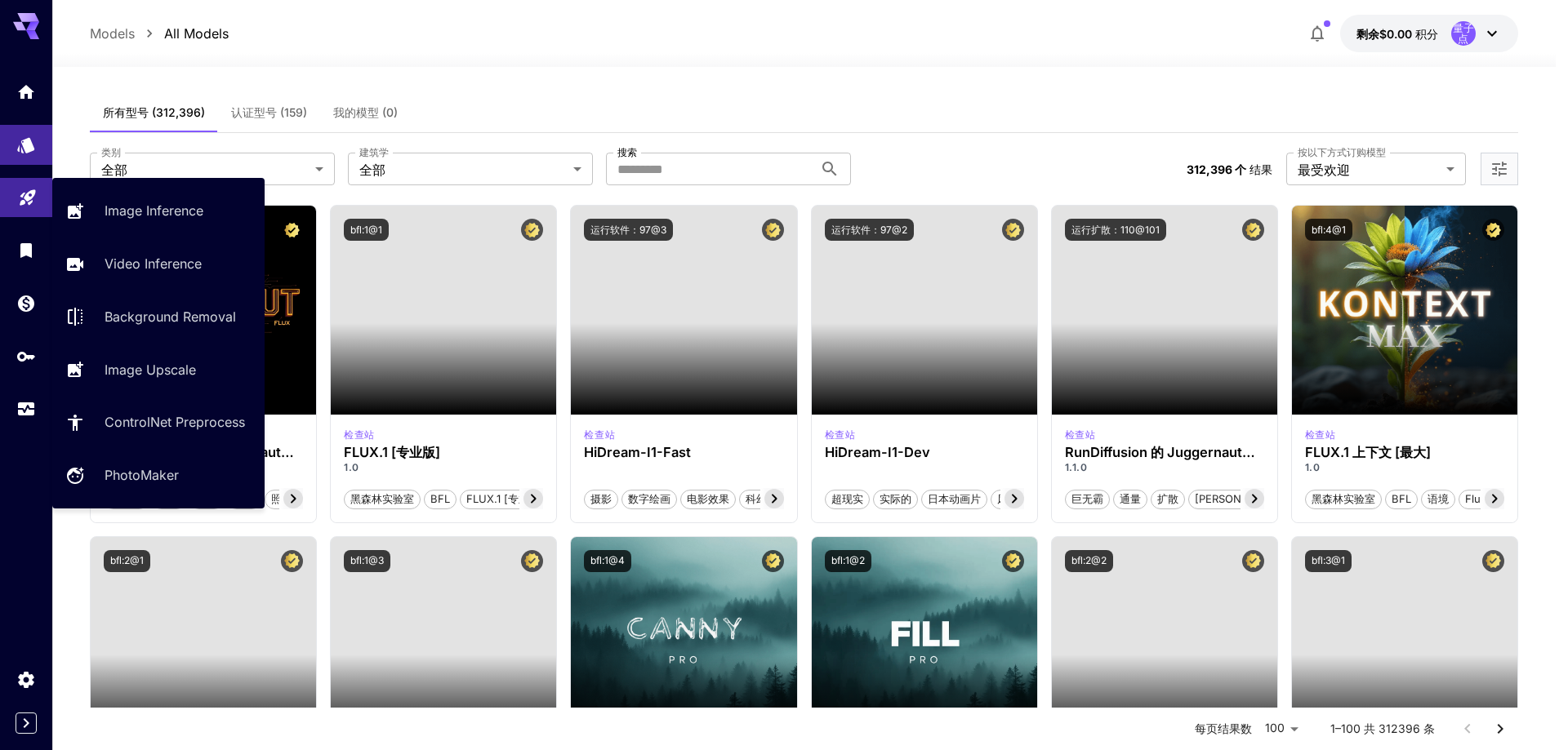
click at [18, 186] on icon "操场" at bounding box center [27, 195] width 19 height 19
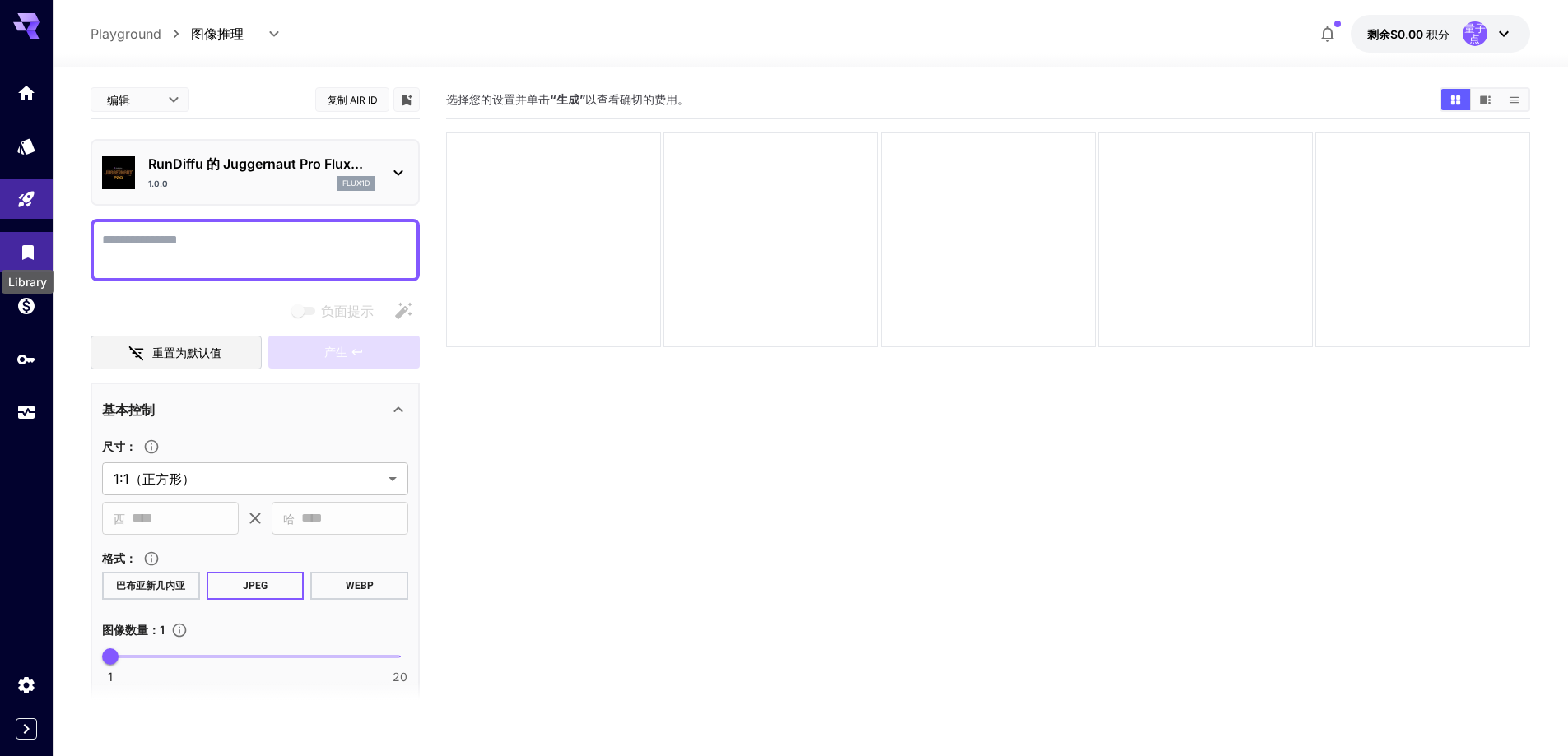
click at [28, 252] on icon "图书馆" at bounding box center [28, 248] width 12 height 15
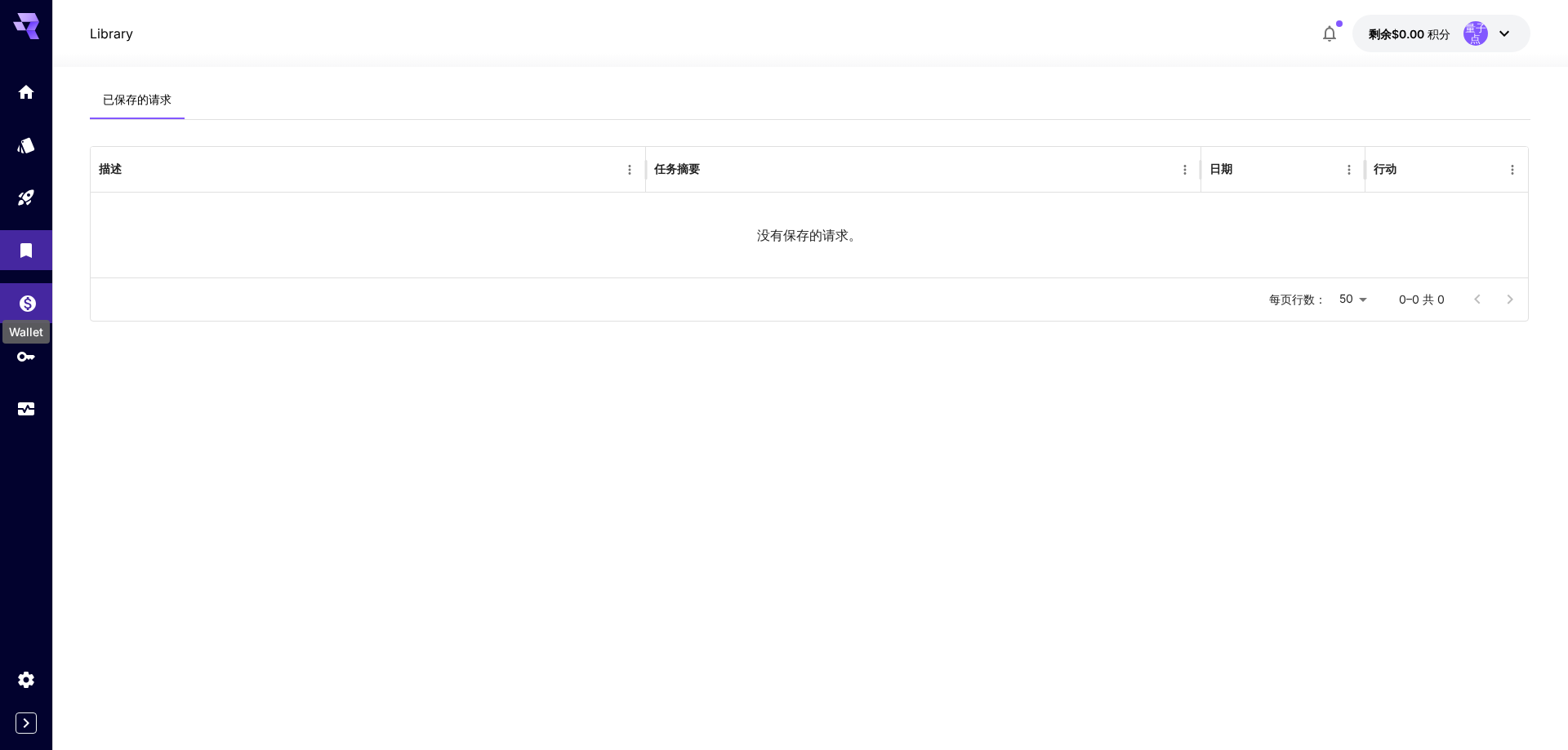
click at [21, 301] on icon "钱包" at bounding box center [28, 299] width 17 height 17
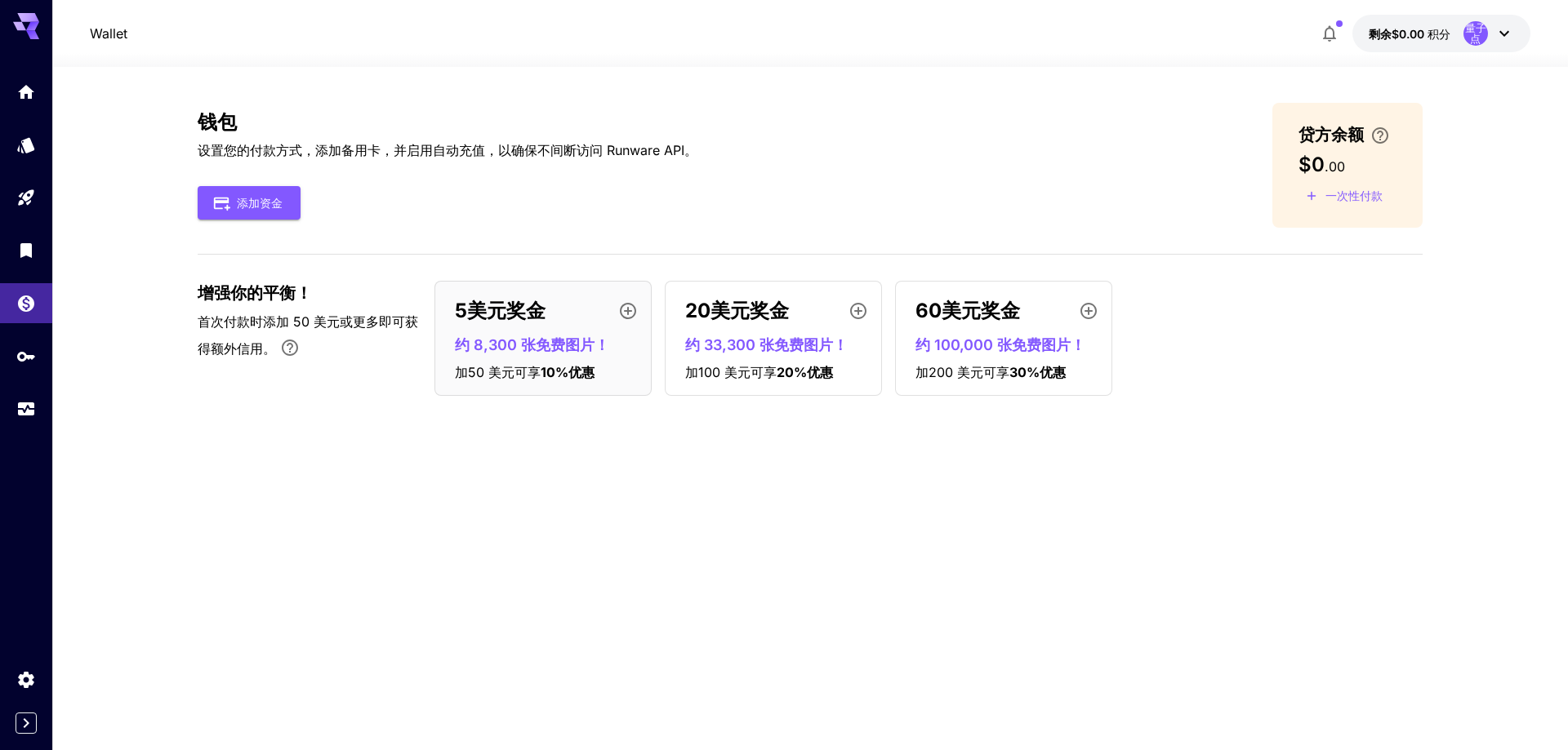
click at [745, 226] on div "钱包 设置您的付款方式，添加备用卡，并启用自动充值，以确保不间断访问 Runware API。 添加资金 贷方余额 $0 . 00 一次性付款" at bounding box center [810, 165] width 1225 height 125
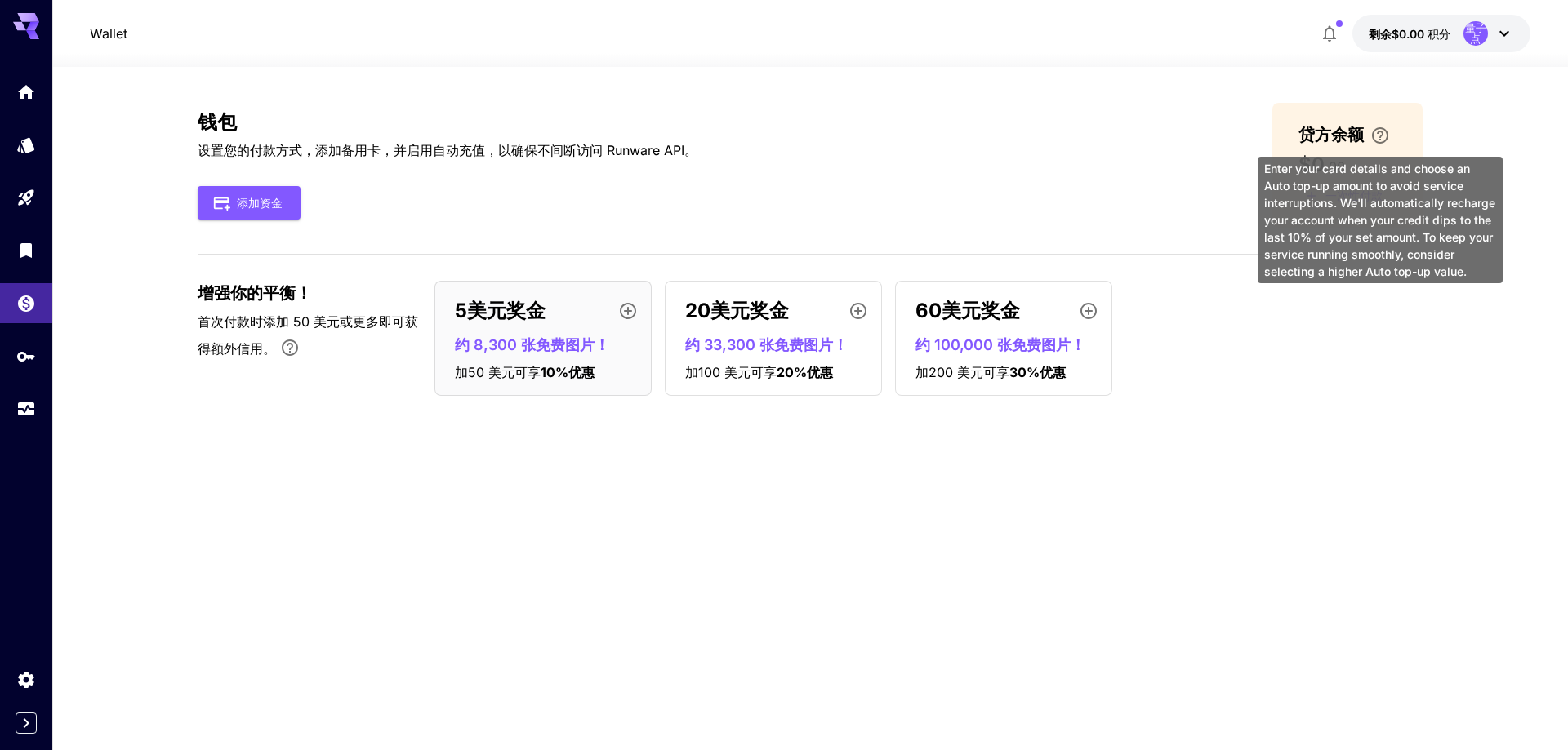
click at [791, 137] on div "钱包 设置您的付款方式，添加备用卡，并启用自动充值，以确保不间断访问 Runware API。 添加资金 贷方余额 $0 . 00 一次性付款" at bounding box center [810, 165] width 1225 height 125
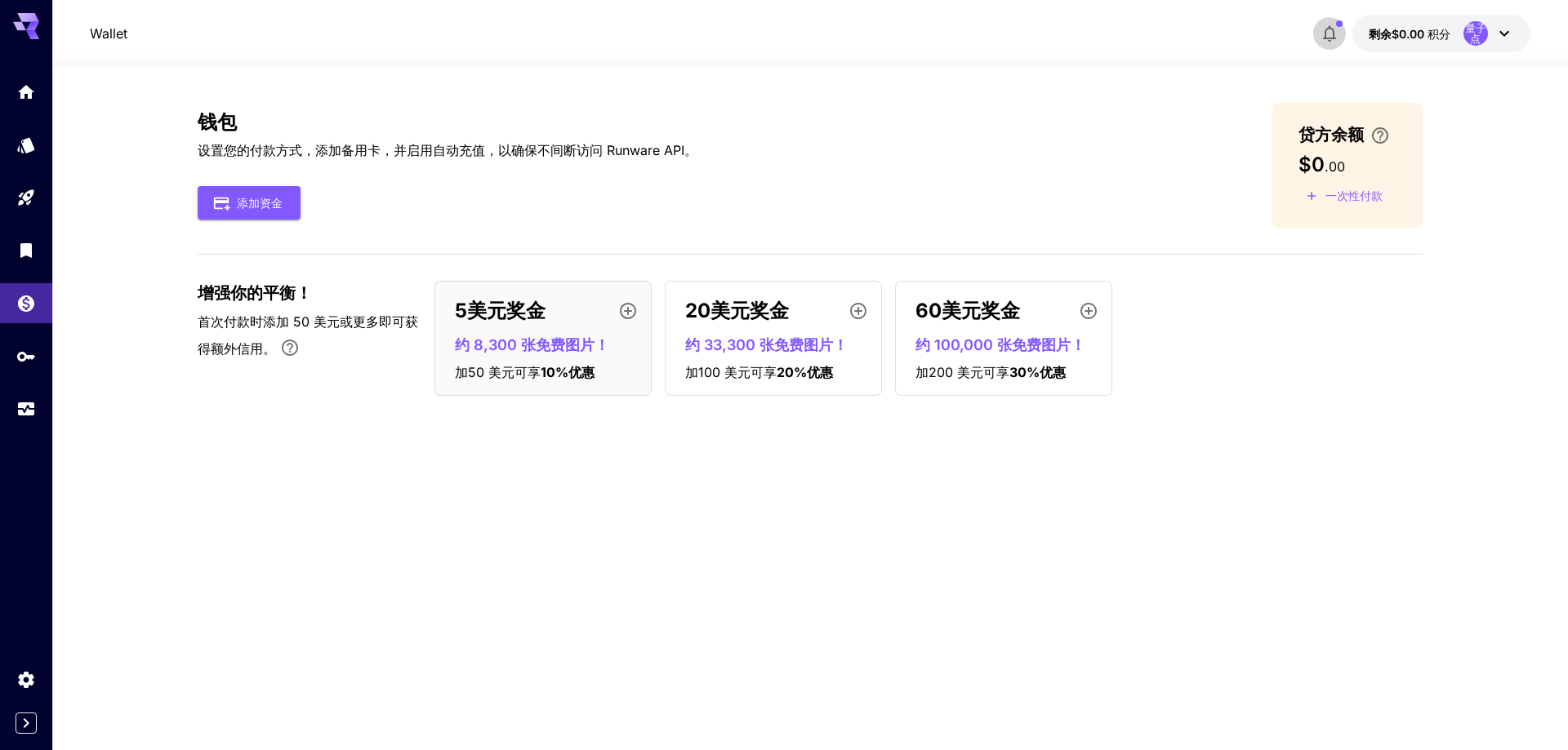
click at [1339, 29] on icon "button" at bounding box center [1329, 33] width 19 height 19
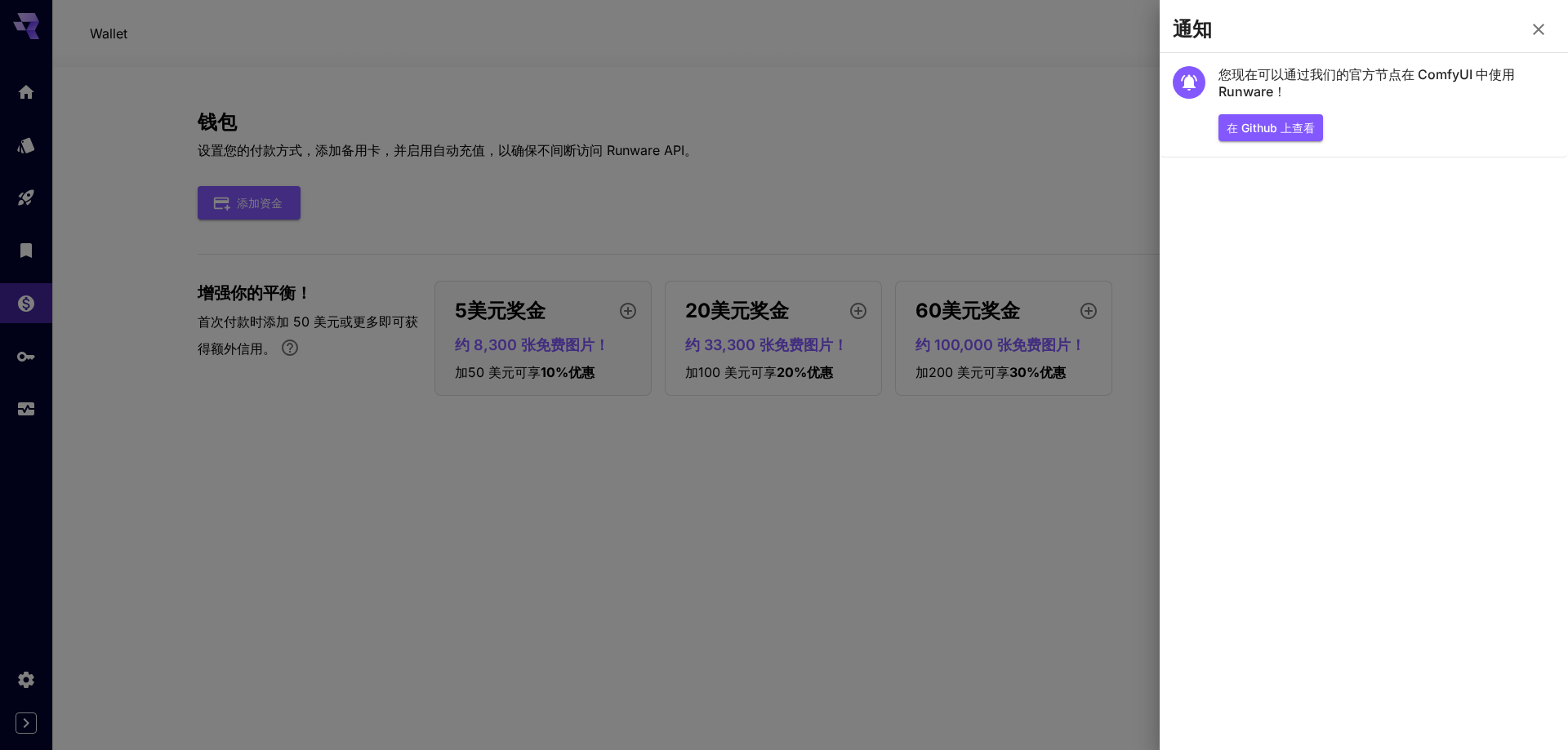
click at [1108, 111] on div at bounding box center [784, 375] width 1568 height 750
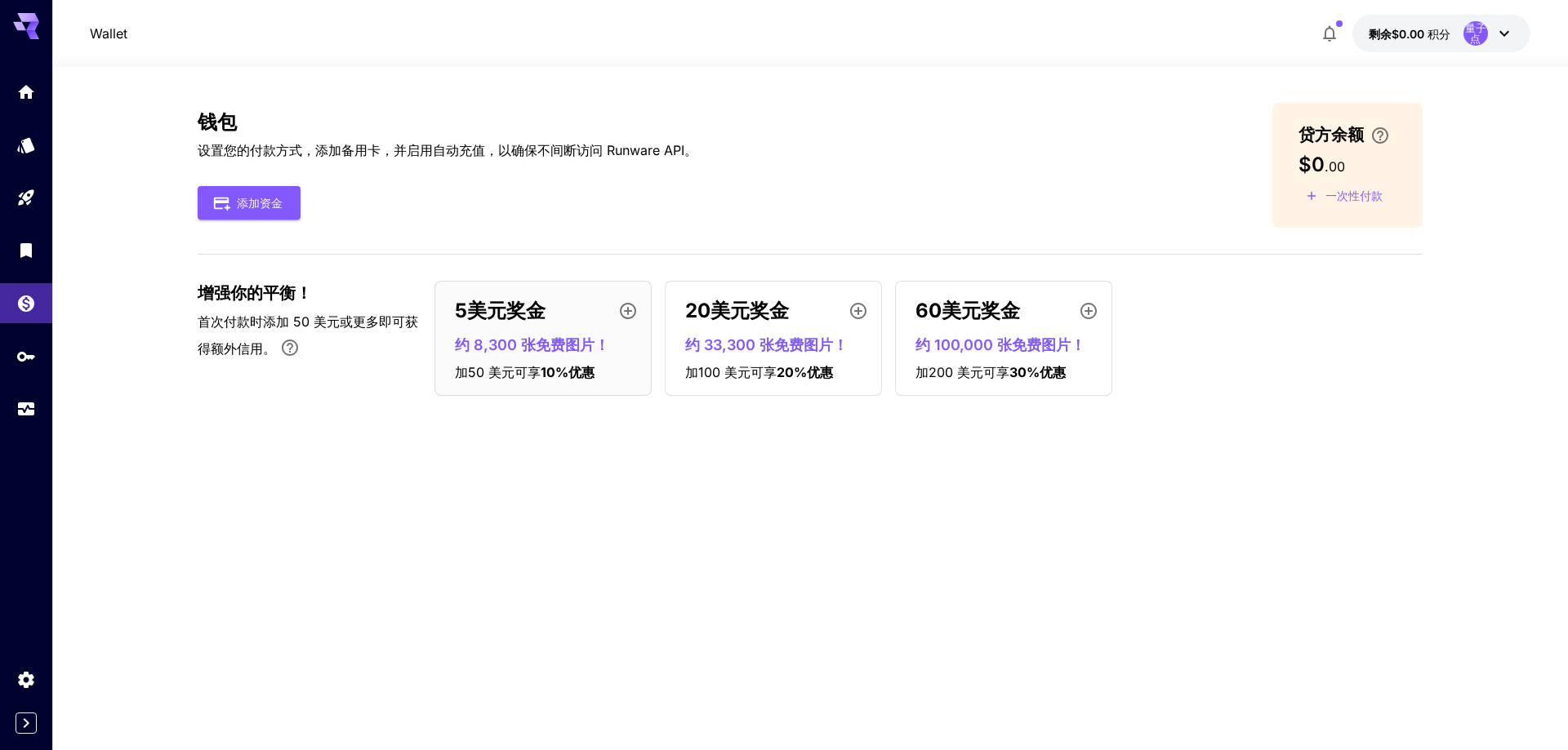
click at [238, 175] on div "钱包 设置您的付款方式，添加备用卡，并启用自动充值，以确保不间断访问 Runware API。 添加资金" at bounding box center [447, 166] width 500 height 109
click at [240, 185] on div "钱包 设置您的付款方式，添加备用卡，并启用自动充值，以确保不间断访问 Runware API。 添加资金" at bounding box center [447, 166] width 500 height 109
click at [244, 193] on button "添加资金" at bounding box center [249, 203] width 103 height 33
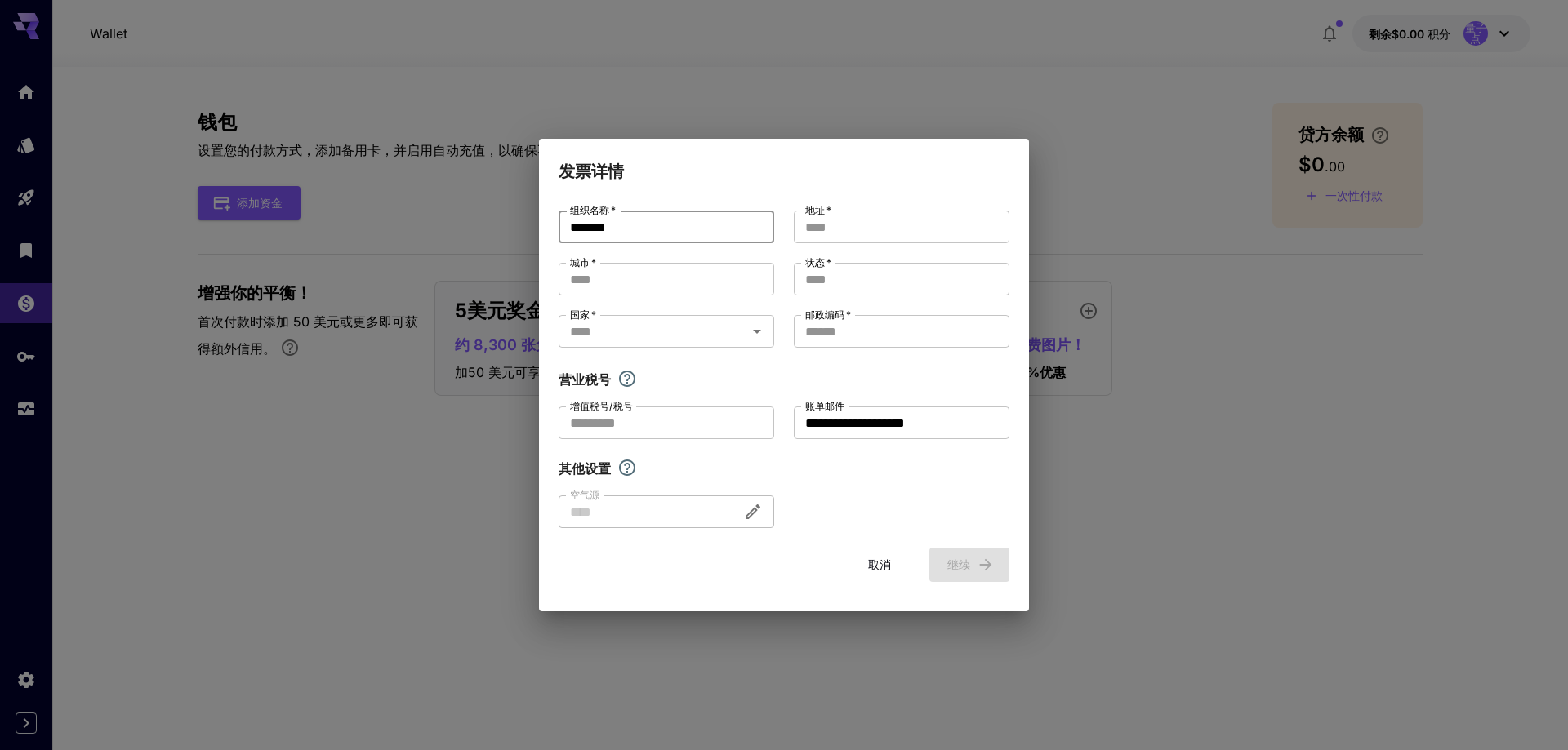
click at [736, 234] on input "*******" at bounding box center [666, 227] width 216 height 33
click at [743, 232] on input "*******" at bounding box center [666, 227] width 216 height 33
click at [892, 218] on input "地址   *" at bounding box center [902, 227] width 216 height 33
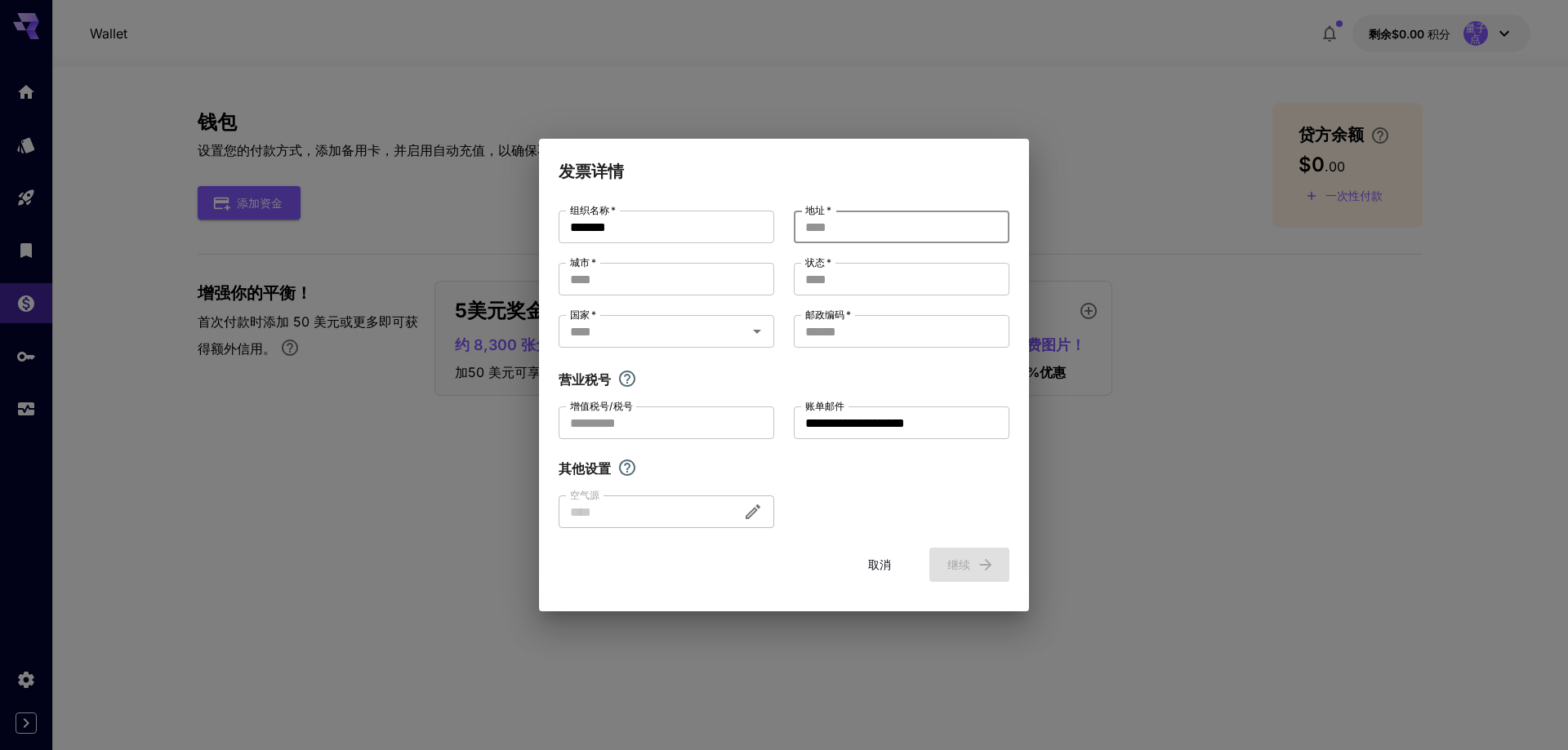
click at [892, 218] on input "地址   *" at bounding box center [902, 227] width 216 height 33
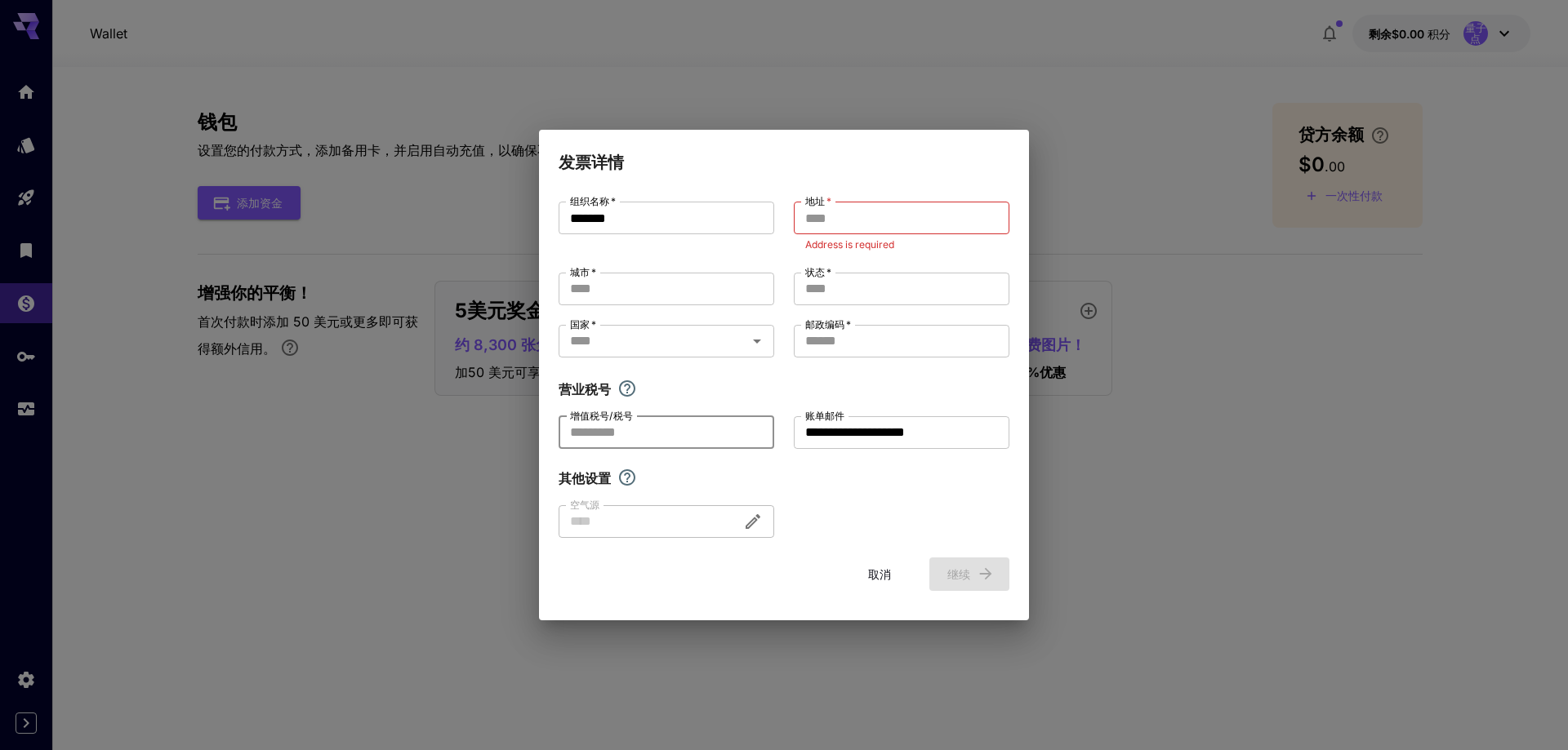
click at [692, 418] on input "增值税号/税号" at bounding box center [666, 432] width 216 height 33
click at [792, 435] on div "**********" at bounding box center [784, 370] width 450 height 336
drag, startPoint x: 635, startPoint y: 480, endPoint x: 635, endPoint y: 492, distance: 12.0
click at [635, 480] on icon "探索其他自定义设置" at bounding box center [627, 478] width 17 height 17
click at [635, 526] on div at bounding box center [666, 521] width 216 height 33
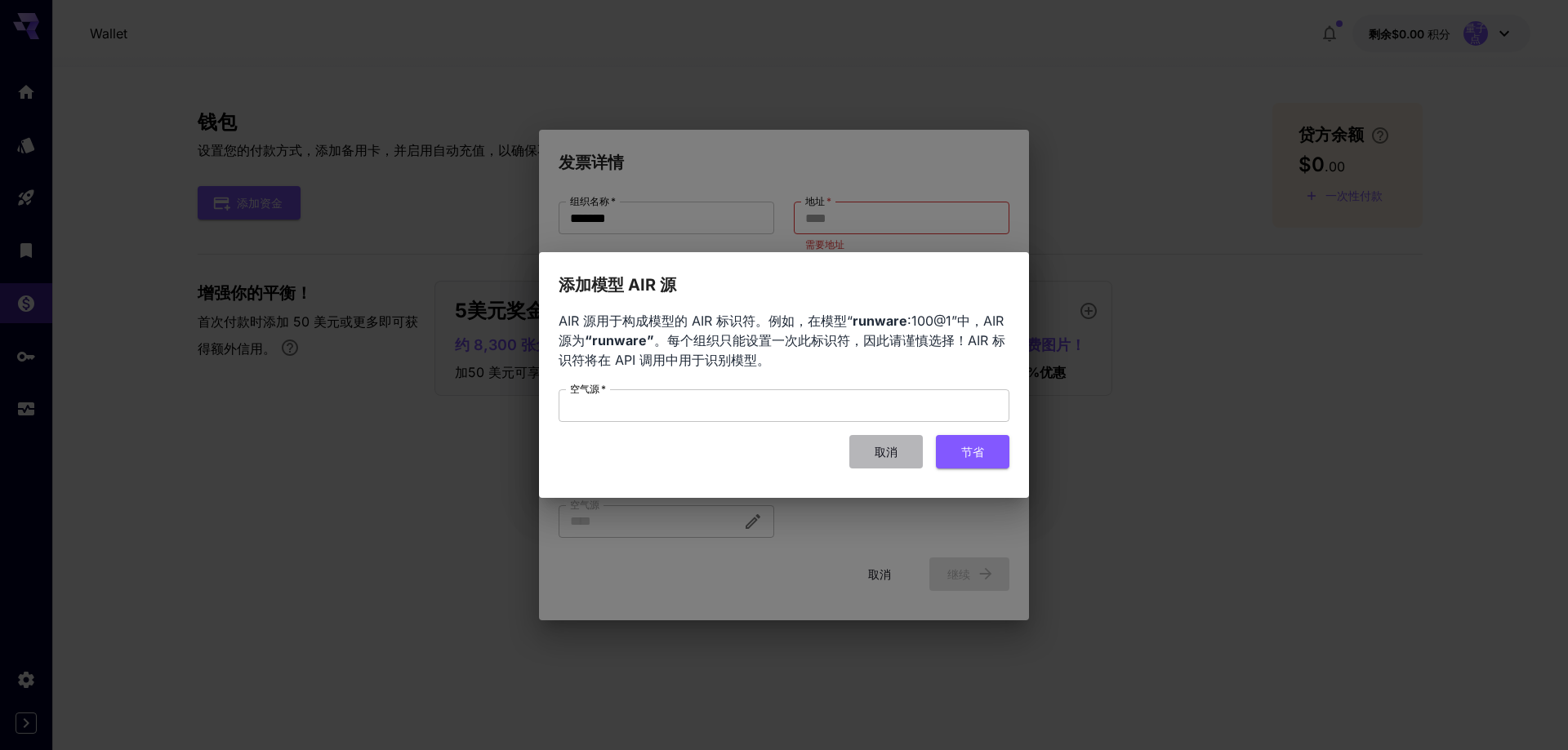
click at [882, 457] on font "取消" at bounding box center [886, 452] width 23 height 14
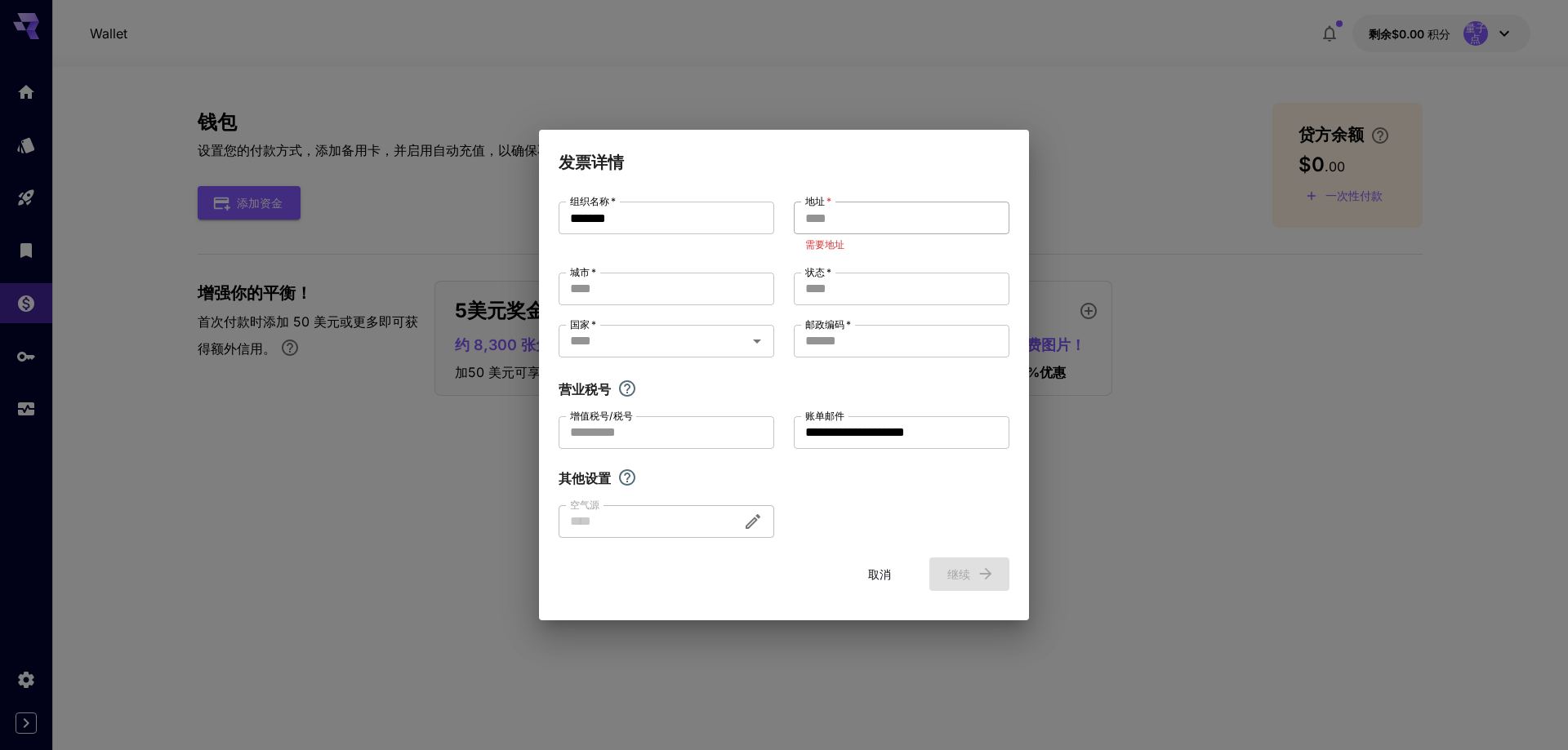
click at [851, 221] on input "地址   *" at bounding box center [902, 218] width 216 height 33
click at [897, 88] on div "**********" at bounding box center [784, 375] width 1568 height 750
click at [866, 583] on button "取消" at bounding box center [880, 574] width 74 height 33
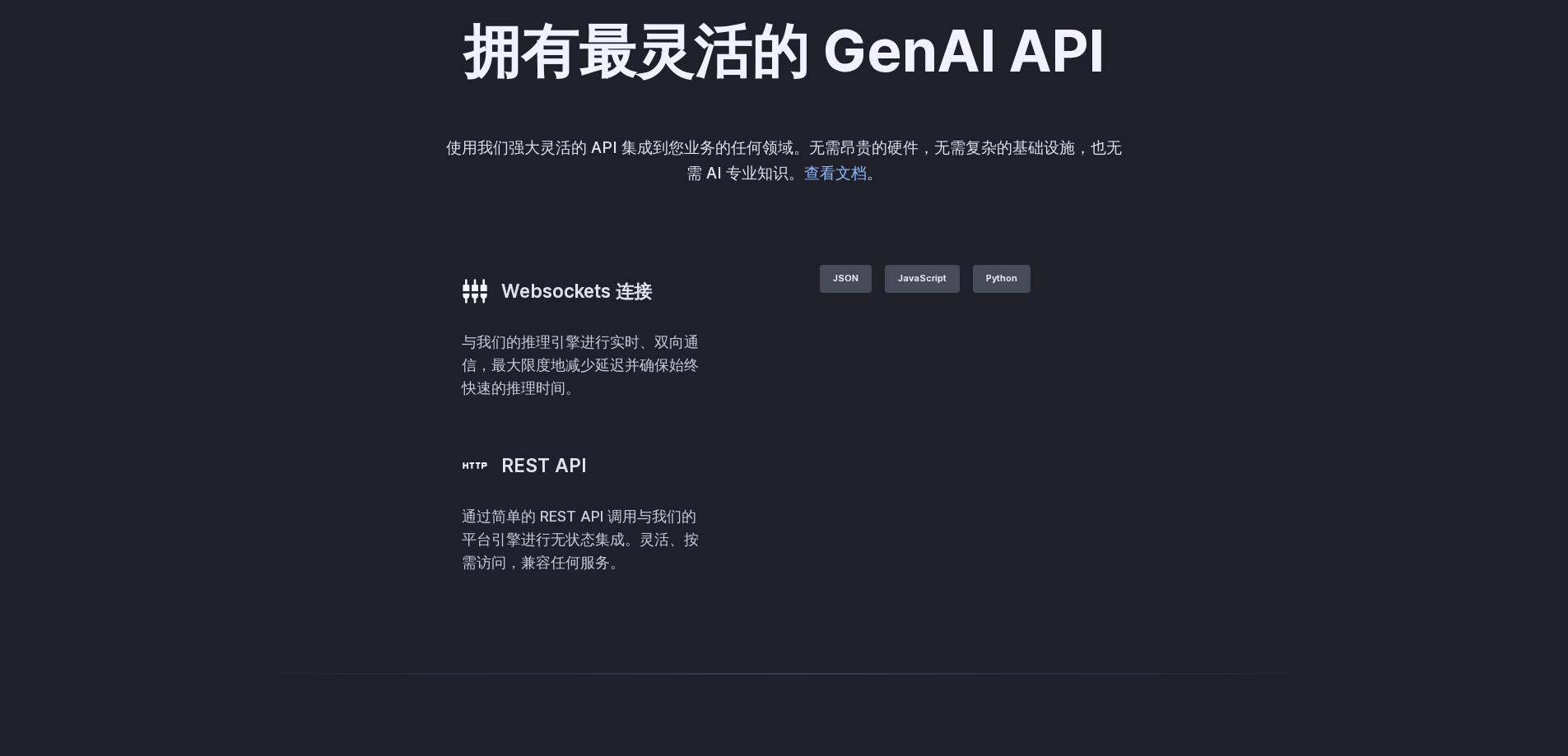
scroll to position [3374, 0]
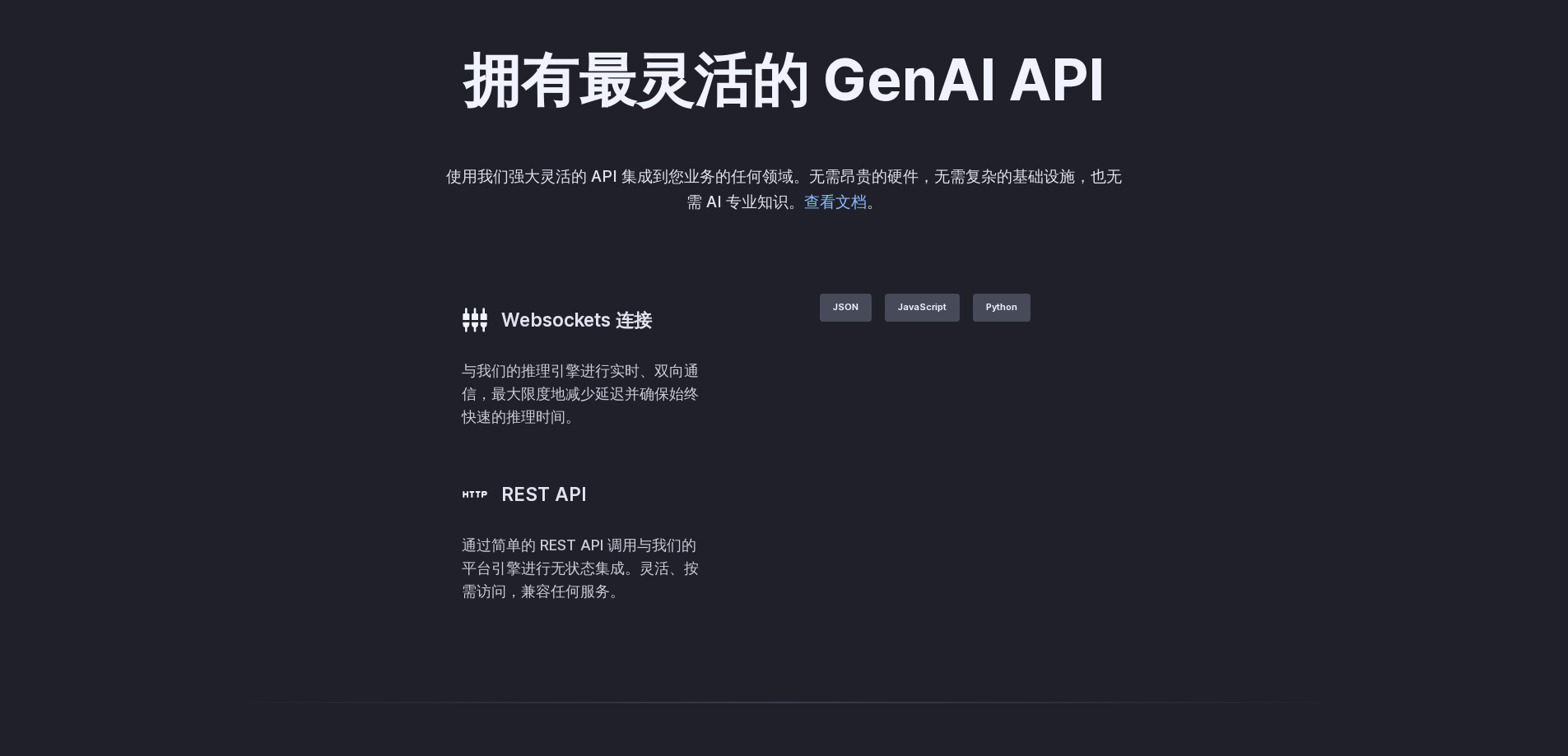
drag, startPoint x: 1199, startPoint y: 3, endPoint x: 291, endPoint y: 374, distance: 980.9
click at [291, 373] on div "拥有最灵活的 GenAI API 使用我们强大灵活的 API 集成到您业务的任何领域。无需昂贵的硬件，无需复杂的基础设施，也无需 AI 专业知识。 查看文档 …" at bounding box center [784, 327] width 1568 height 714
